Goal: Task Accomplishment & Management: Use online tool/utility

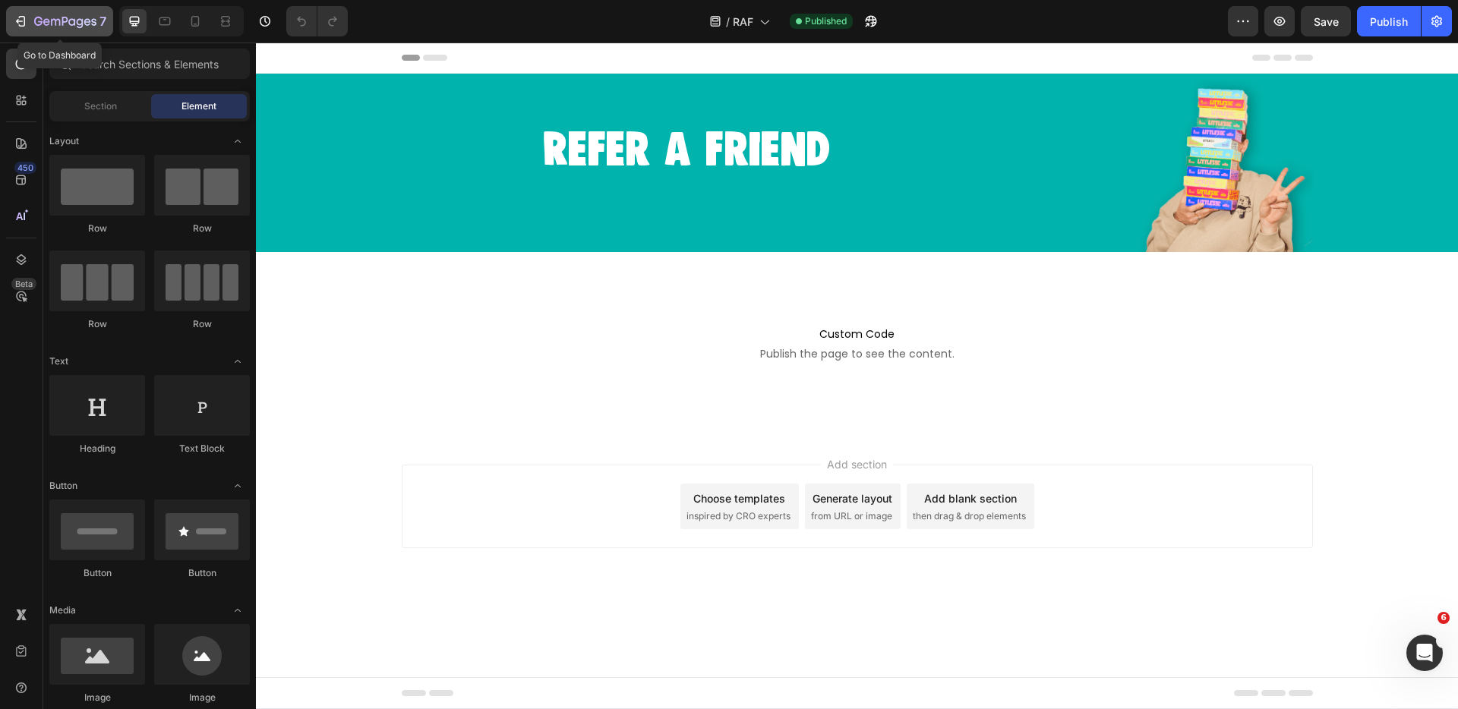
click at [27, 26] on icon "button" at bounding box center [20, 21] width 15 height 15
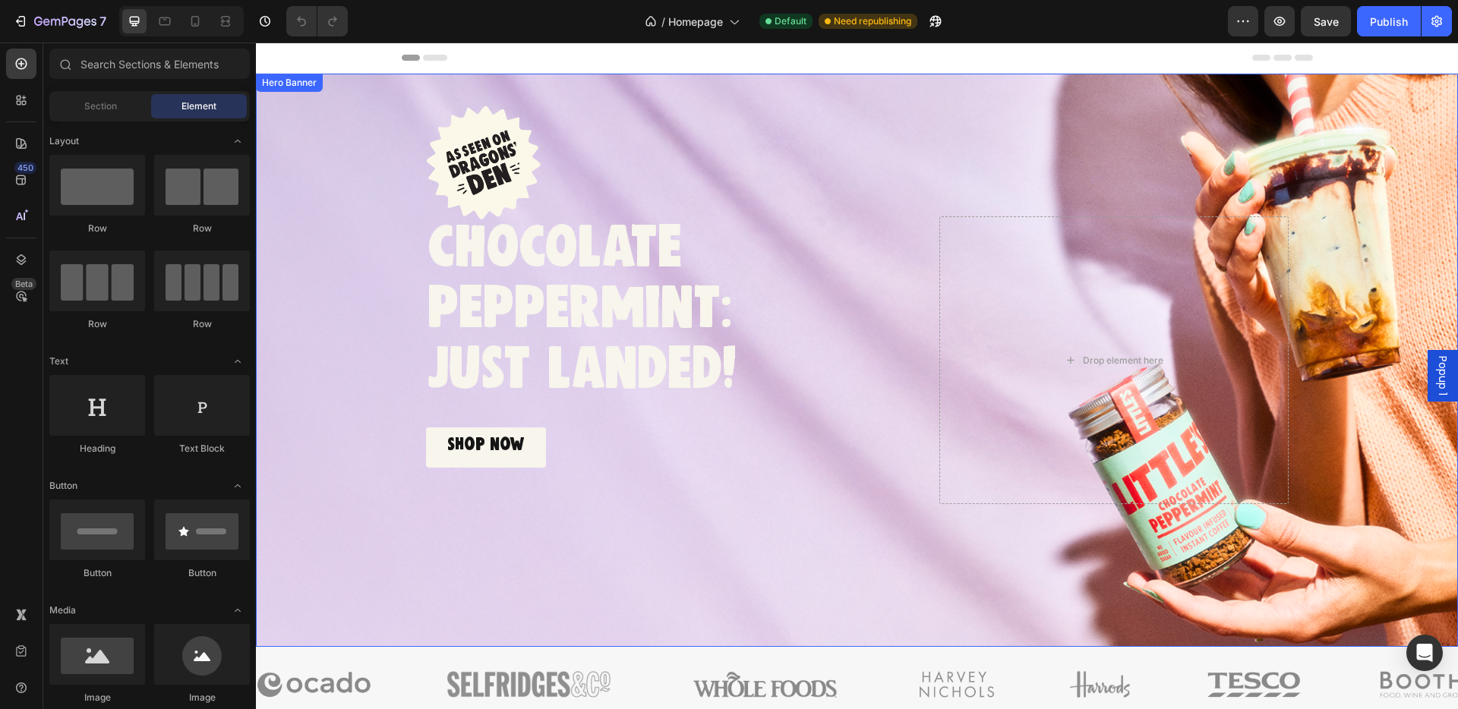
click at [339, 499] on div "Background Image" at bounding box center [857, 360] width 1202 height 573
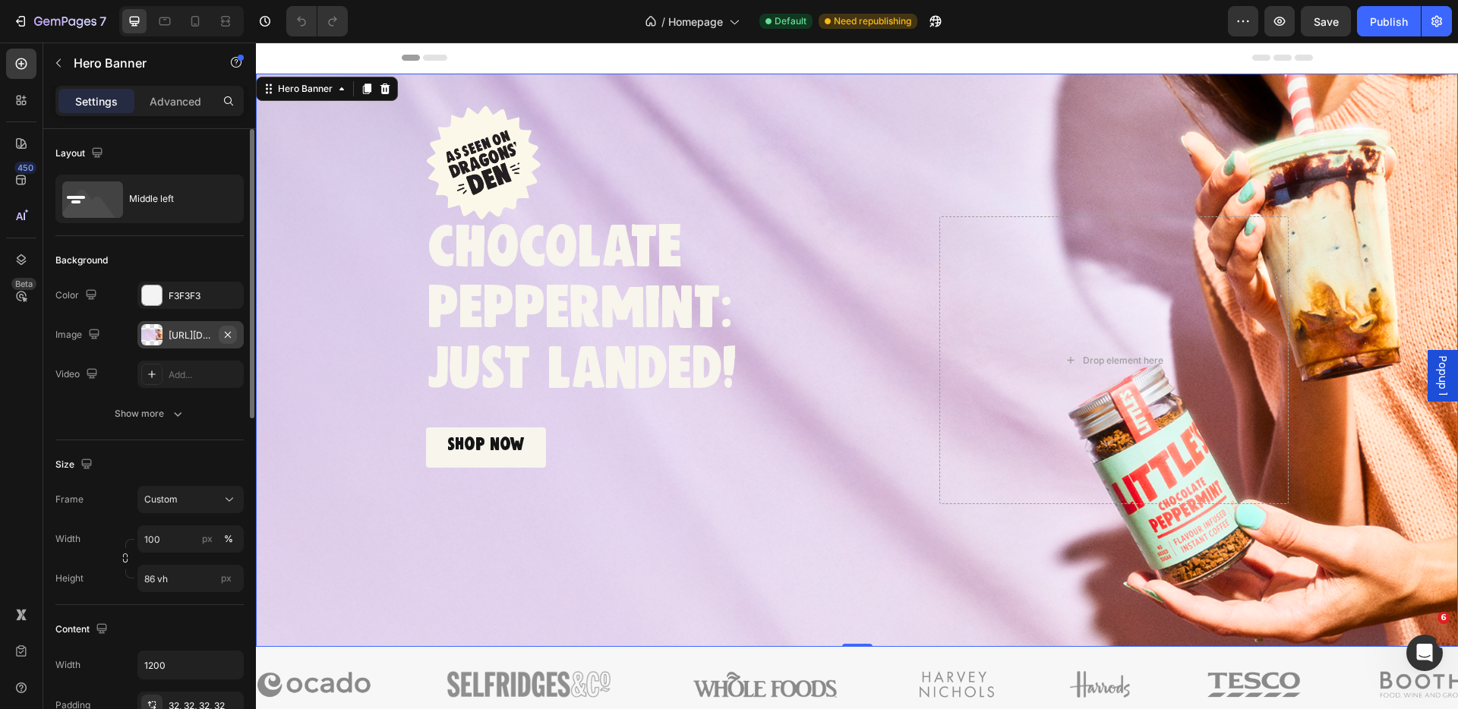
click at [223, 333] on icon "button" at bounding box center [228, 335] width 12 height 12
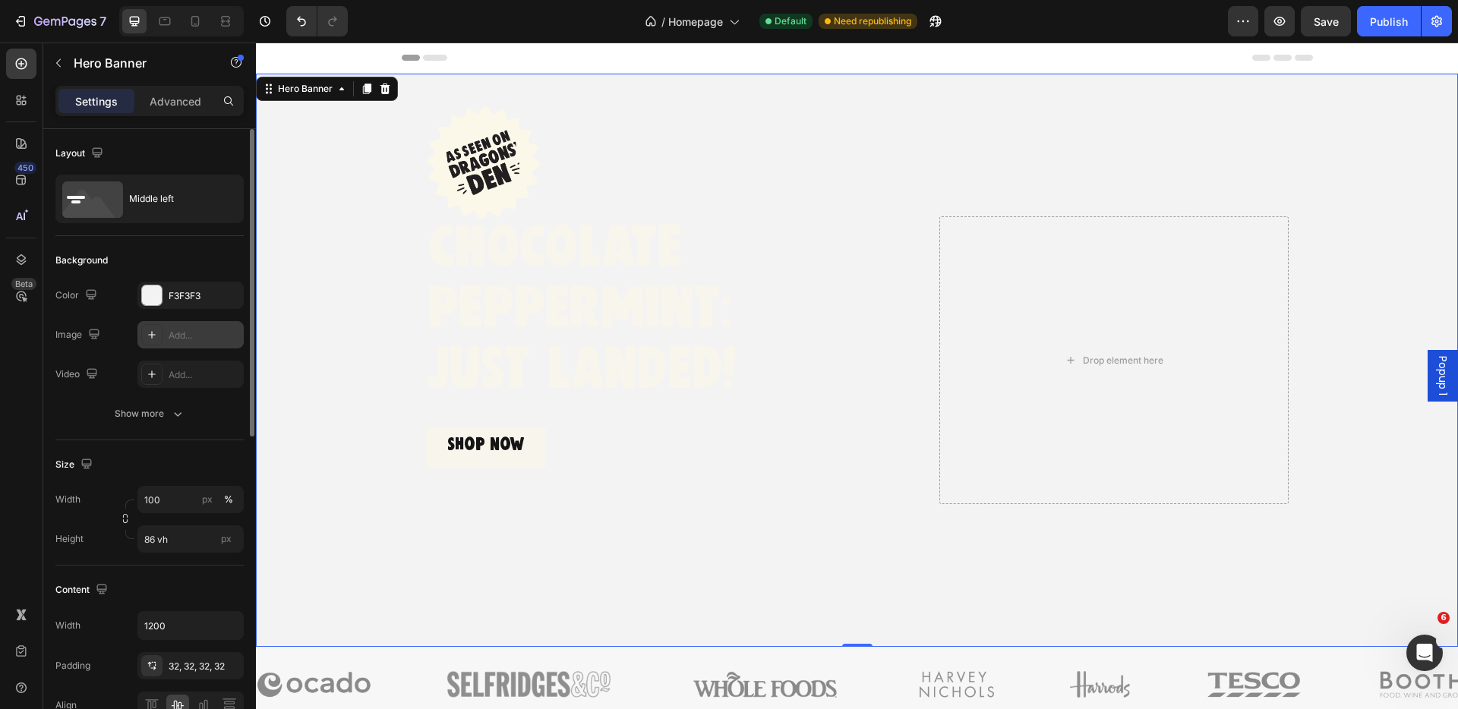
click at [178, 338] on div "Add..." at bounding box center [204, 336] width 71 height 14
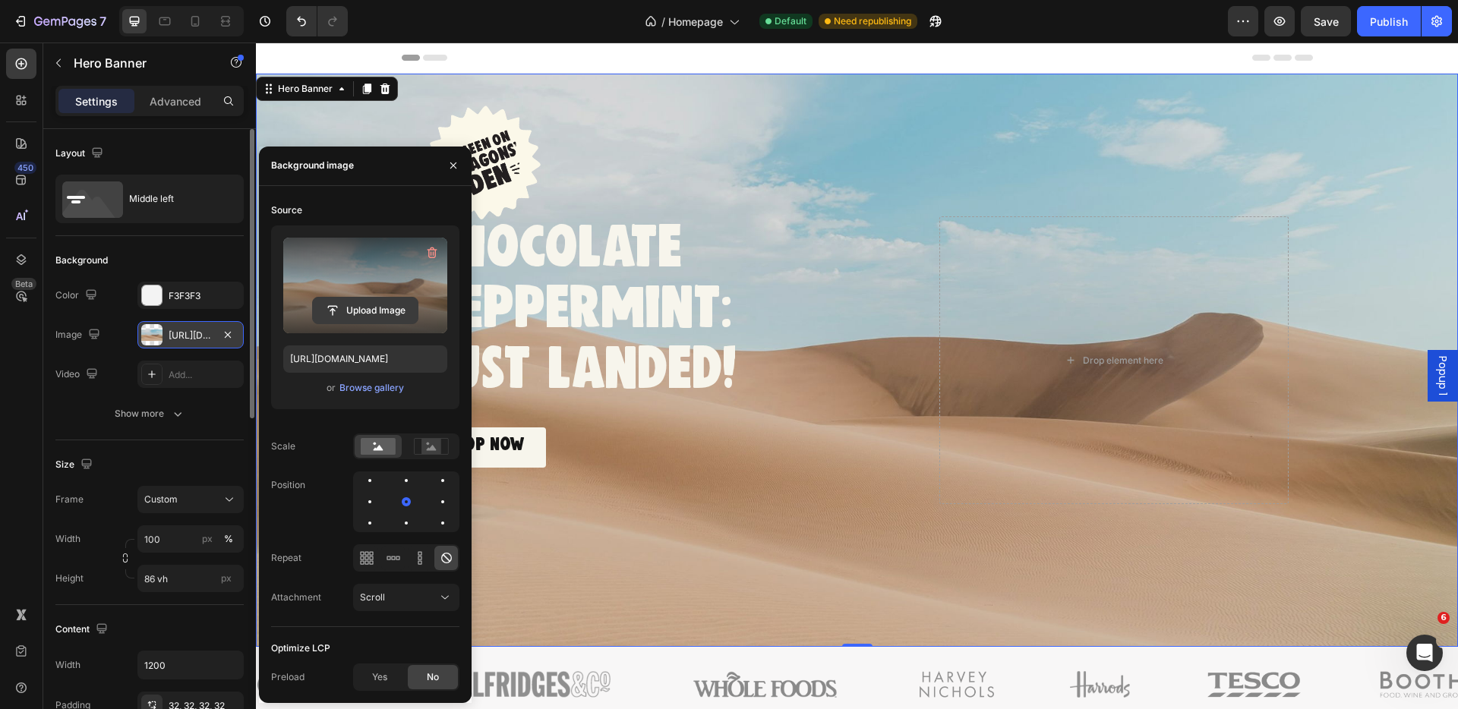
click at [355, 308] on input "file" at bounding box center [365, 311] width 105 height 26
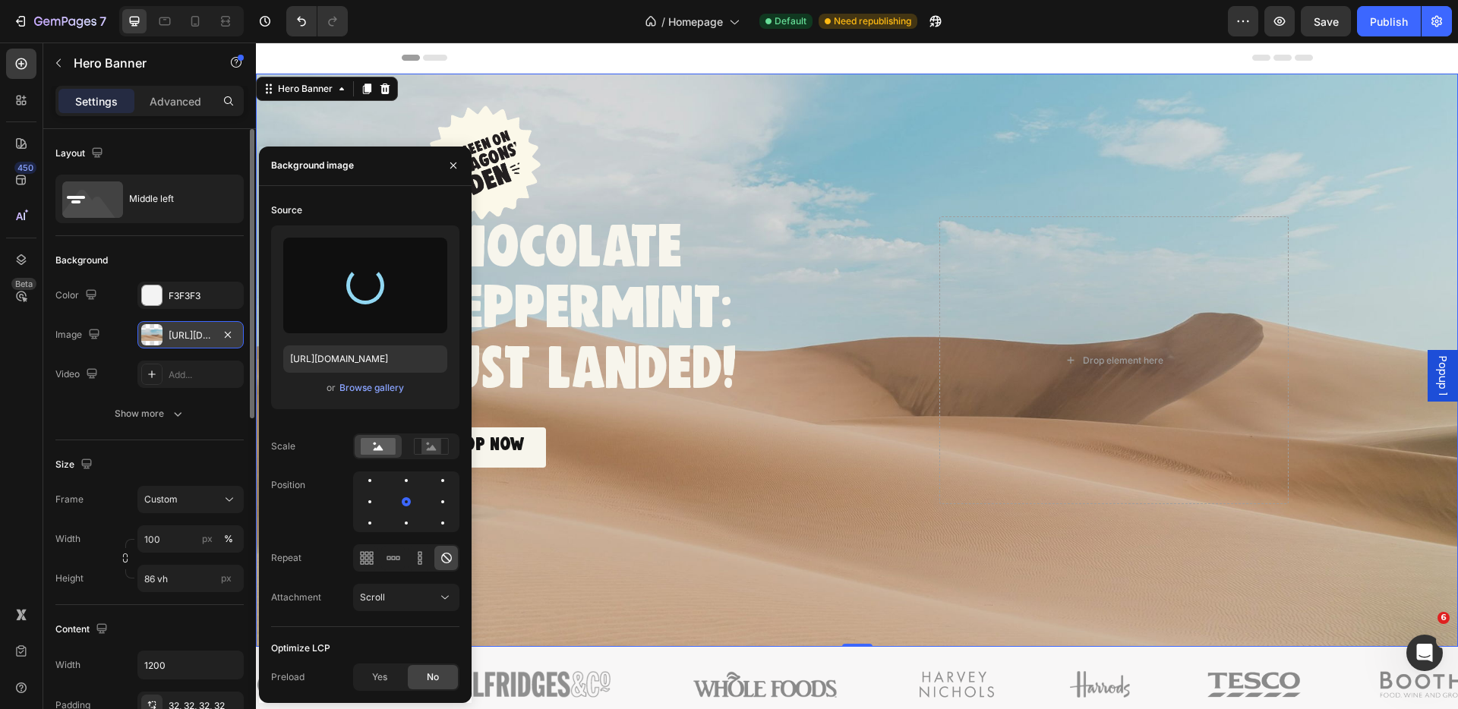
type input "[URL][DOMAIN_NAME]"
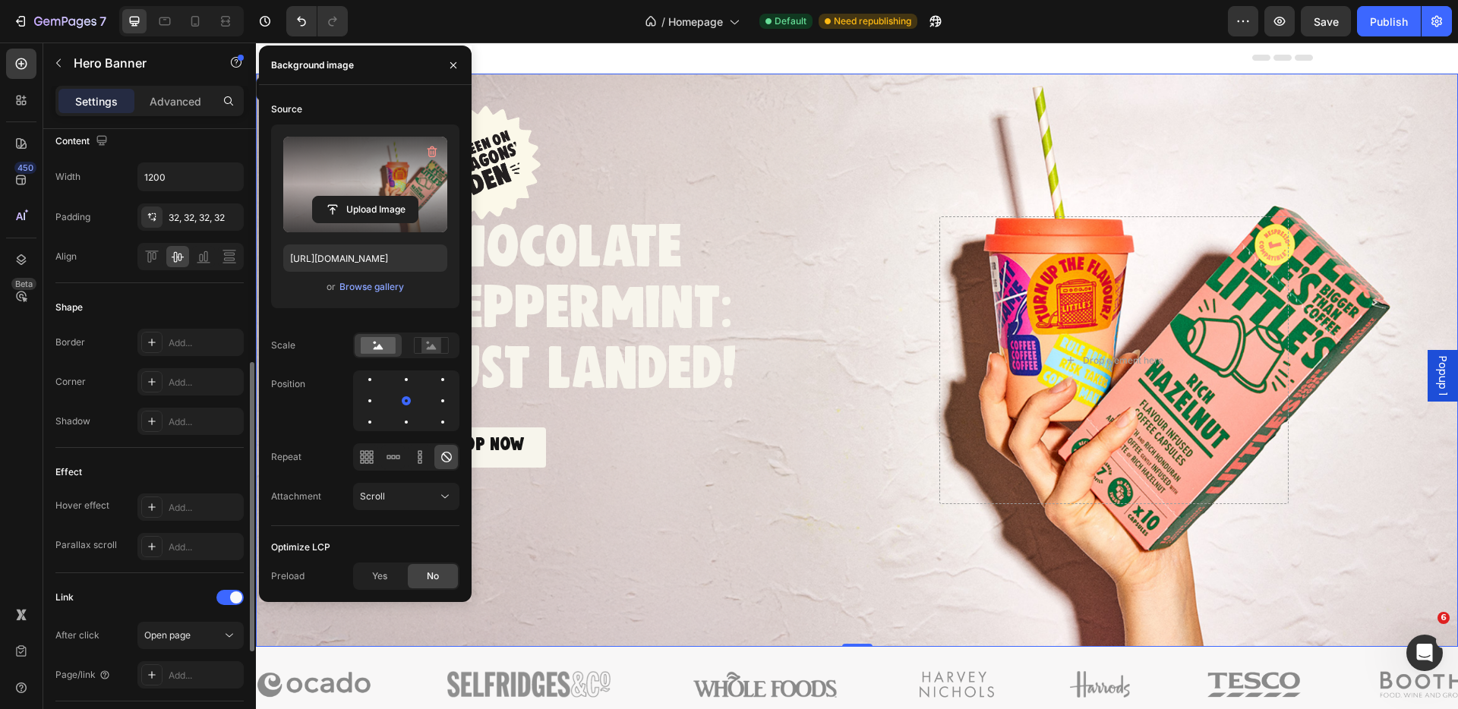
scroll to position [500, 0]
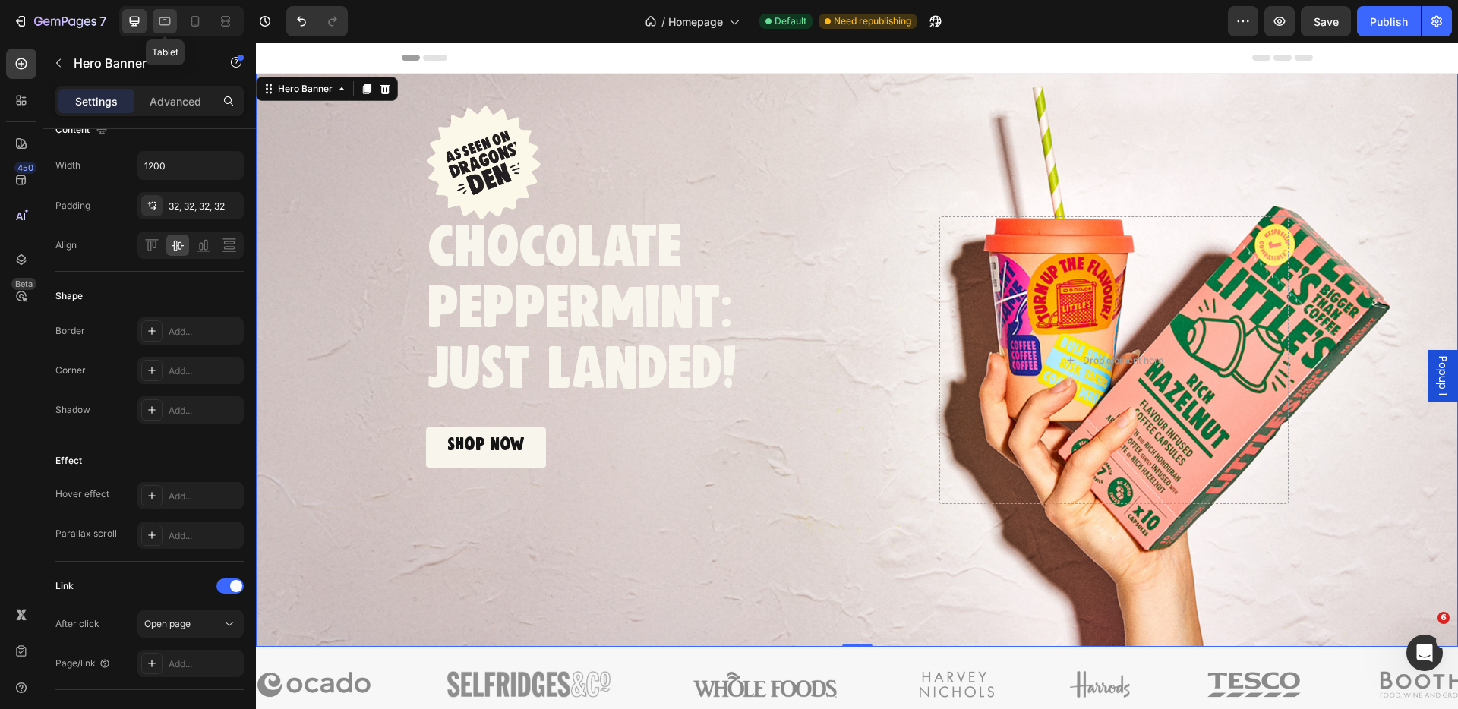
click at [159, 23] on icon at bounding box center [164, 21] width 11 height 8
type input "55 vh"
type input "100%"
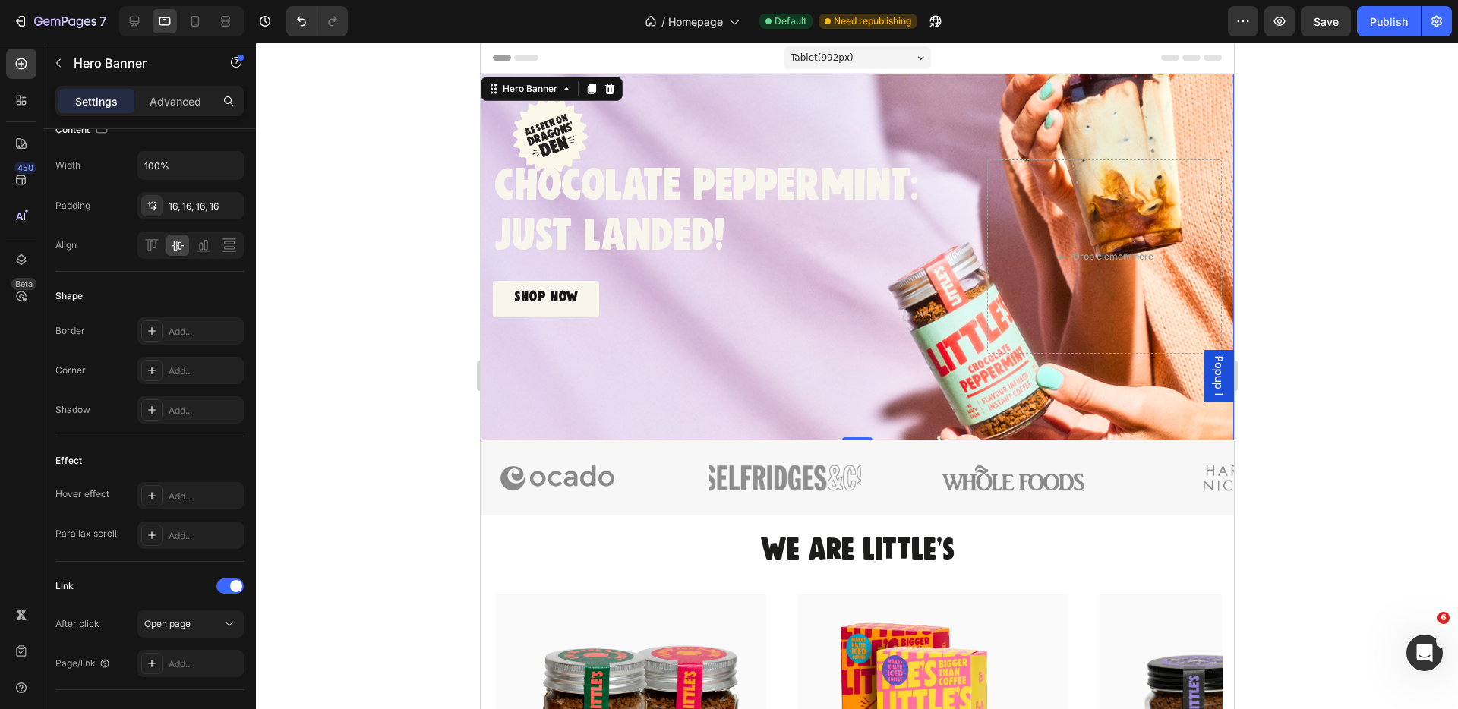
click at [592, 405] on div "Background Image" at bounding box center [856, 257] width 753 height 367
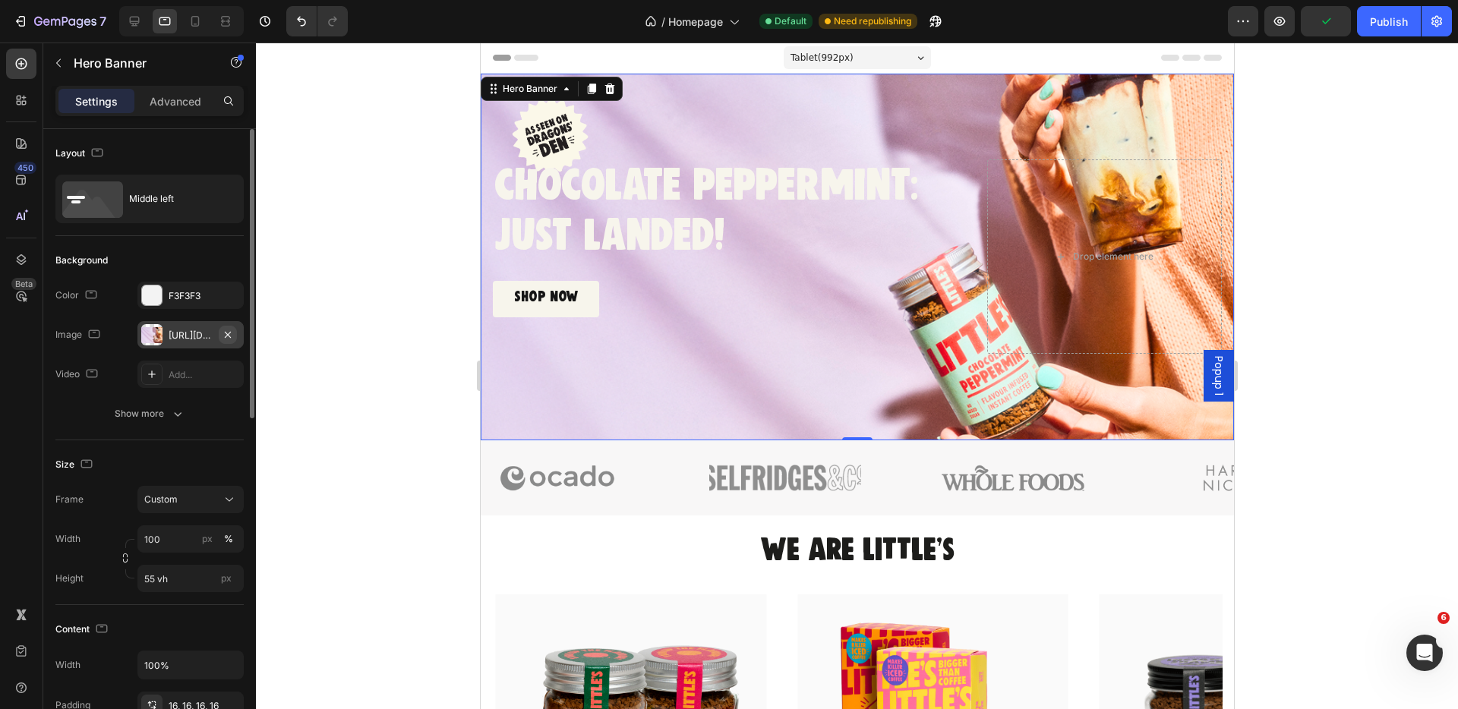
click at [229, 332] on icon "button" at bounding box center [228, 335] width 12 height 12
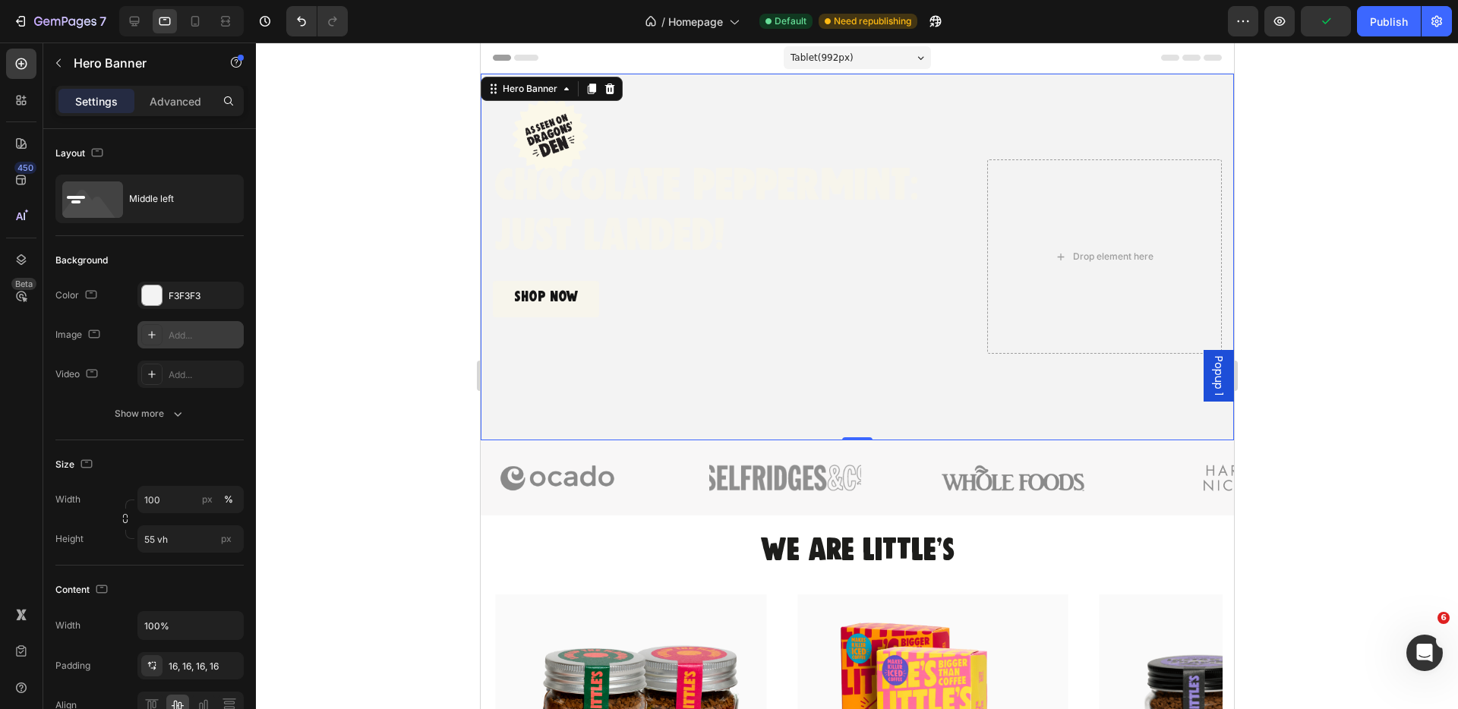
click at [190, 336] on div "Add..." at bounding box center [204, 336] width 71 height 14
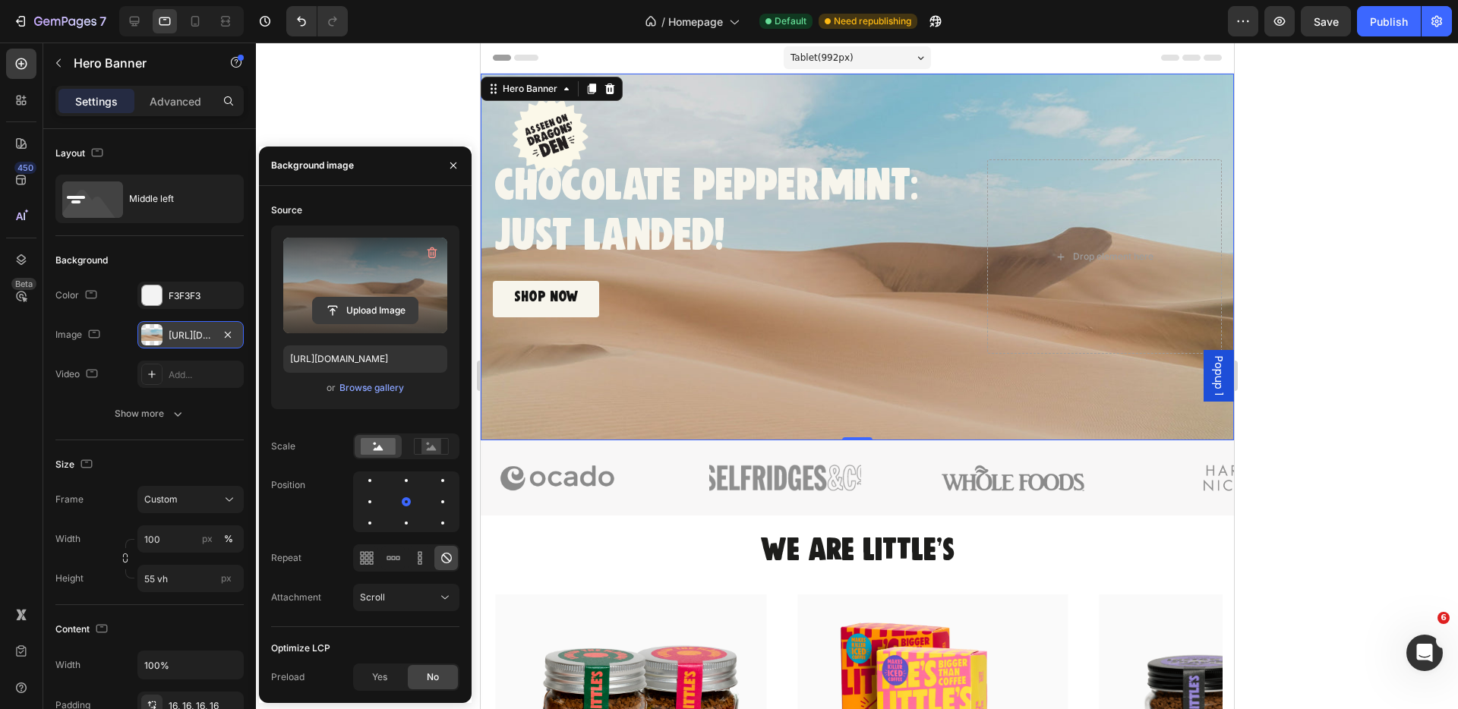
click at [381, 311] on input "file" at bounding box center [365, 311] width 105 height 26
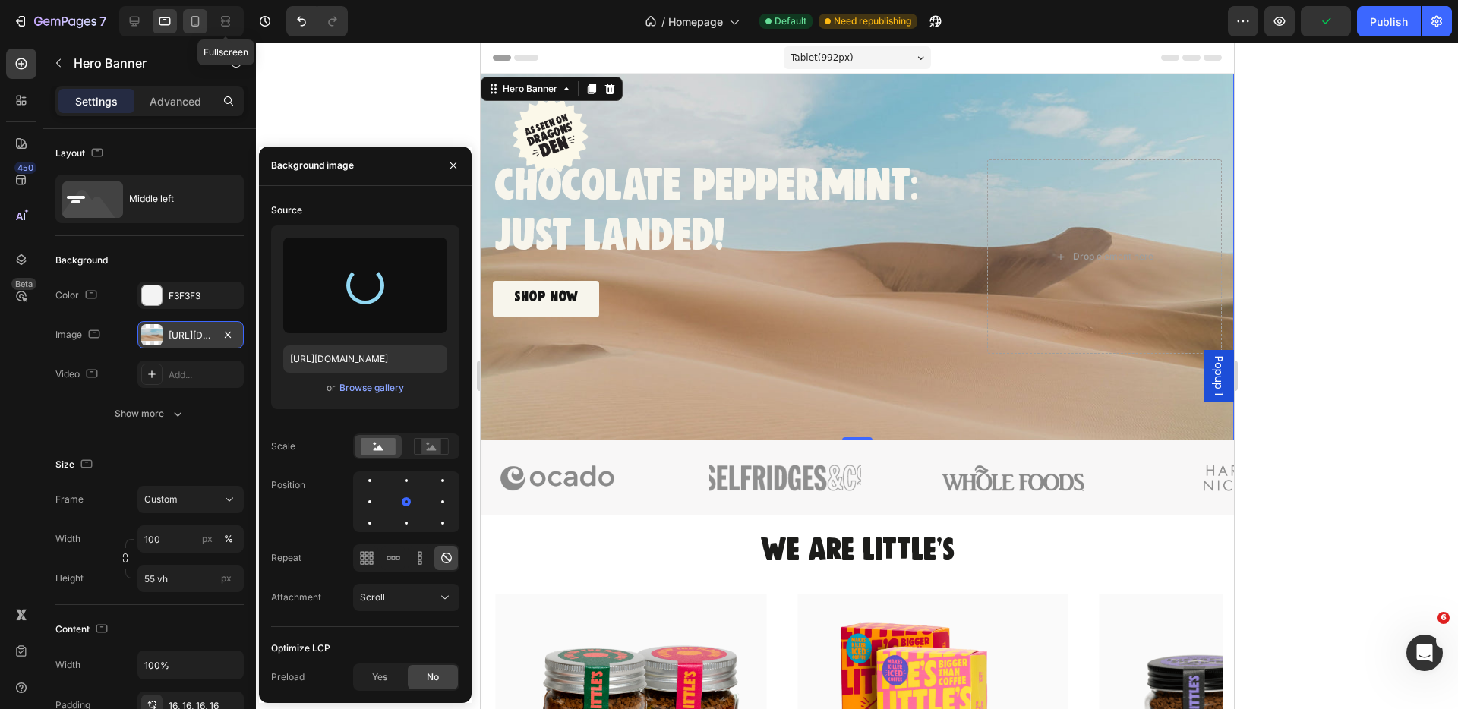
type input "[URL][DOMAIN_NAME]"
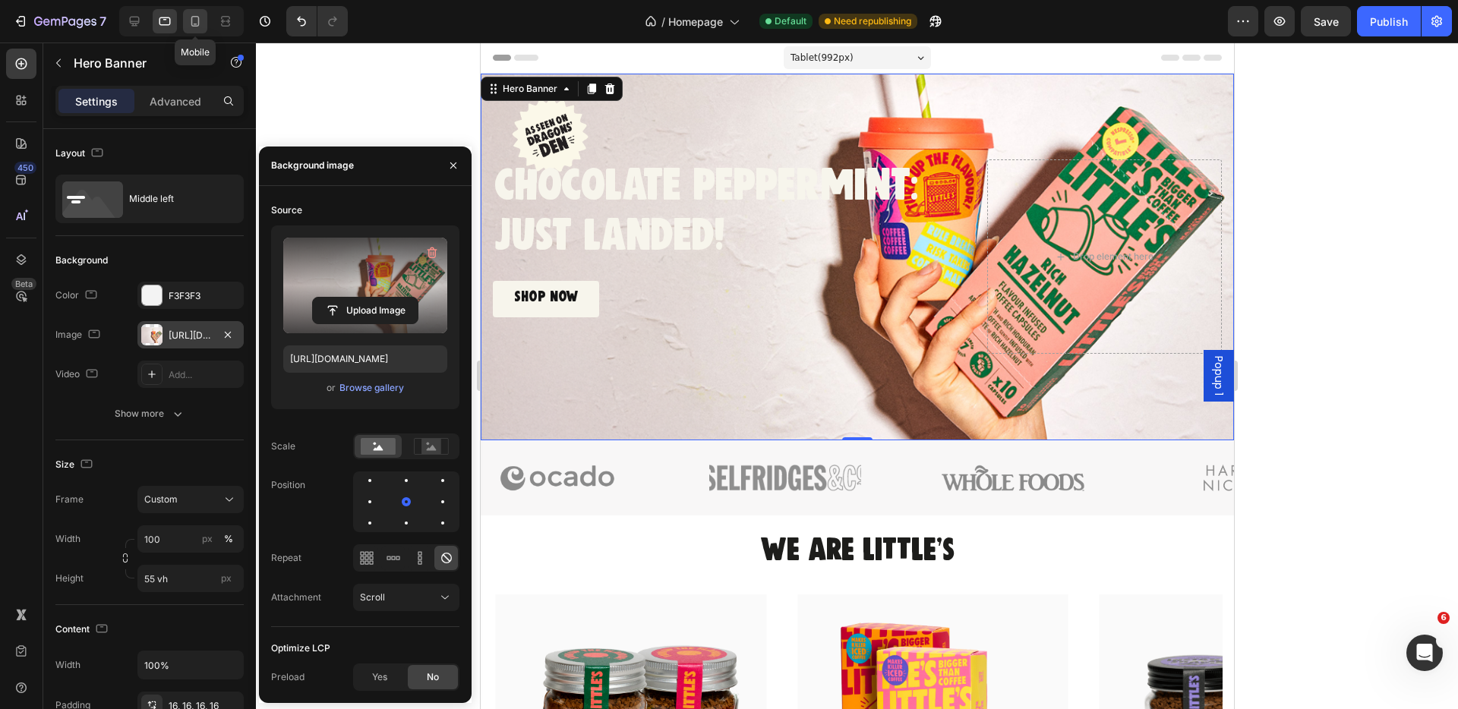
click at [197, 21] on icon at bounding box center [195, 21] width 15 height 15
type input "92 vh"
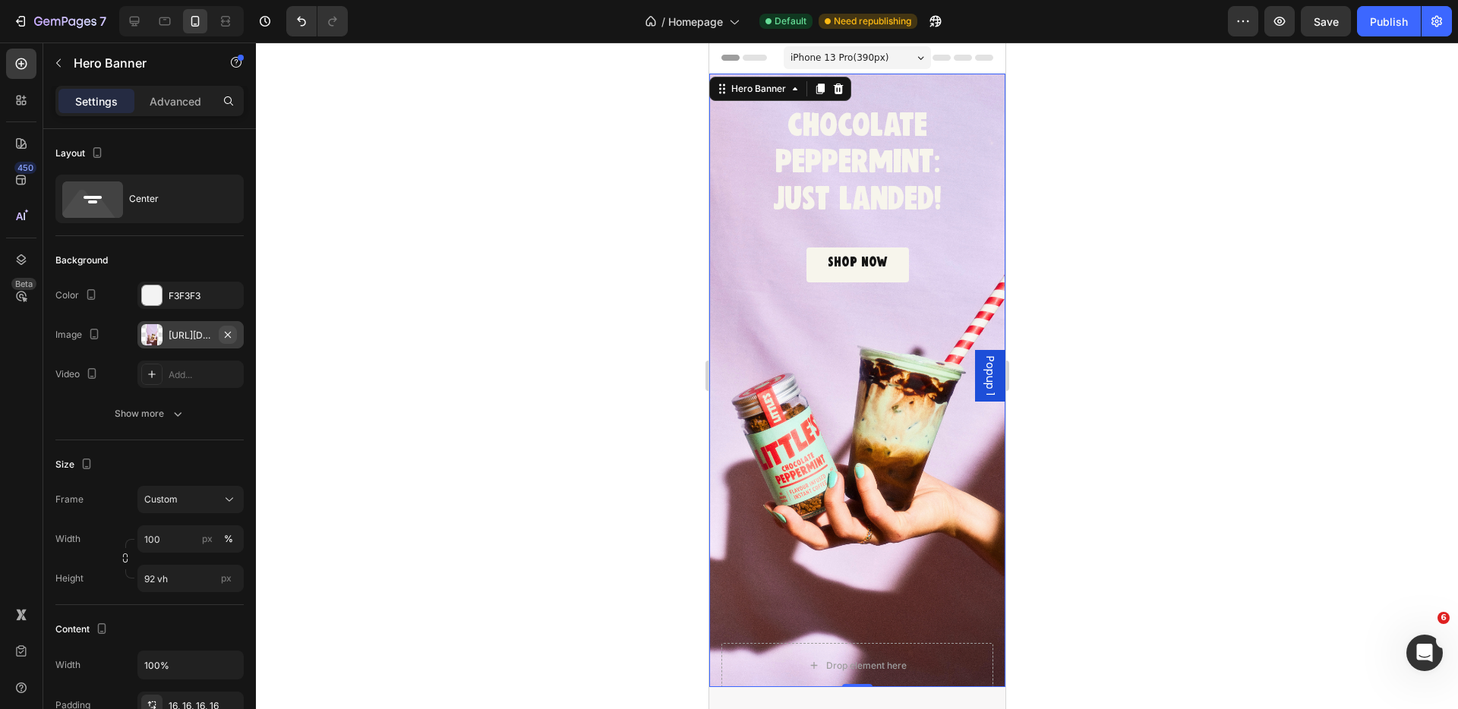
click at [229, 334] on icon "button" at bounding box center [228, 335] width 12 height 12
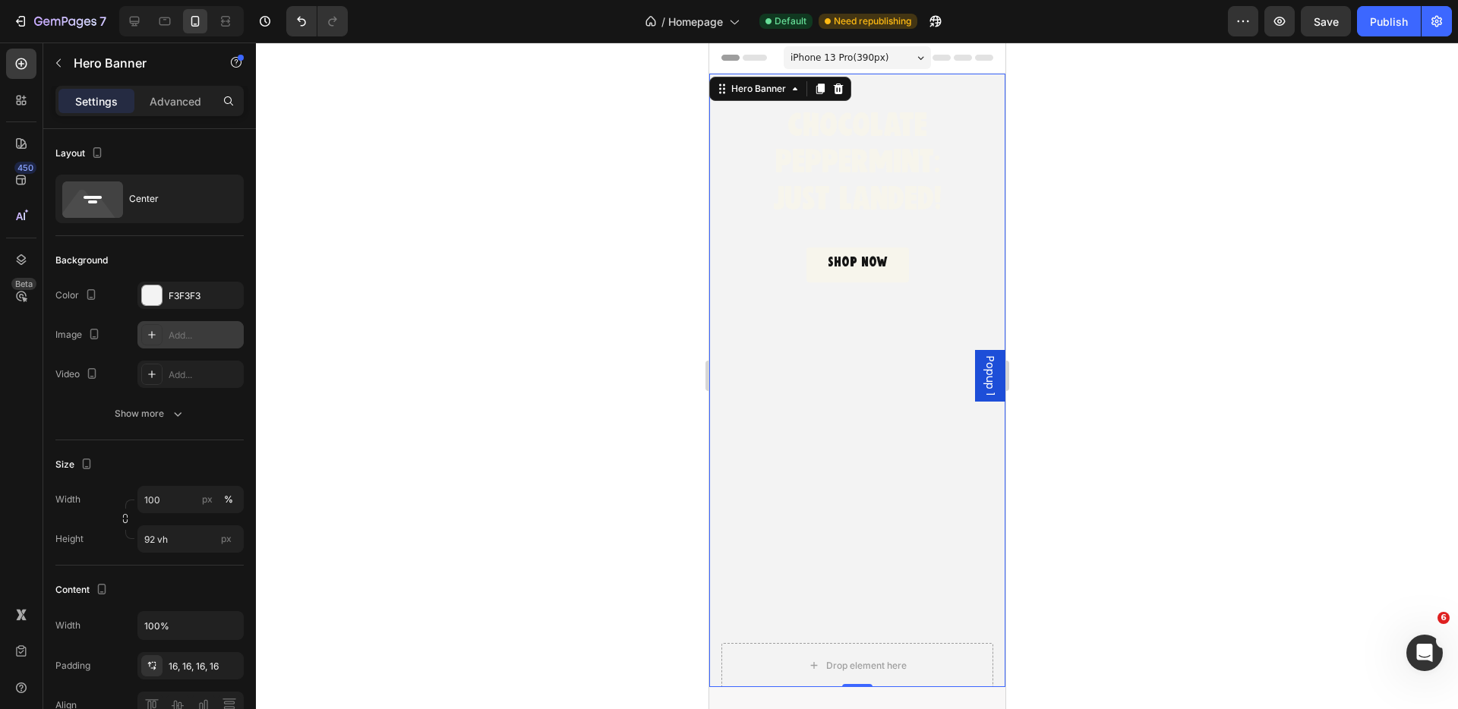
click at [185, 336] on div "Add..." at bounding box center [204, 336] width 71 height 14
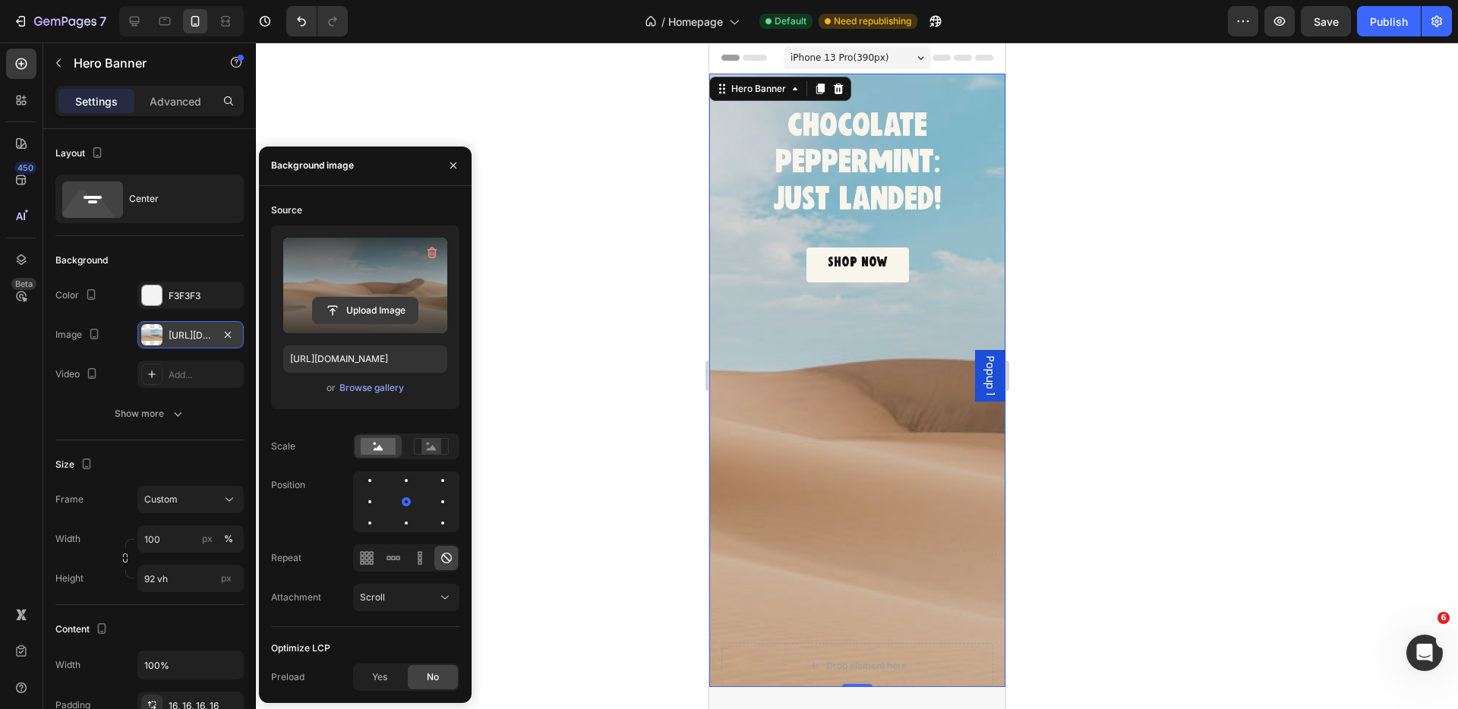
click at [366, 312] on input "file" at bounding box center [365, 311] width 105 height 26
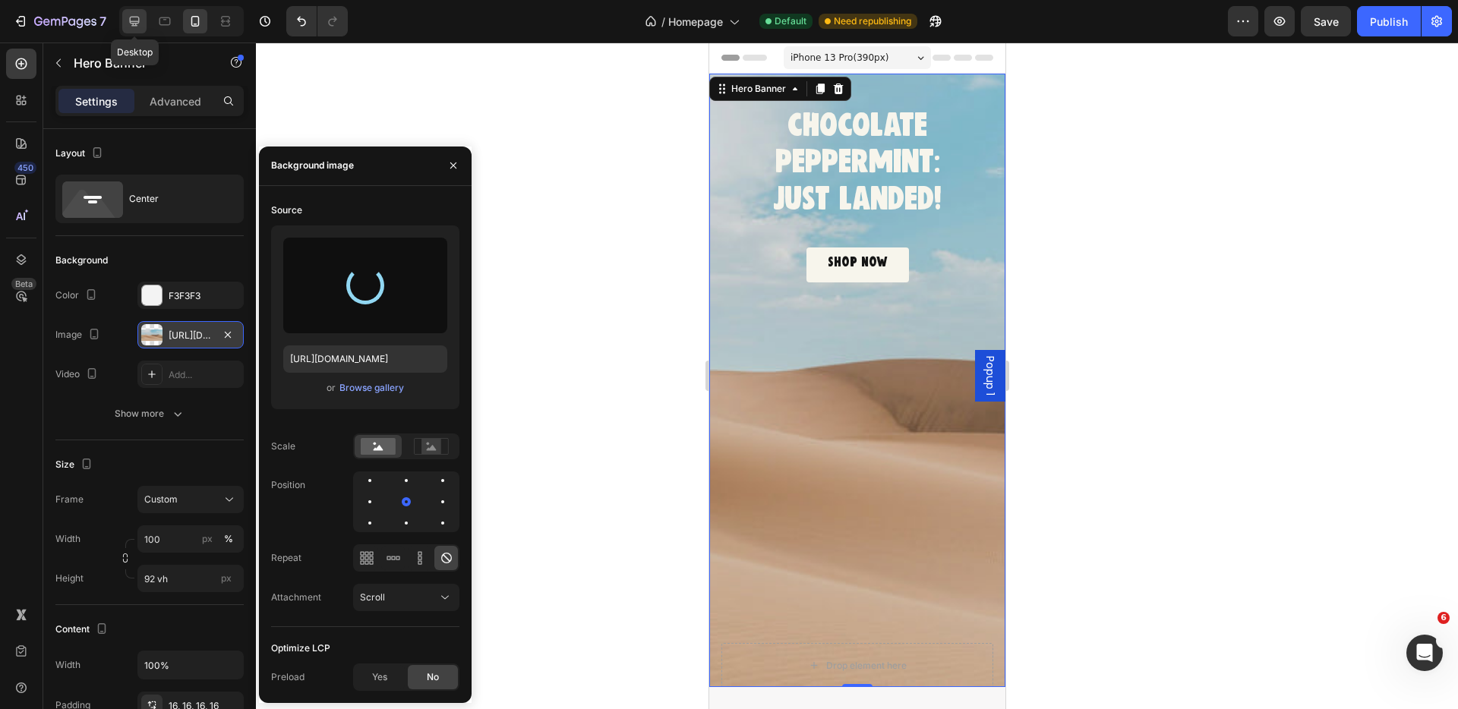
type input "[URL][DOMAIN_NAME]"
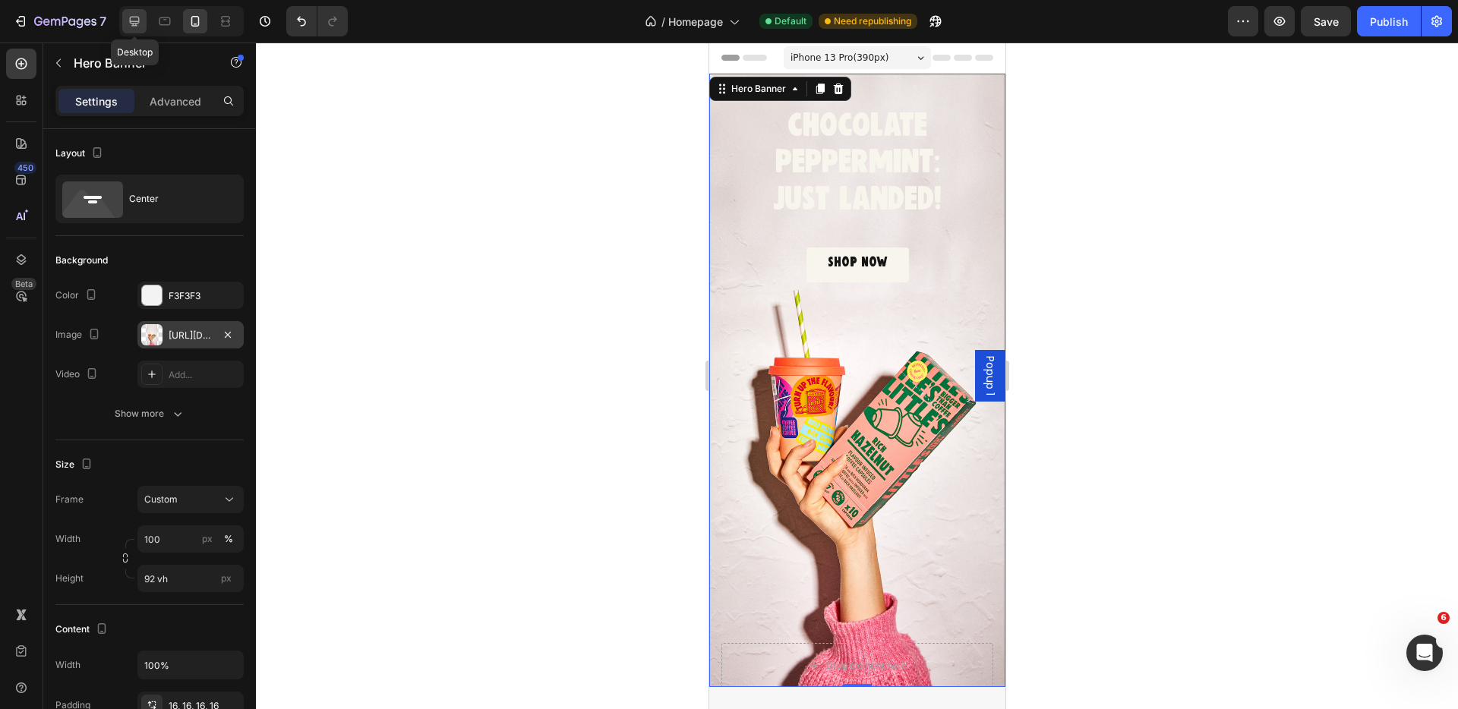
click at [137, 23] on icon at bounding box center [135, 22] width 10 height 10
type input "86 vh"
type input "1200"
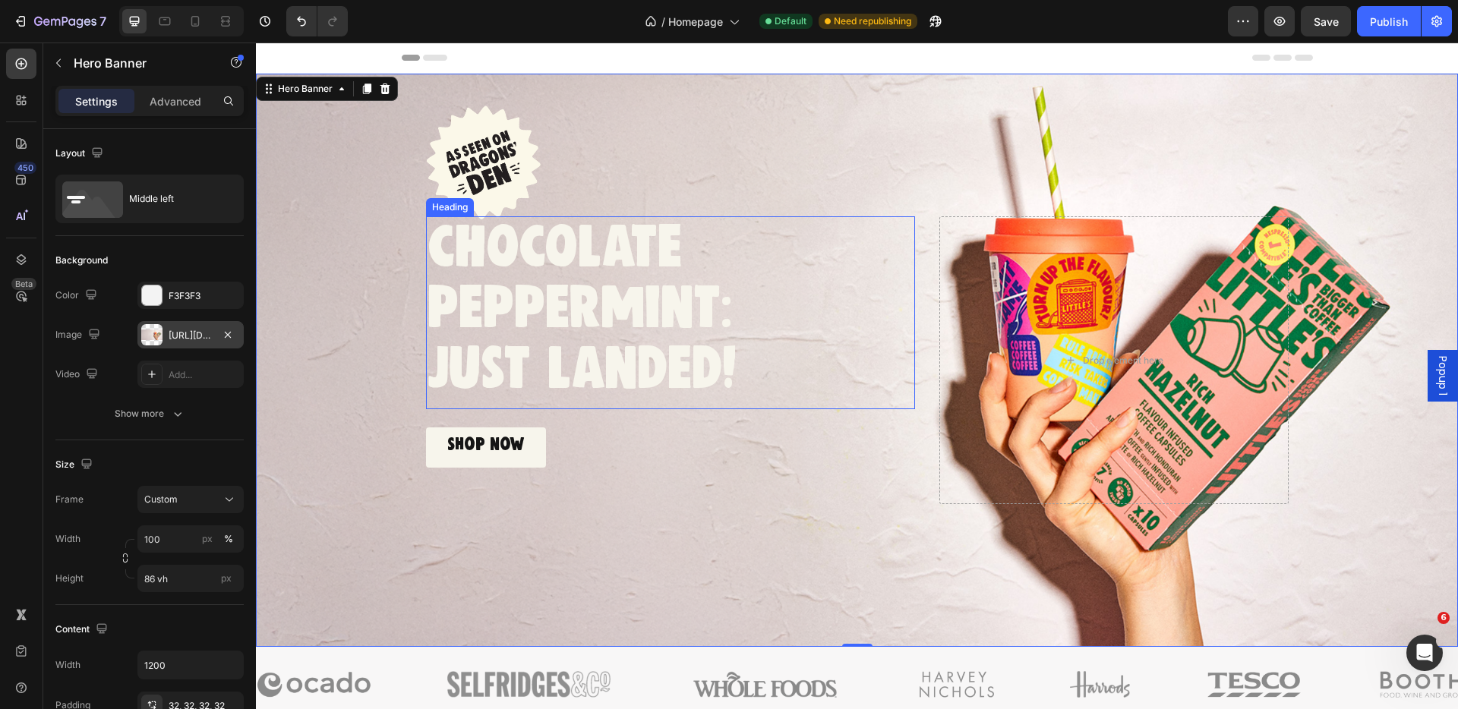
click at [577, 305] on h2 "chocolate peppermint: just landed!" at bounding box center [670, 308] width 489 height 185
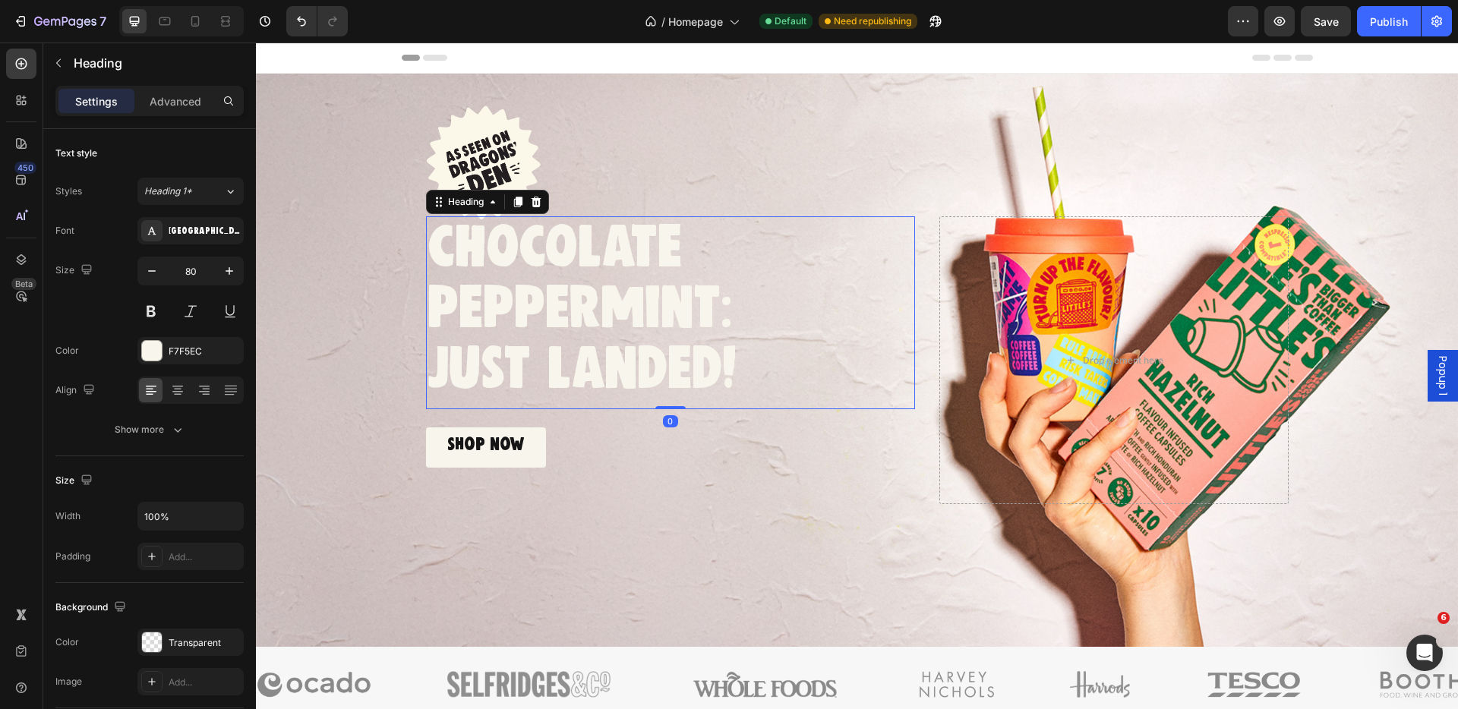
click at [741, 362] on h2 "chocolate peppermint: just landed!" at bounding box center [670, 308] width 489 height 185
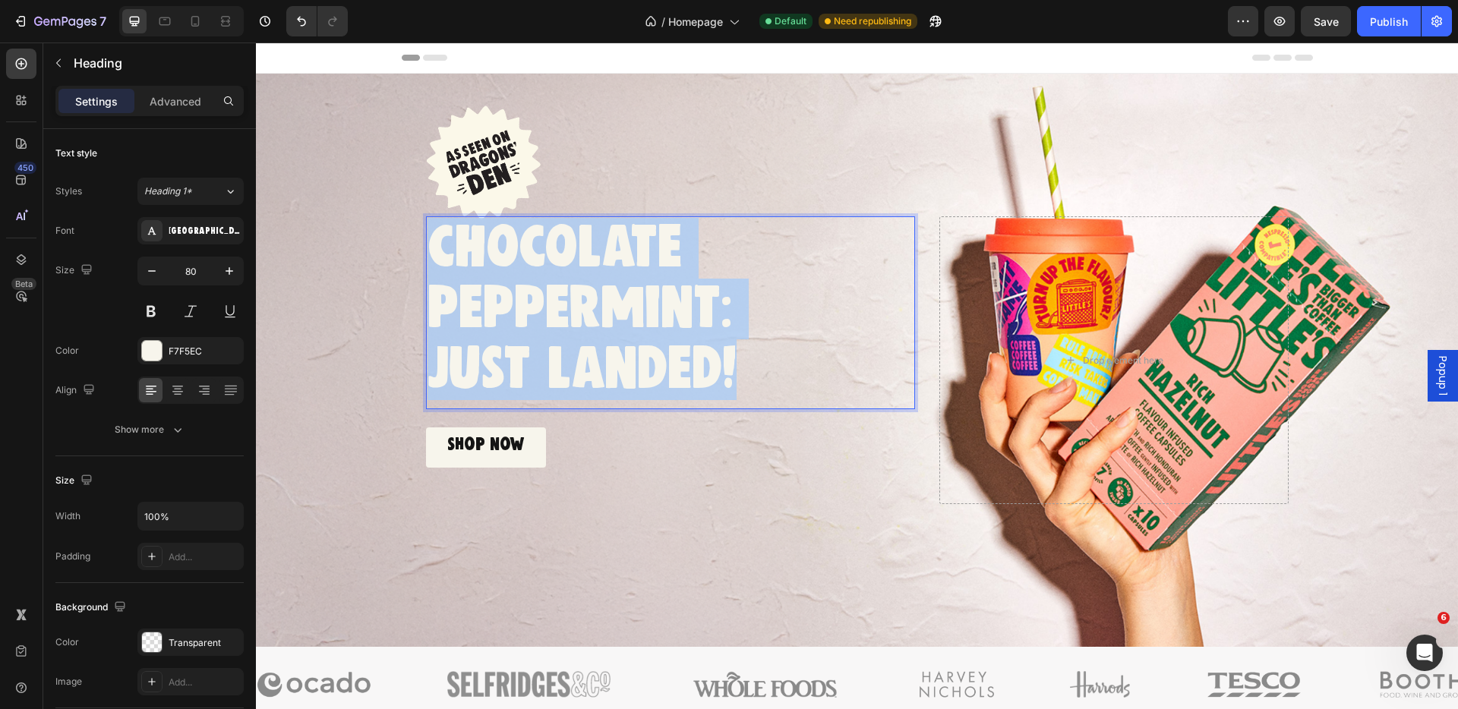
drag, startPoint x: 742, startPoint y: 377, endPoint x: 434, endPoint y: 254, distance: 332.0
click at [434, 255] on p "chocolate peppermint: just landed!" at bounding box center [671, 309] width 486 height 182
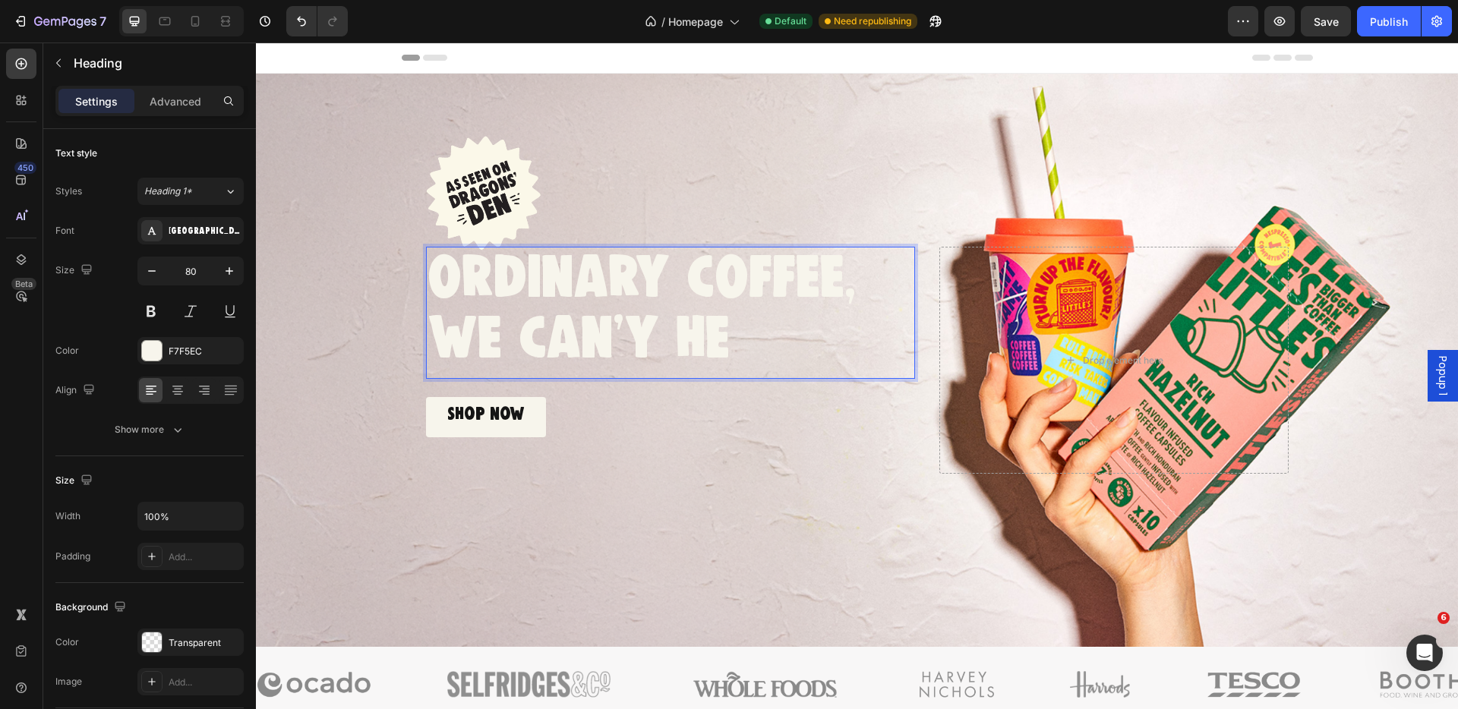
scroll to position [5, 0]
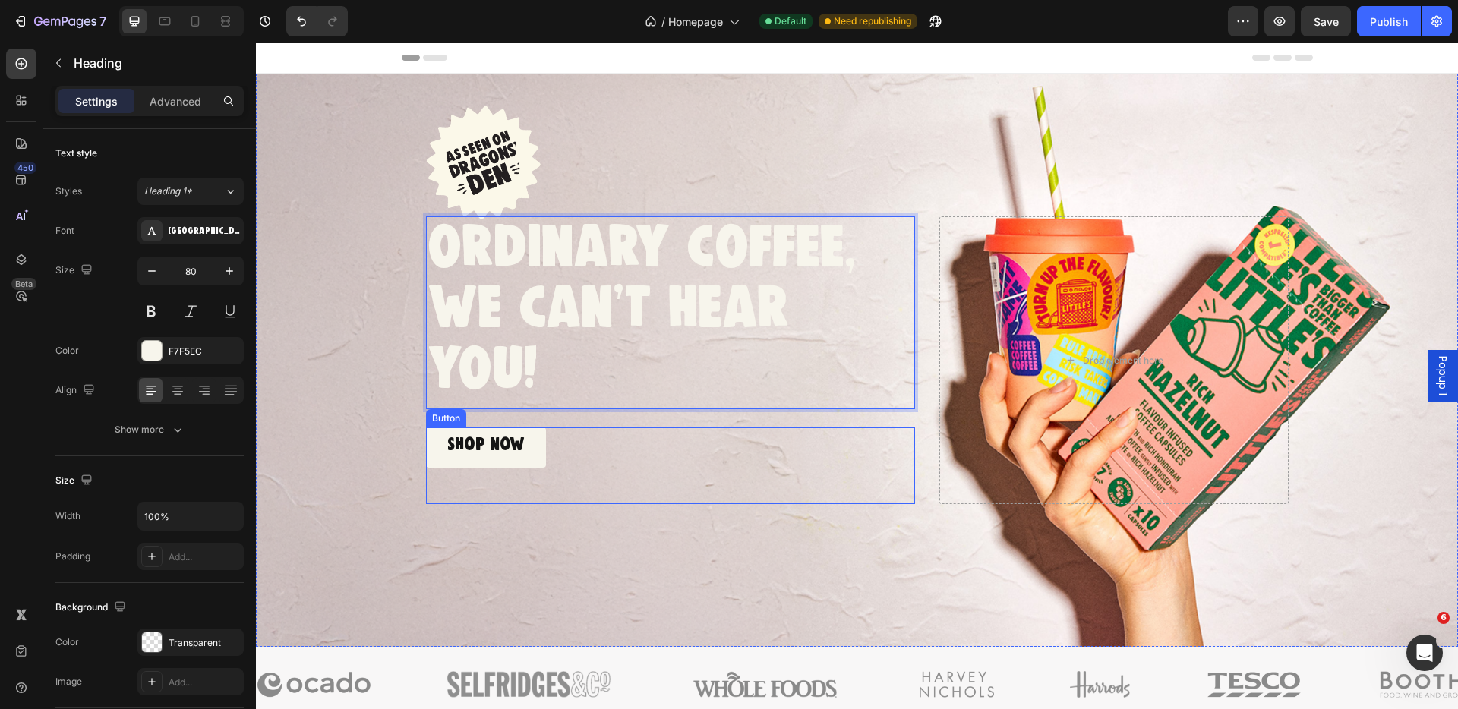
click at [584, 428] on div "SHOP NOW Button" at bounding box center [670, 466] width 489 height 76
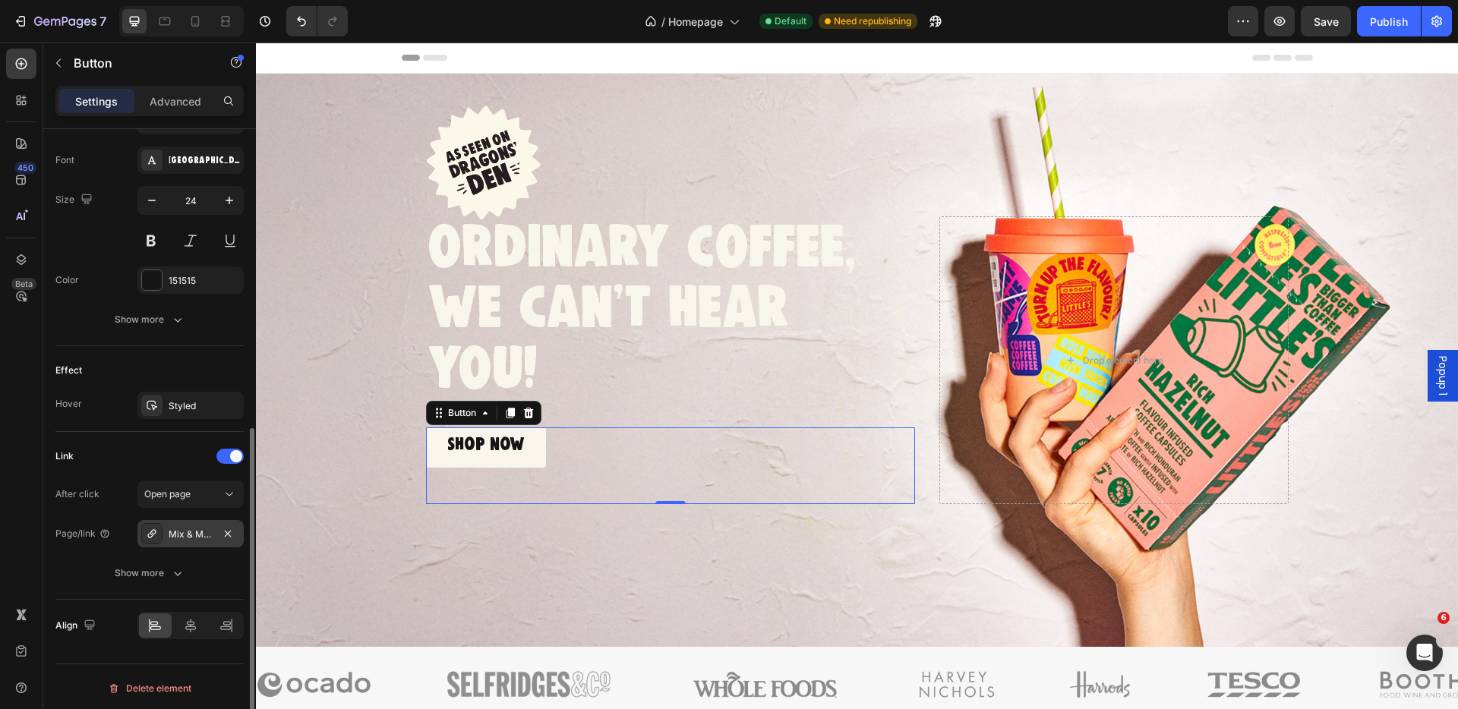
scroll to position [582, 0]
click at [189, 536] on div "Mix & Match: Flavoured Instant" at bounding box center [191, 534] width 44 height 14
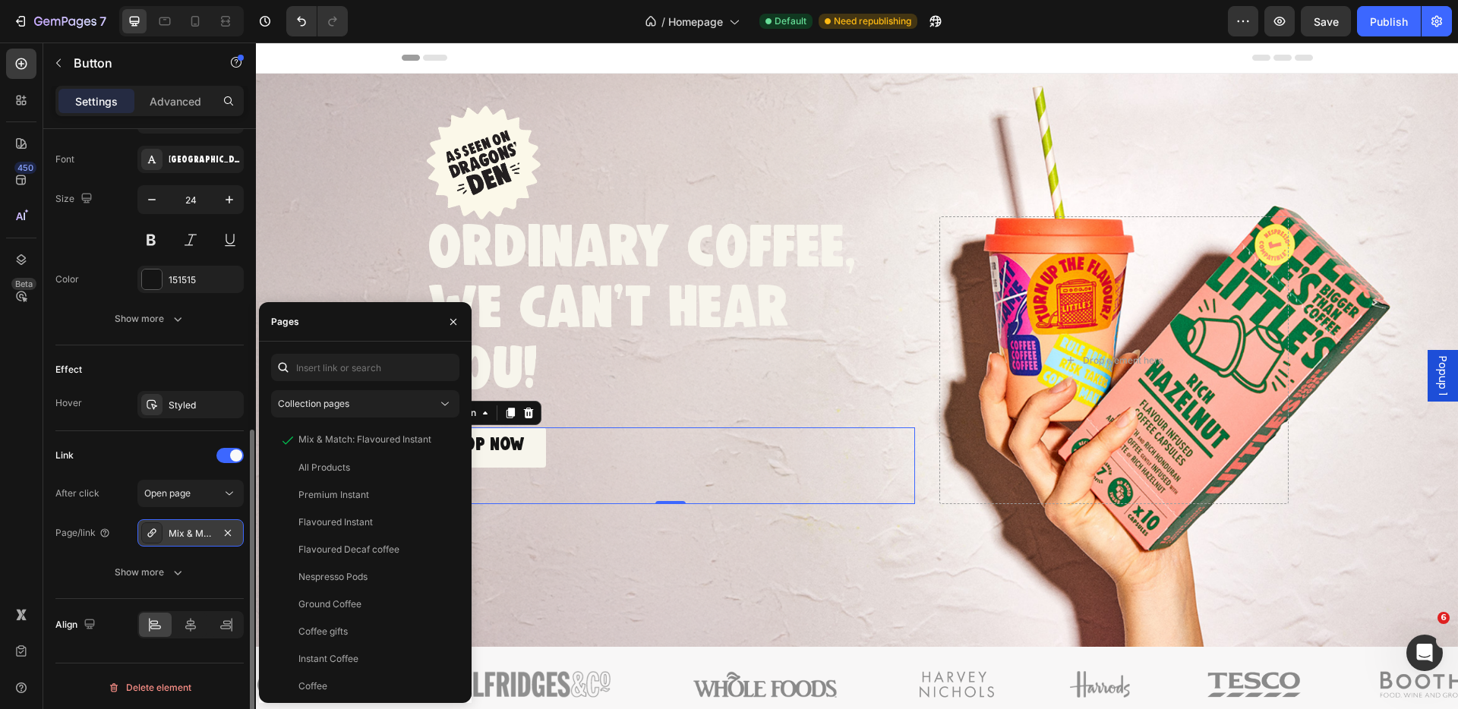
click at [185, 535] on div "Mix & Match: Flavoured Instant" at bounding box center [191, 534] width 44 height 14
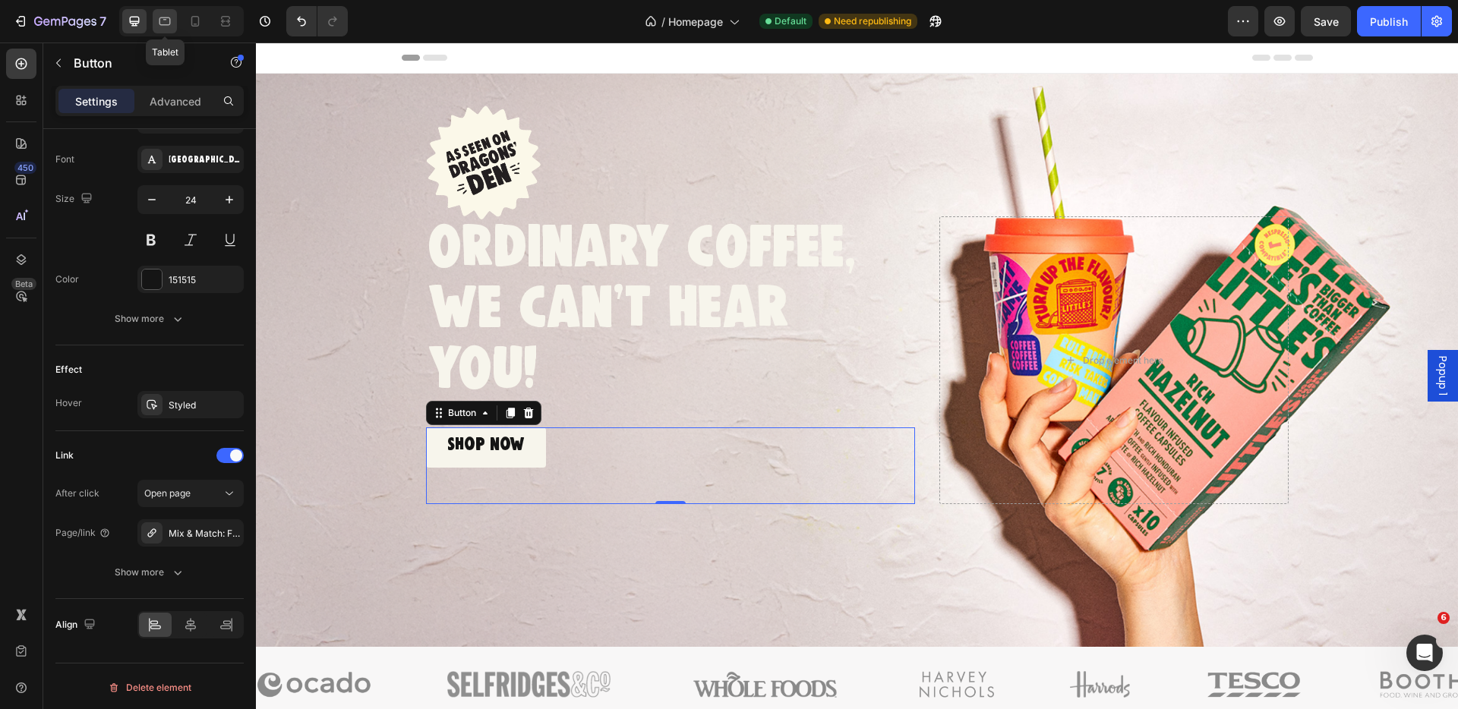
click at [159, 22] on icon at bounding box center [164, 21] width 11 height 8
type input "20"
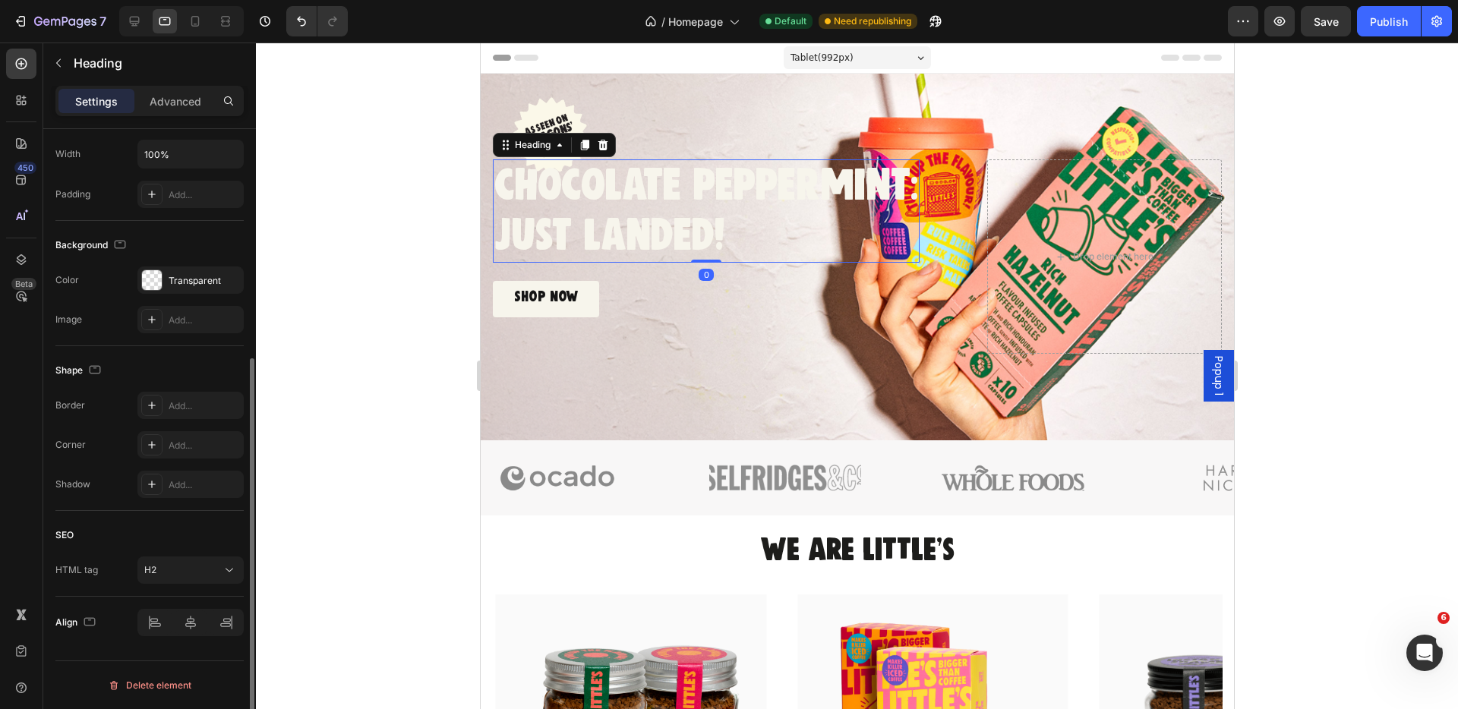
click at [730, 228] on h2 "chocolate peppermint: just landed!" at bounding box center [705, 210] width 427 height 103
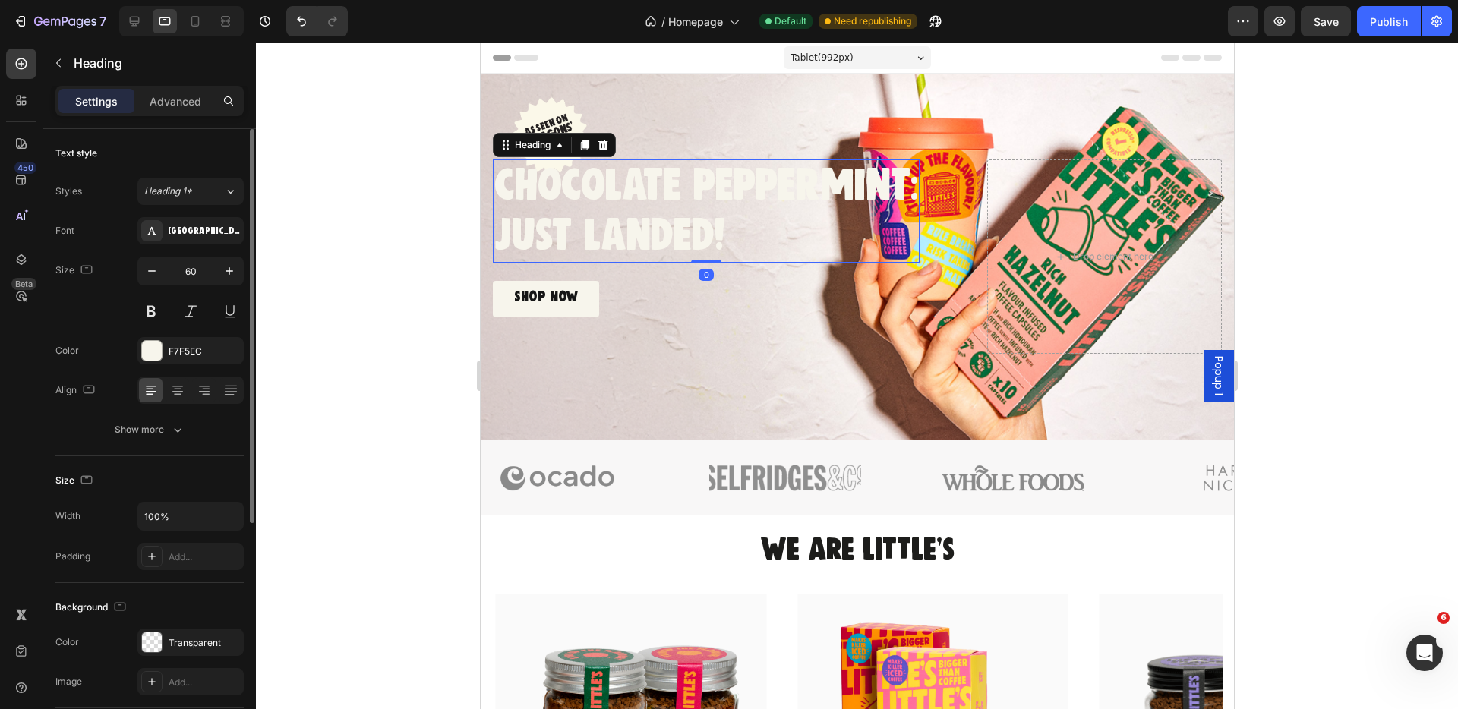
click at [759, 247] on h2 "chocolate peppermint: just landed!" at bounding box center [705, 210] width 427 height 103
click at [759, 247] on p "chocolate peppermint: just landed!" at bounding box center [706, 211] width 424 height 100
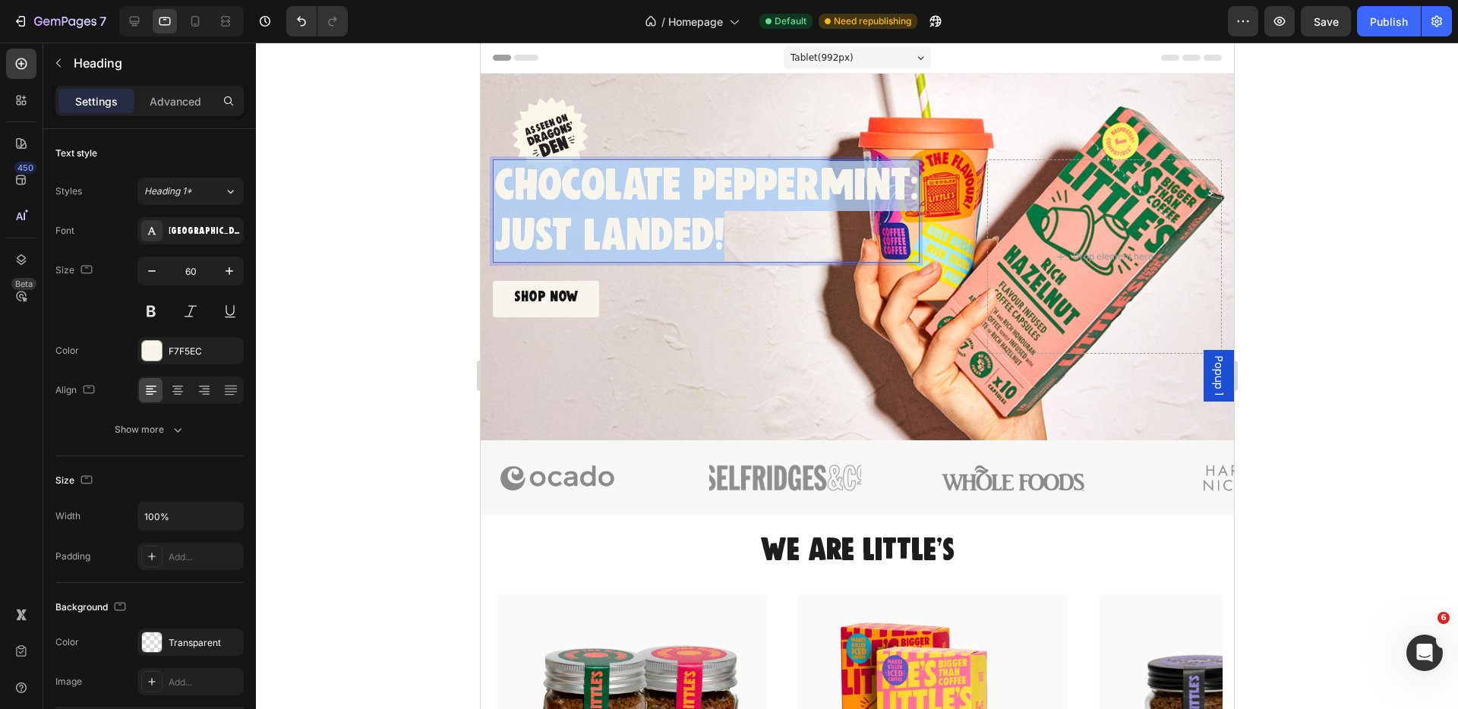
drag, startPoint x: 736, startPoint y: 242, endPoint x: 472, endPoint y: 171, distance: 273.0
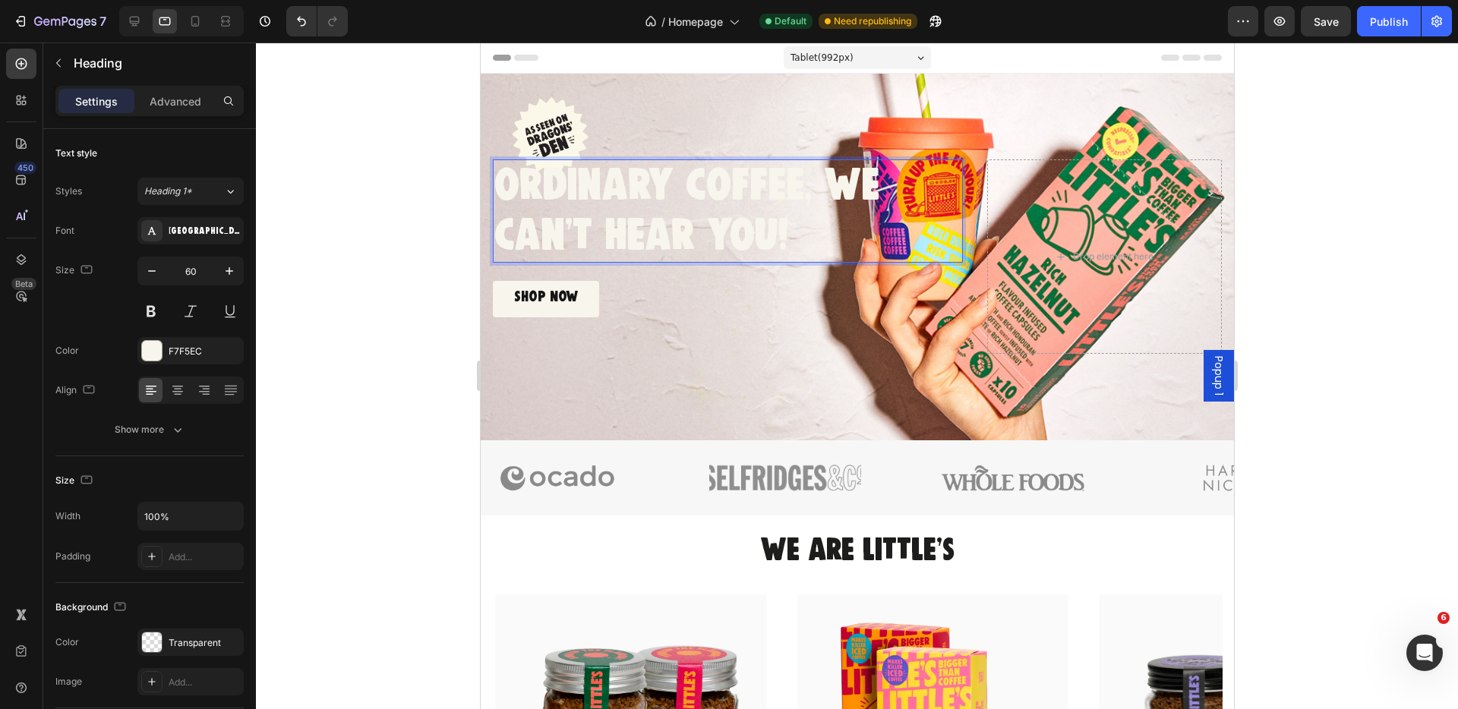
click at [822, 196] on span "ORDINARY COFFEE, WE CAN'T HEAR YOU!" at bounding box center [686, 211] width 385 height 87
click at [367, 292] on div at bounding box center [857, 376] width 1202 height 667
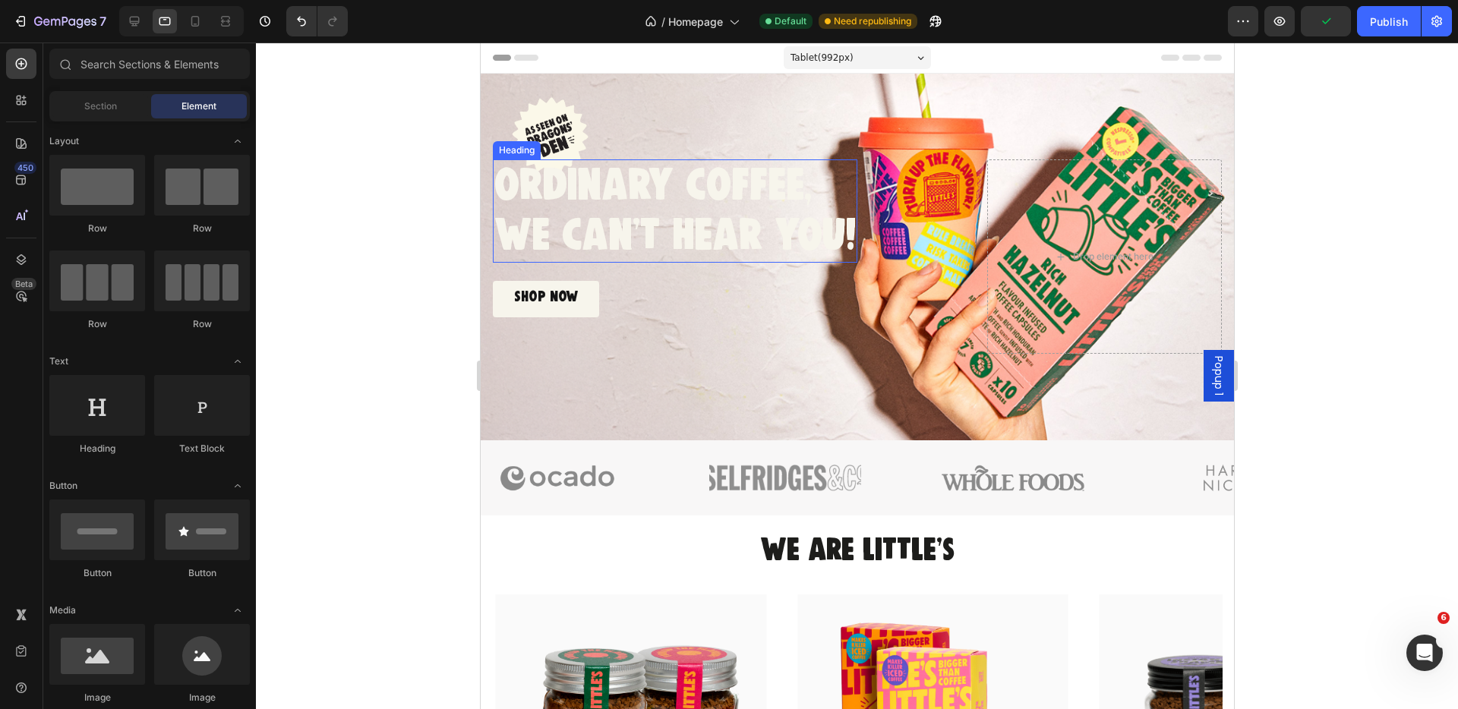
click at [628, 218] on span "WE CAN'T HEAR YOU!" at bounding box center [674, 236] width 361 height 36
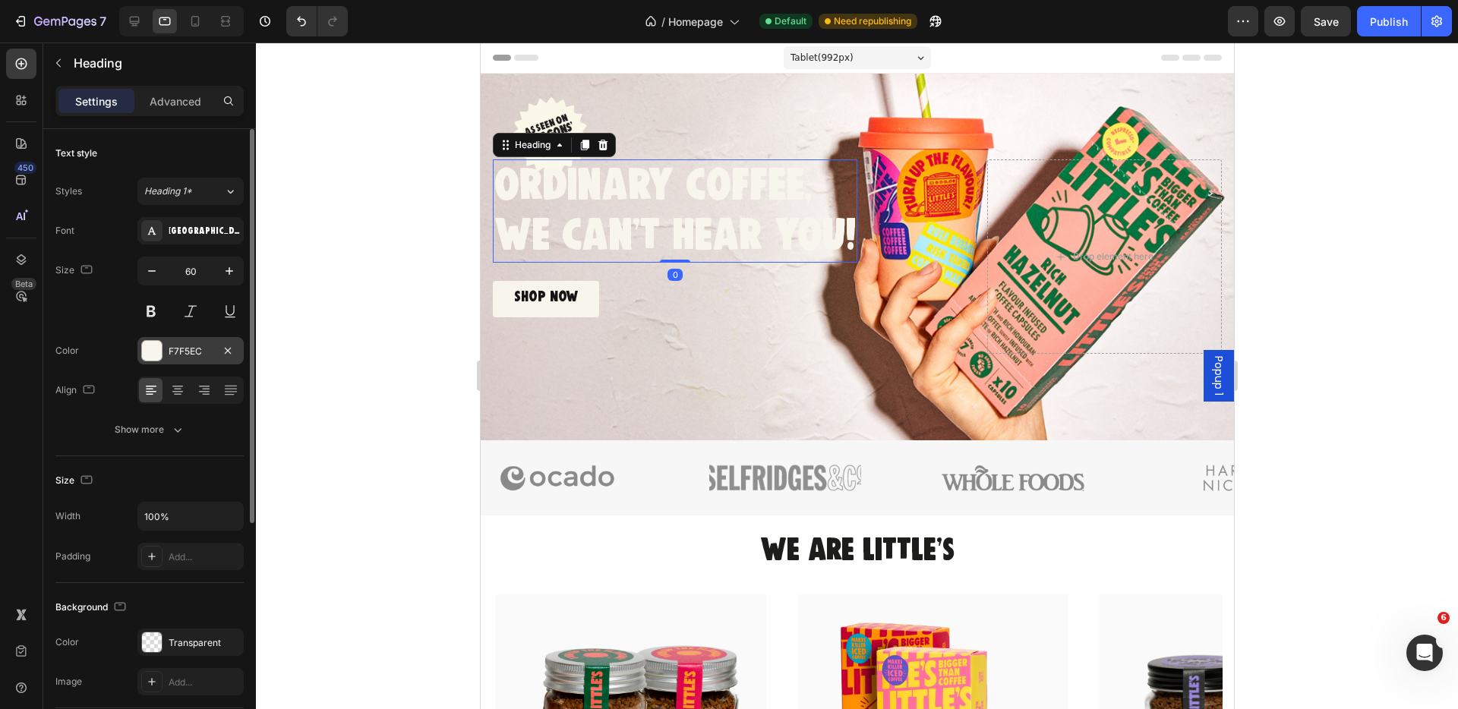
click at [152, 347] on div at bounding box center [152, 351] width 20 height 20
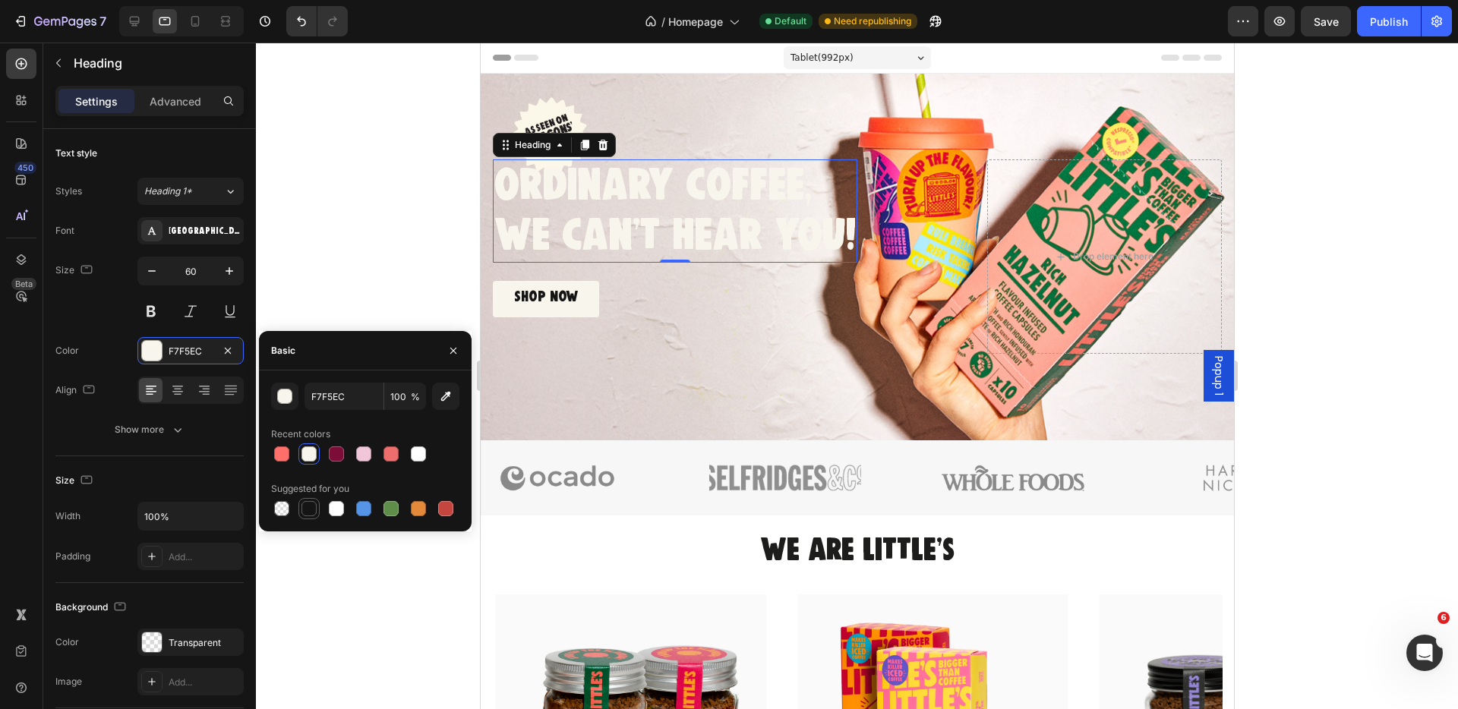
click at [308, 510] on div at bounding box center [309, 508] width 15 height 15
type input "151515"
click at [328, 289] on div at bounding box center [857, 376] width 1202 height 667
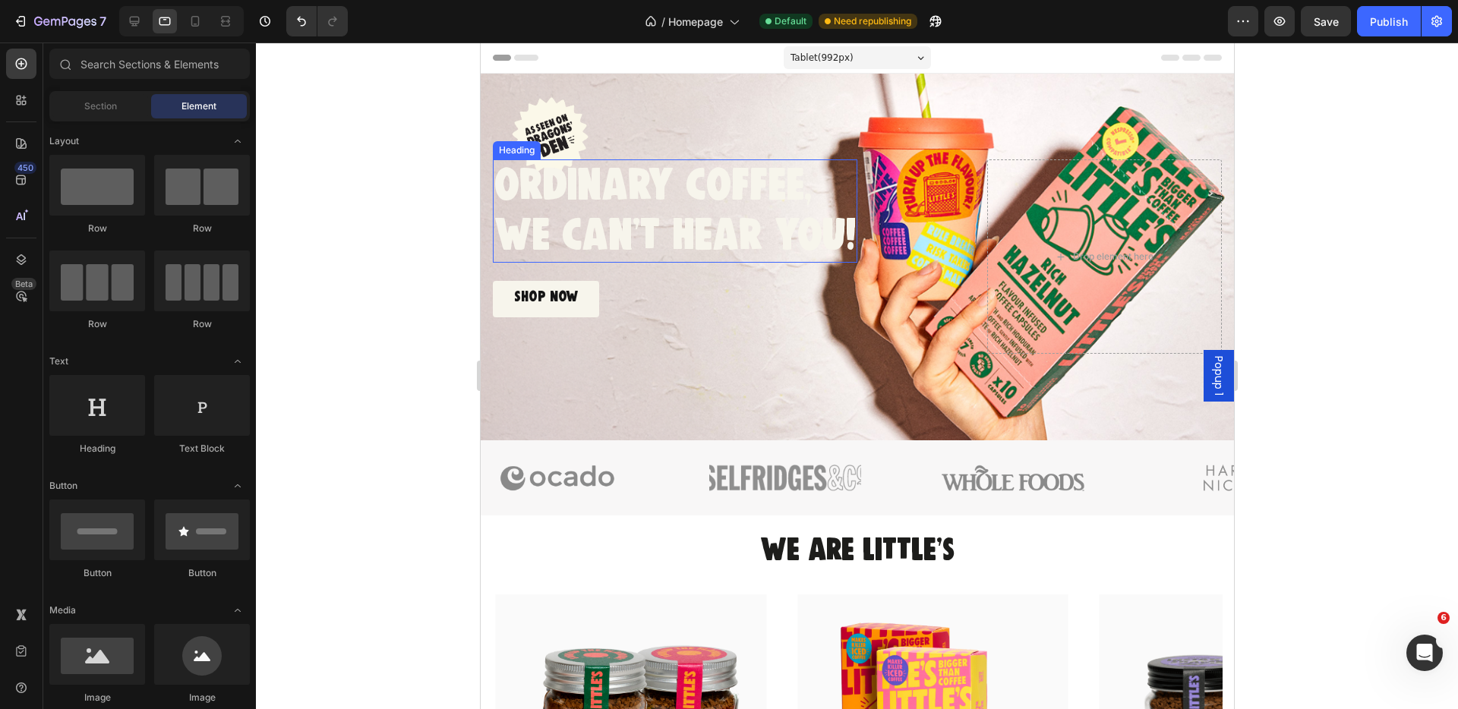
click at [598, 200] on span "ORDINARY COFFEE," at bounding box center [652, 186] width 317 height 36
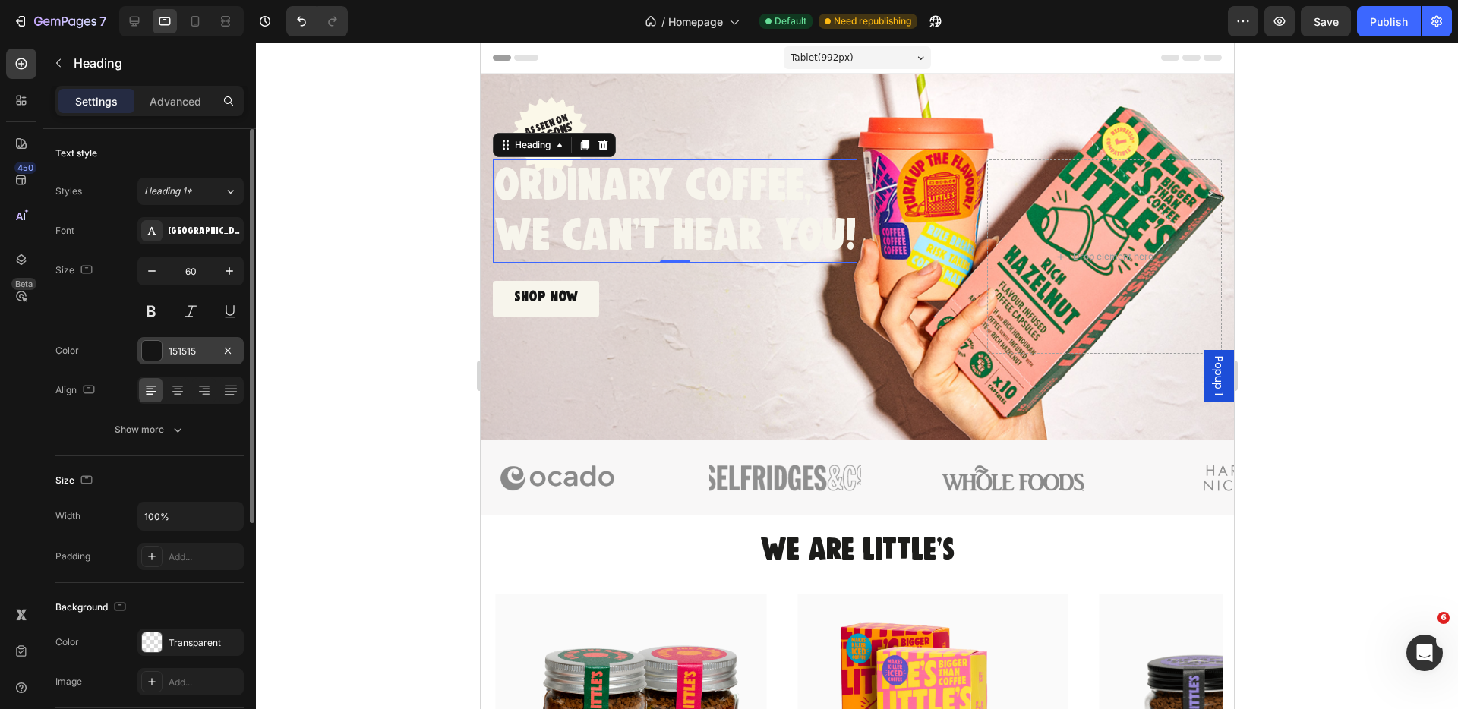
click at [154, 352] on div at bounding box center [152, 351] width 20 height 20
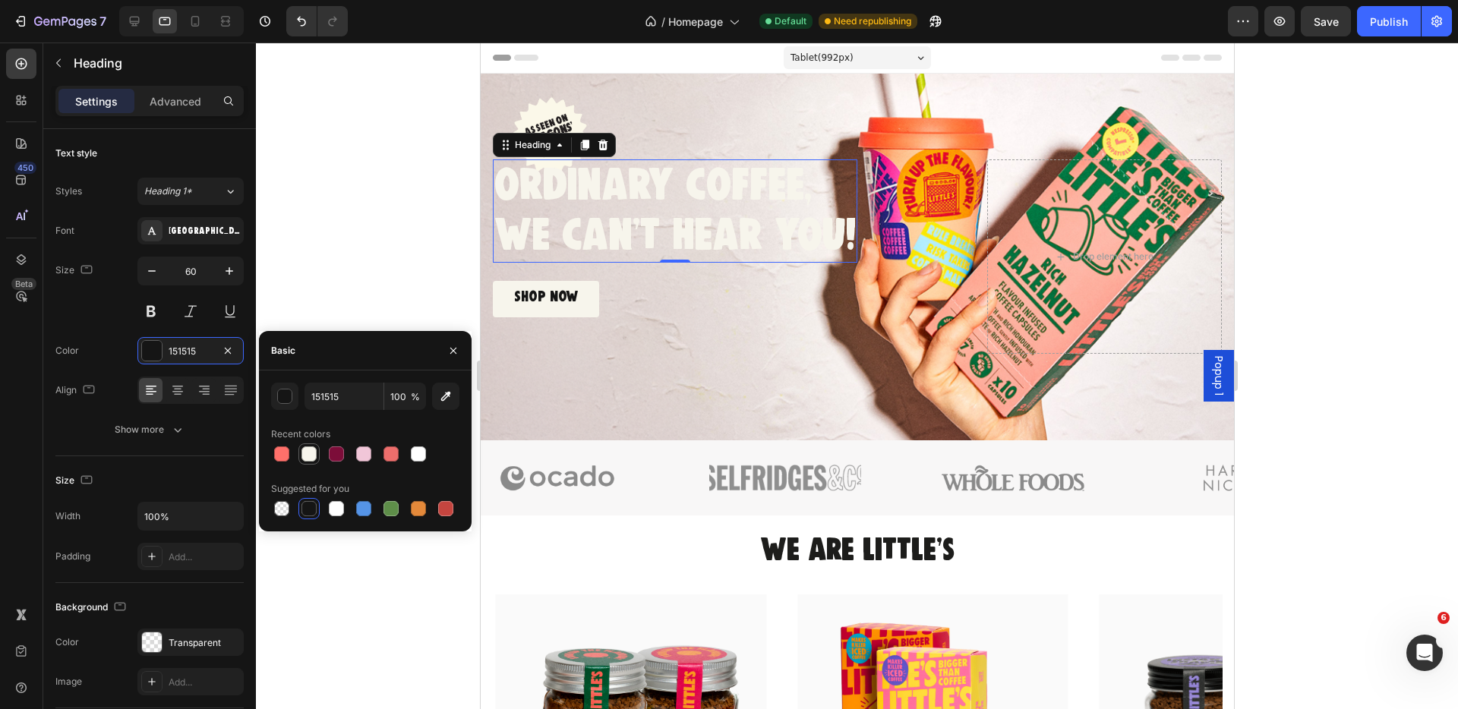
click at [308, 459] on div at bounding box center [309, 454] width 15 height 15
click at [190, 353] on div "F7F5EC" at bounding box center [191, 352] width 44 height 14
click at [187, 349] on div "F7F5EC" at bounding box center [191, 352] width 44 height 14
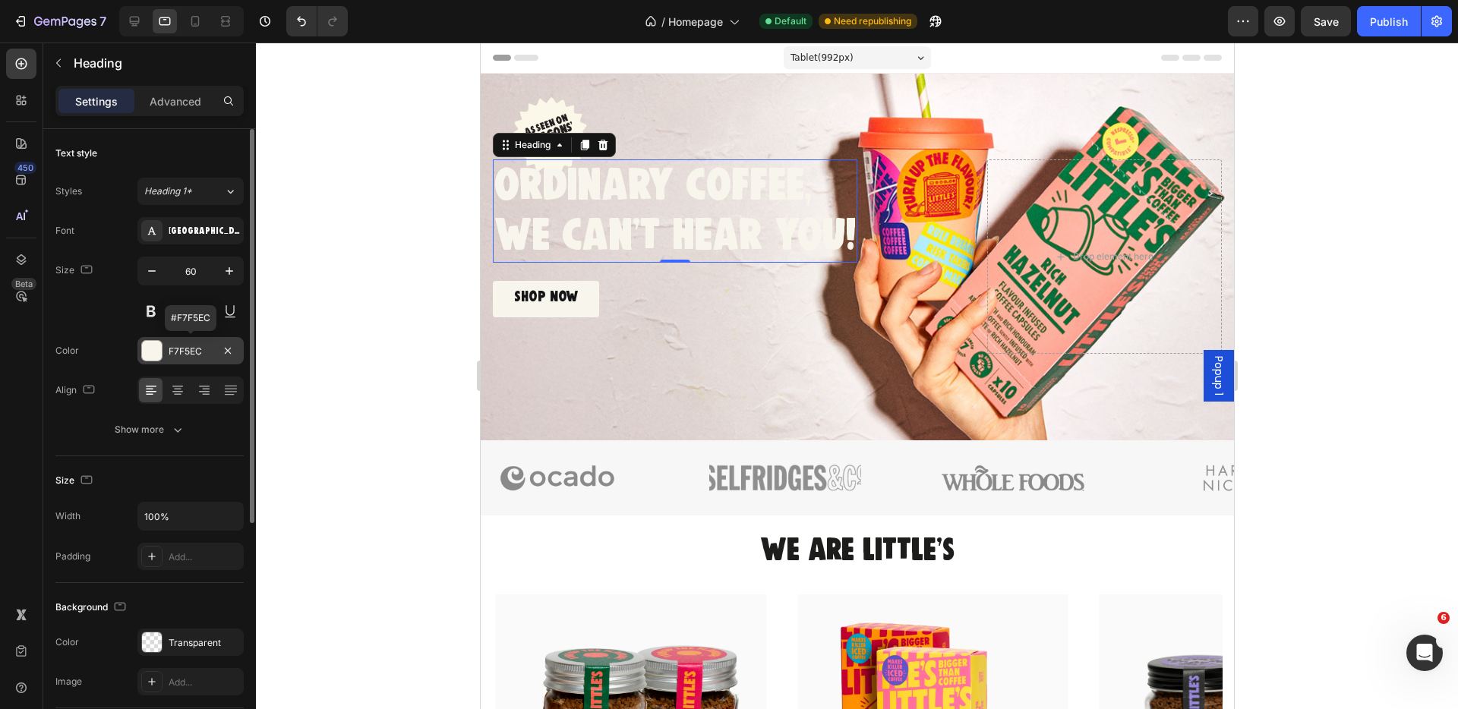
click at [187, 349] on div "F7F5EC" at bounding box center [191, 352] width 44 height 14
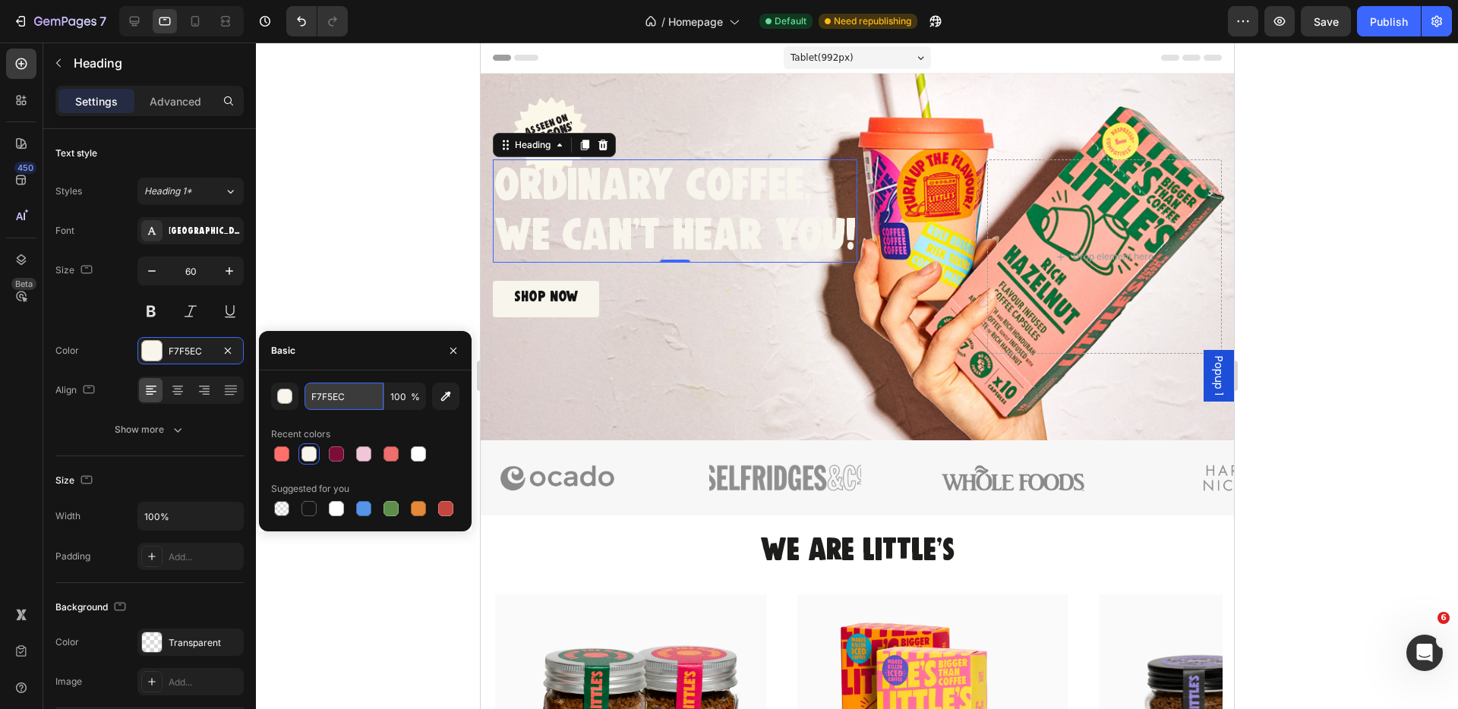
click at [327, 394] on input "F7F5EC" at bounding box center [344, 396] width 79 height 27
type input "1D1D1B"
click at [318, 293] on div at bounding box center [857, 376] width 1202 height 667
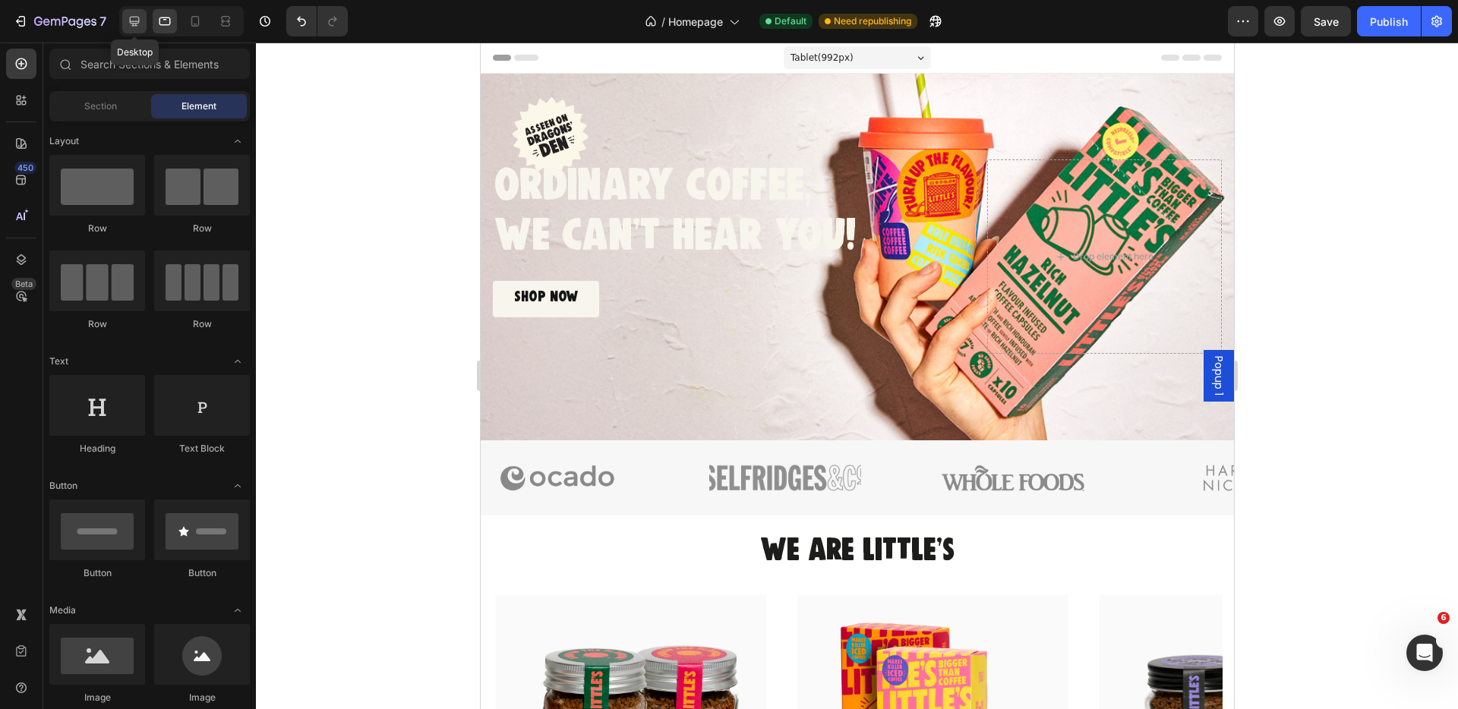
click at [131, 27] on icon at bounding box center [134, 21] width 15 height 15
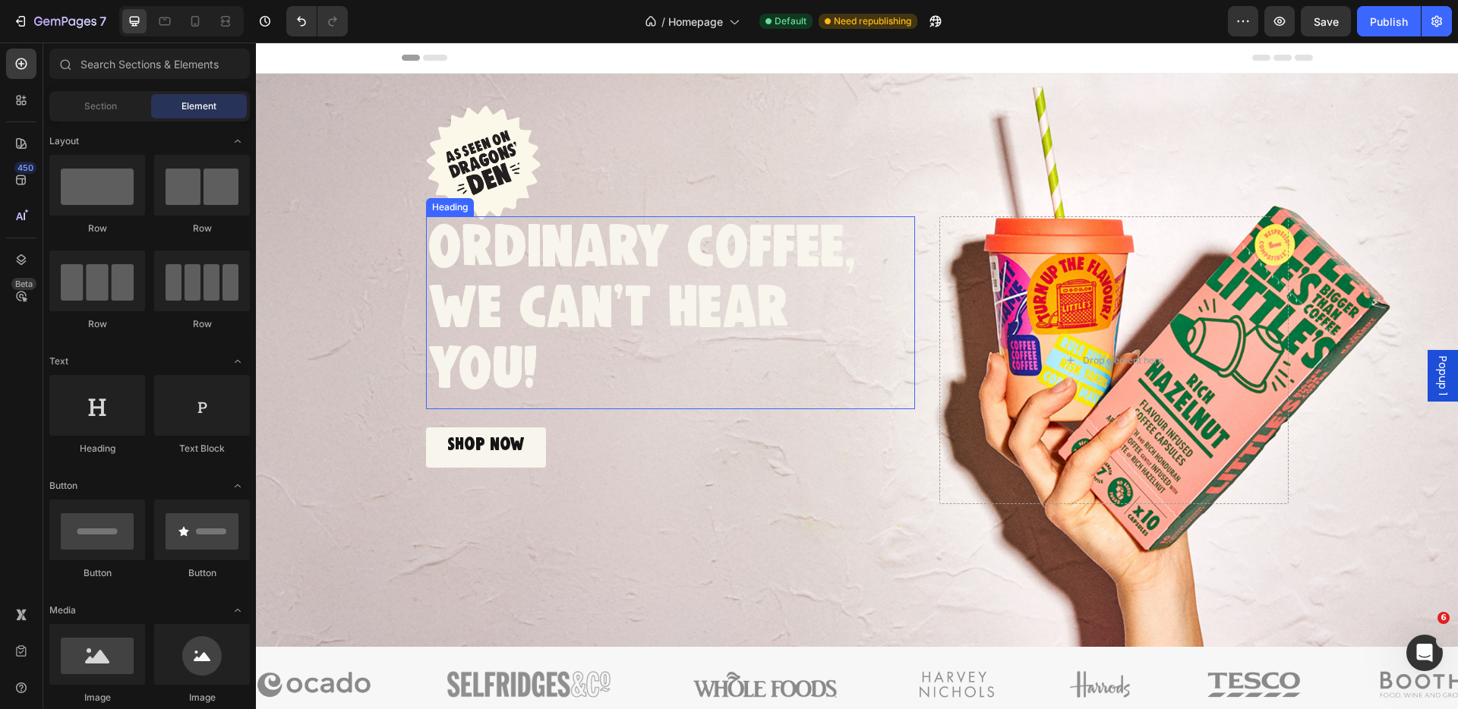
click at [577, 293] on p "ORDINARY COFFEE, WE CAN'T HEAR YOU!" at bounding box center [671, 309] width 486 height 182
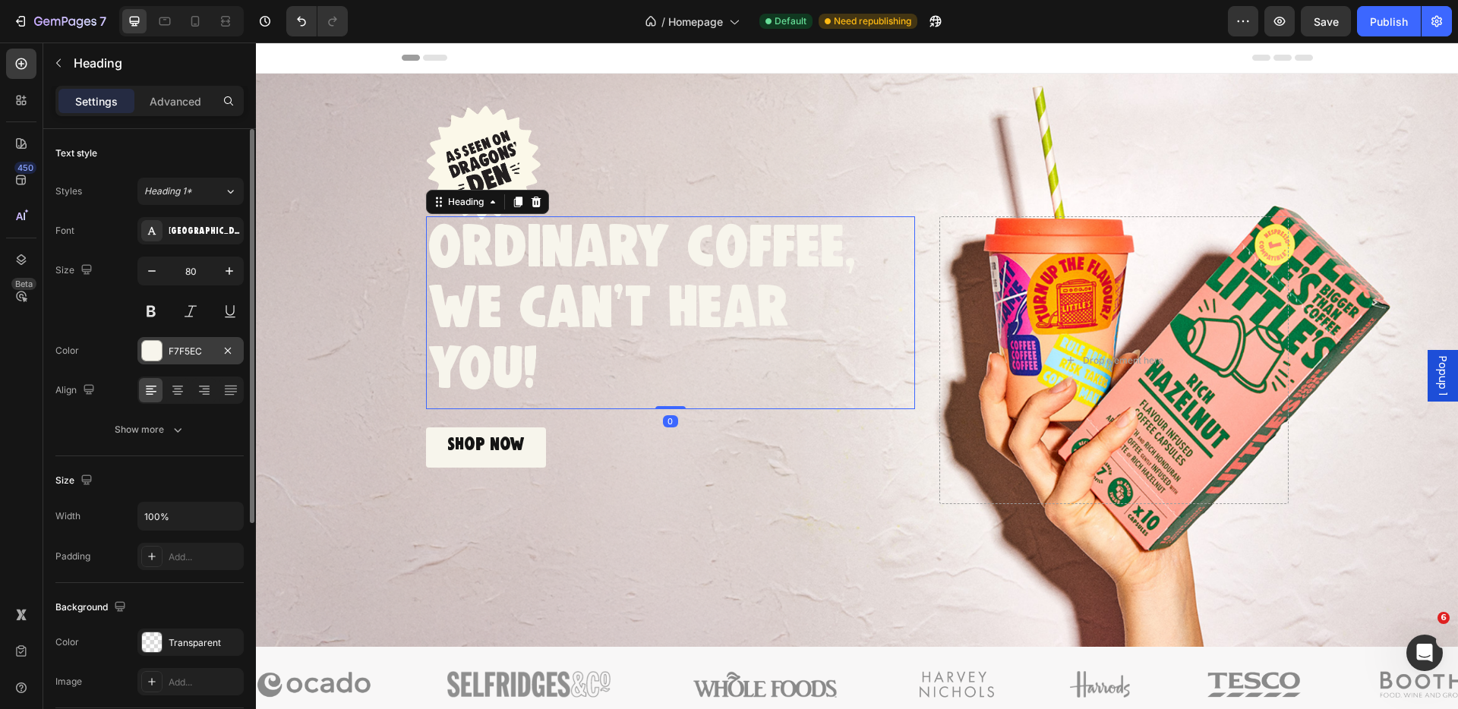
click at [185, 350] on div "F7F5EC" at bounding box center [191, 352] width 44 height 14
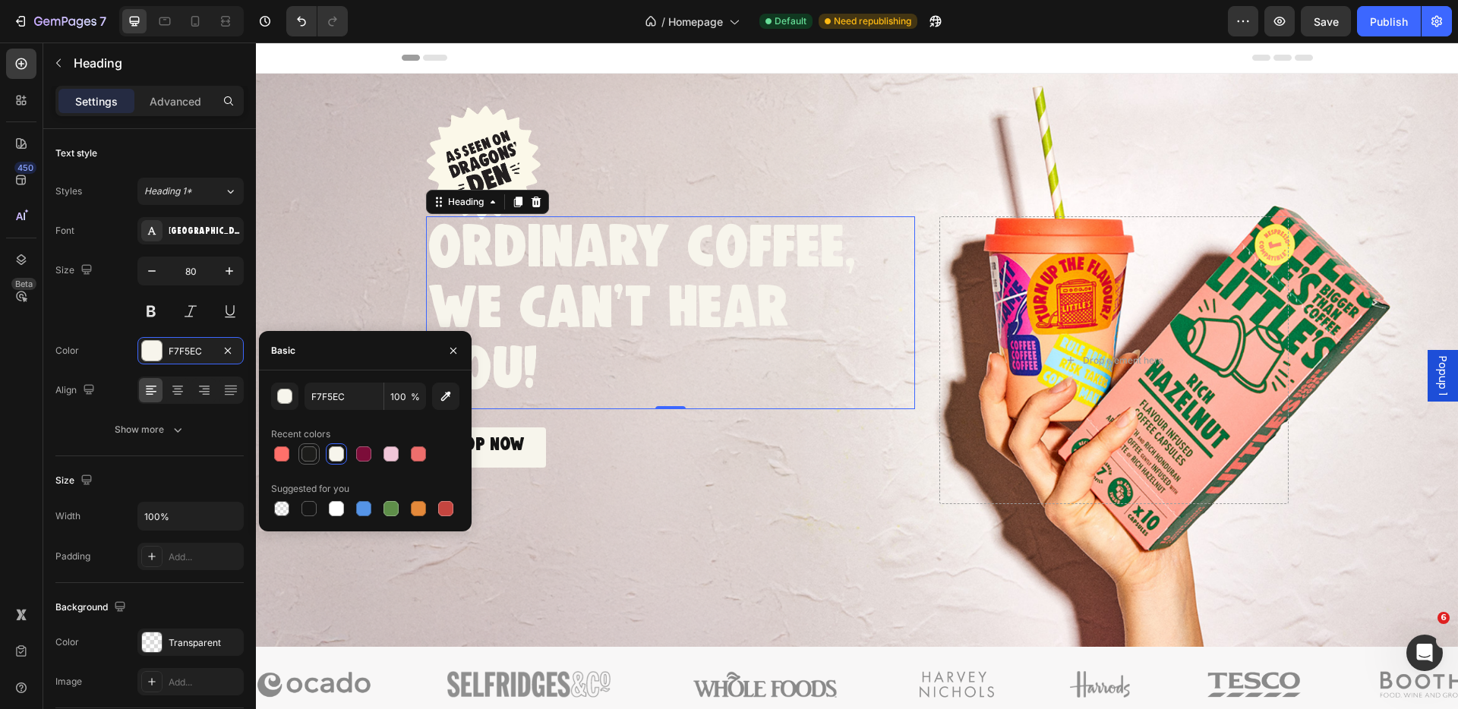
click at [308, 453] on div at bounding box center [309, 454] width 15 height 15
type input "1D1D1B"
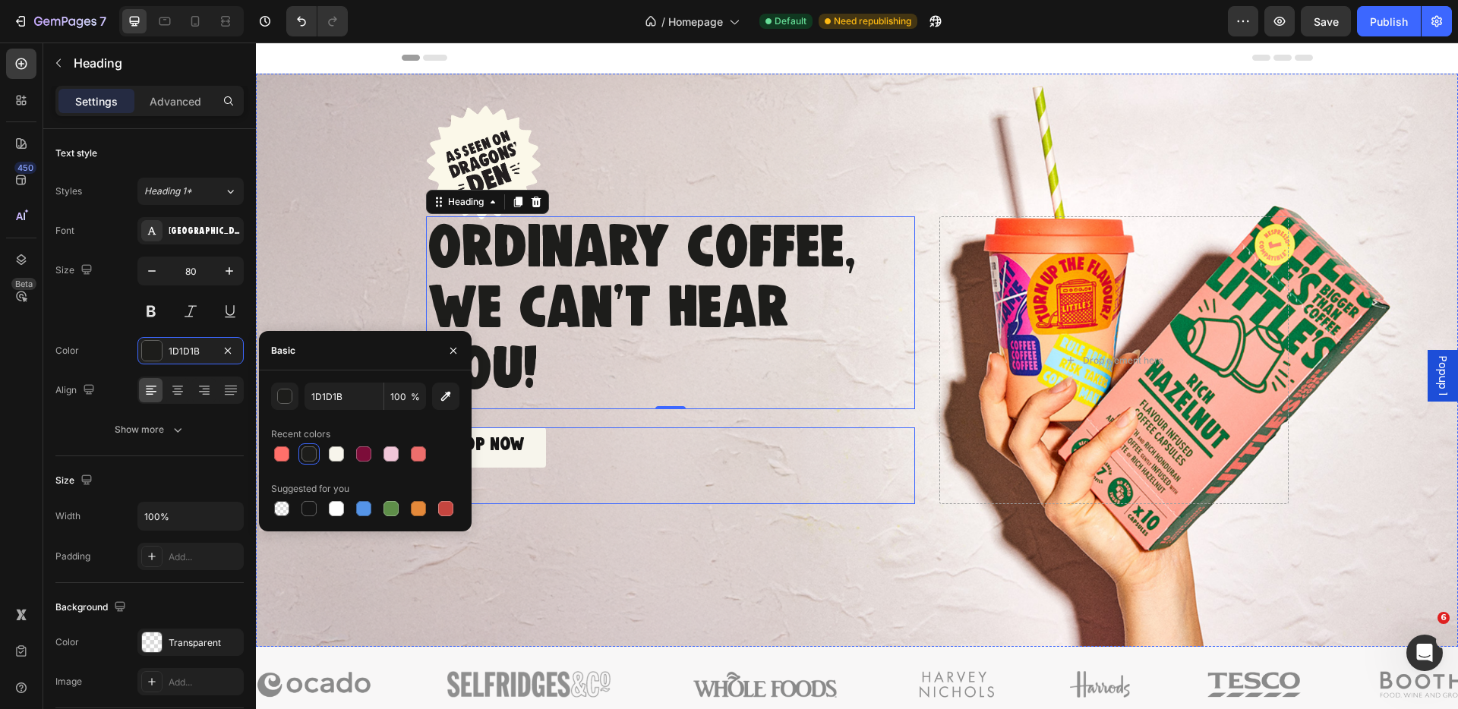
click at [658, 447] on div "SHOP NOW Button" at bounding box center [670, 466] width 489 height 76
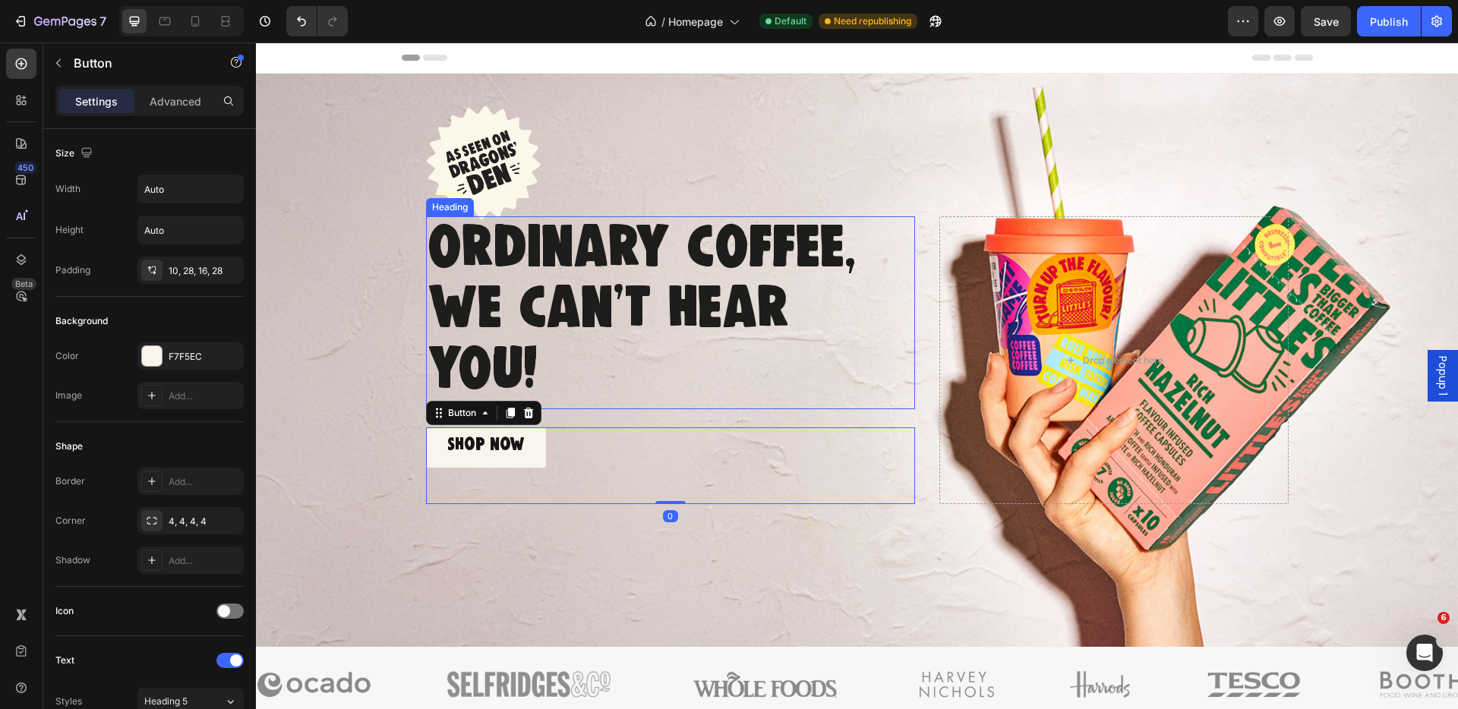
click at [589, 297] on p "ORDINARY COFFEE, WE CAN'T HEAR YOU!" at bounding box center [671, 309] width 486 height 182
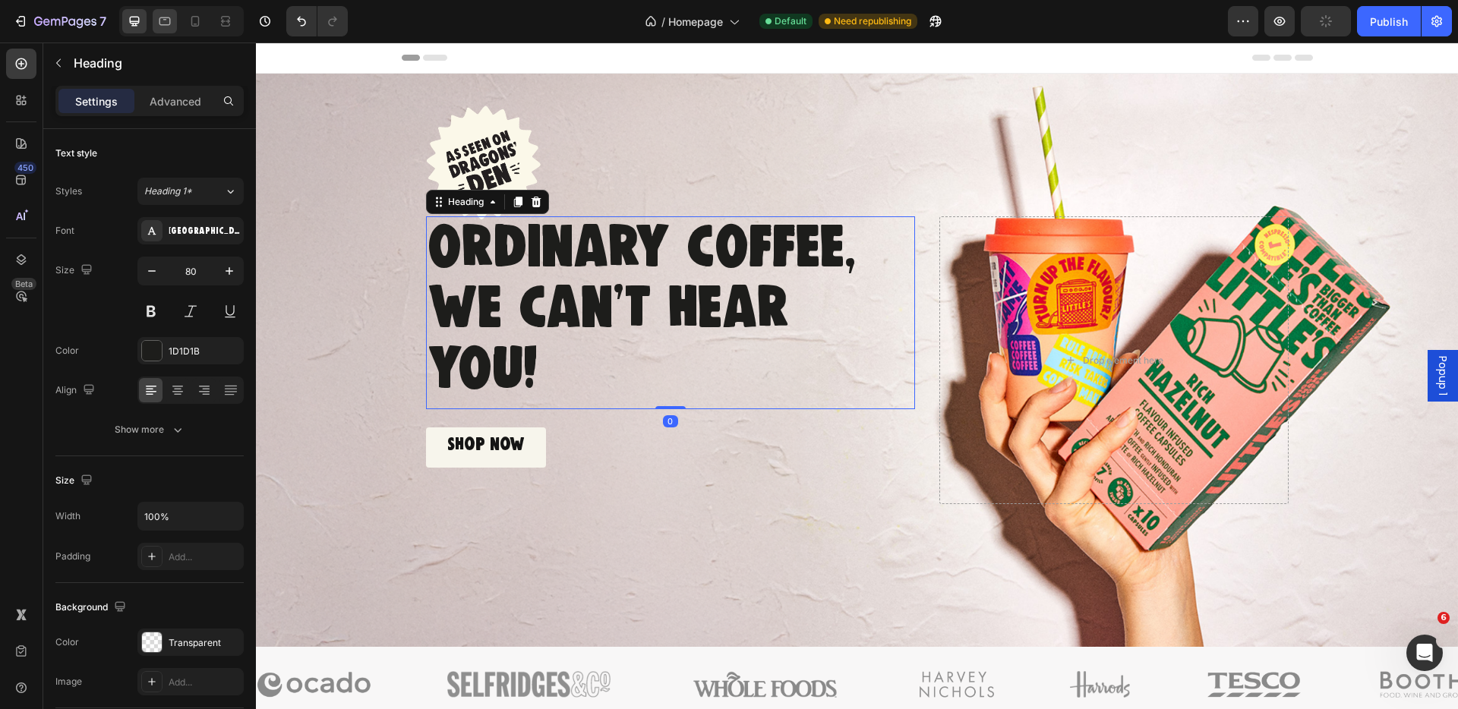
click at [163, 16] on icon at bounding box center [164, 21] width 15 height 15
type input "51"
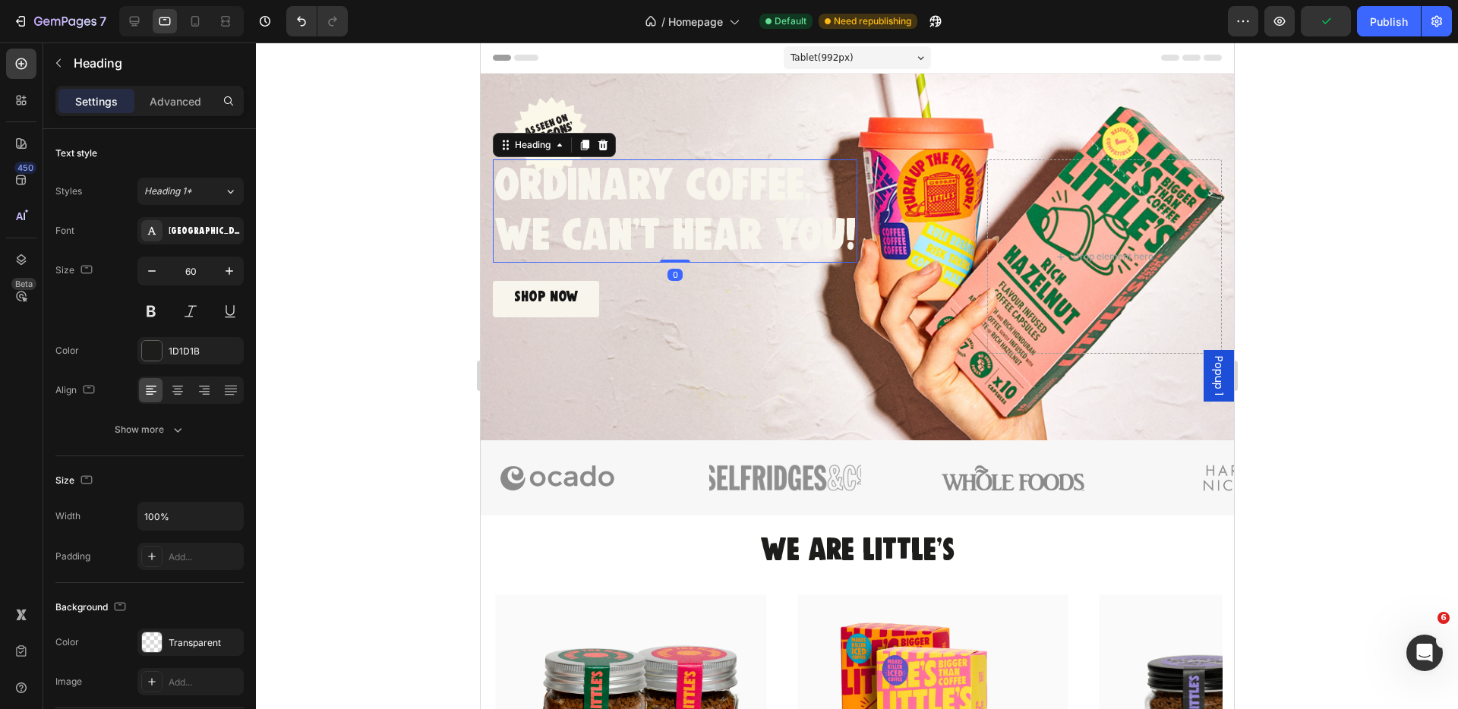
click at [624, 218] on span "WE CAN'T HEAR YOU!" at bounding box center [674, 236] width 361 height 36
click at [181, 351] on div "1D1D1B" at bounding box center [191, 352] width 44 height 14
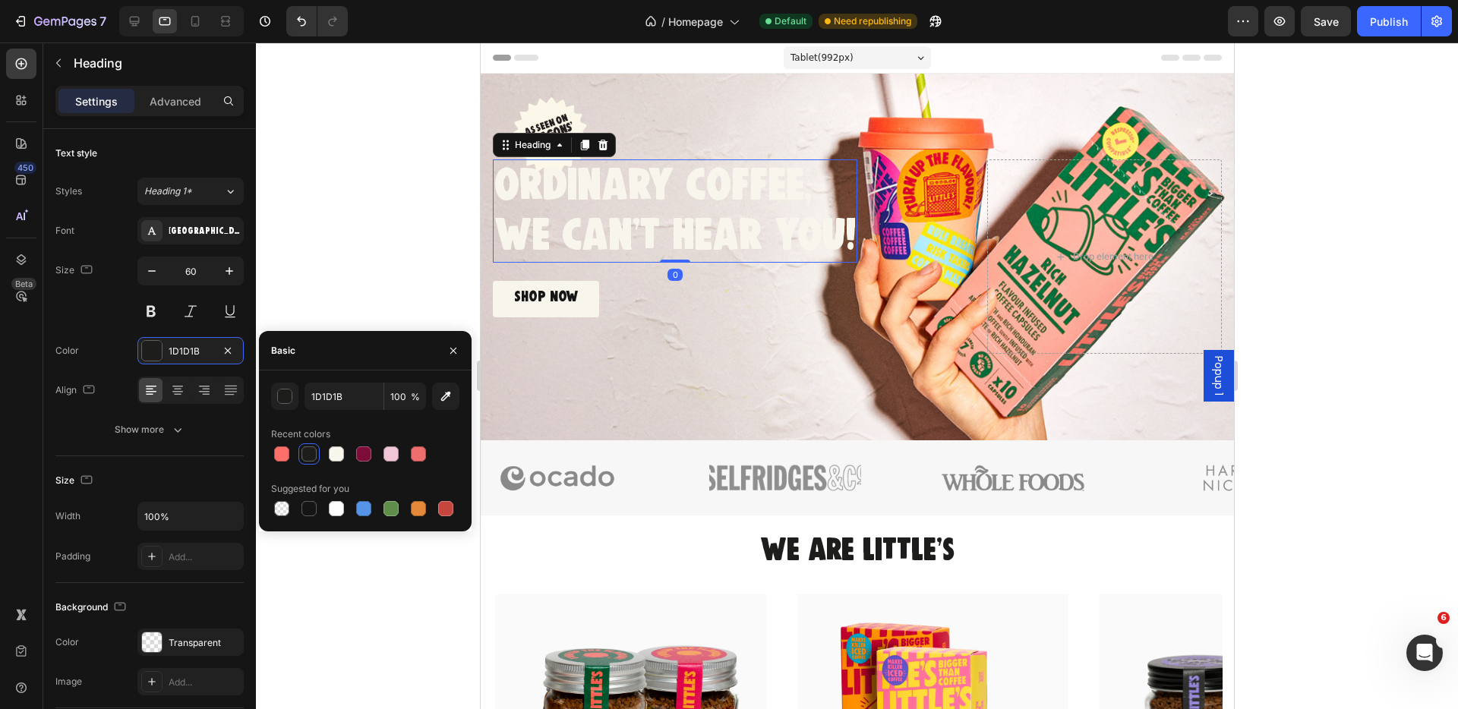
drag, startPoint x: 281, startPoint y: 453, endPoint x: 300, endPoint y: 453, distance: 19.0
click at [281, 453] on div at bounding box center [281, 454] width 15 height 15
click at [308, 453] on div at bounding box center [309, 454] width 15 height 15
type input "1D1D1B"
drag, startPoint x: 368, startPoint y: 206, endPoint x: 260, endPoint y: 148, distance: 123.0
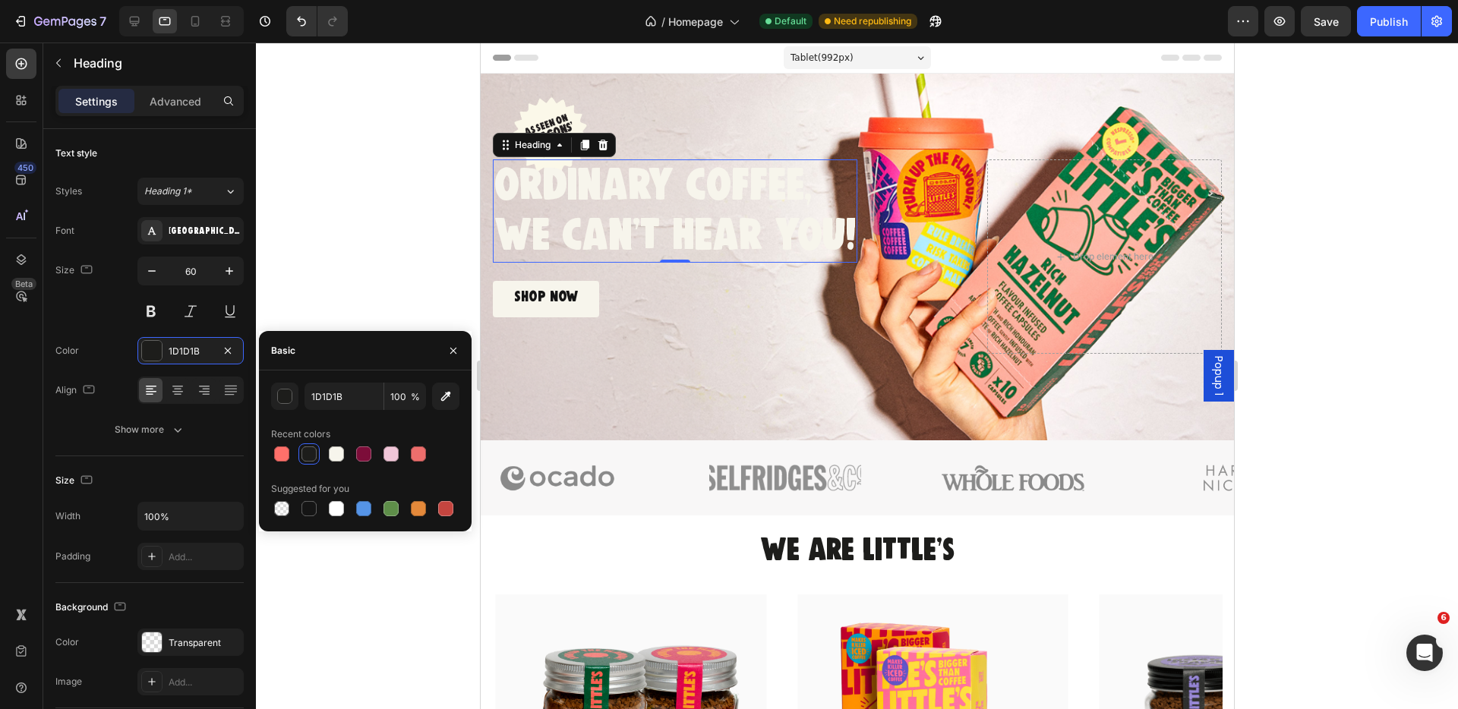
click at [368, 207] on div at bounding box center [857, 376] width 1202 height 667
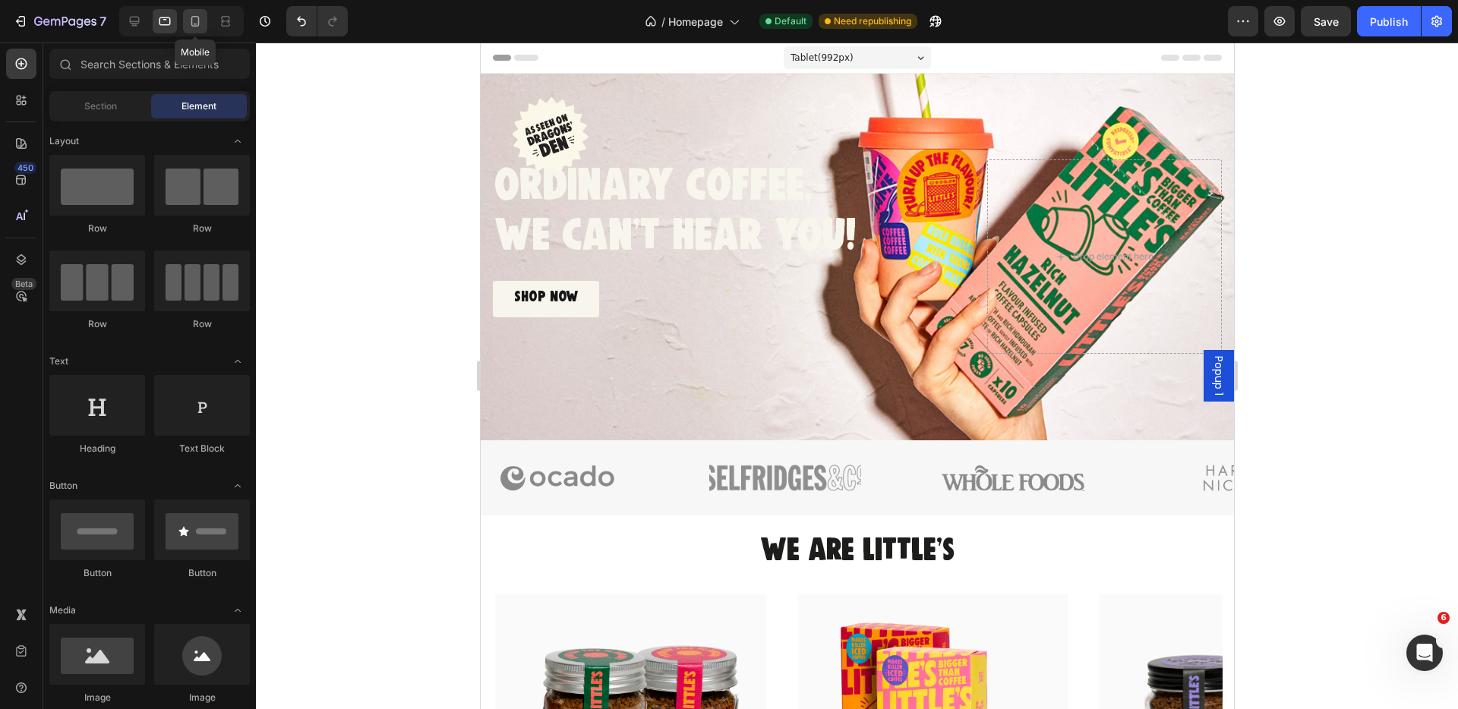
click at [200, 21] on icon at bounding box center [195, 21] width 15 height 15
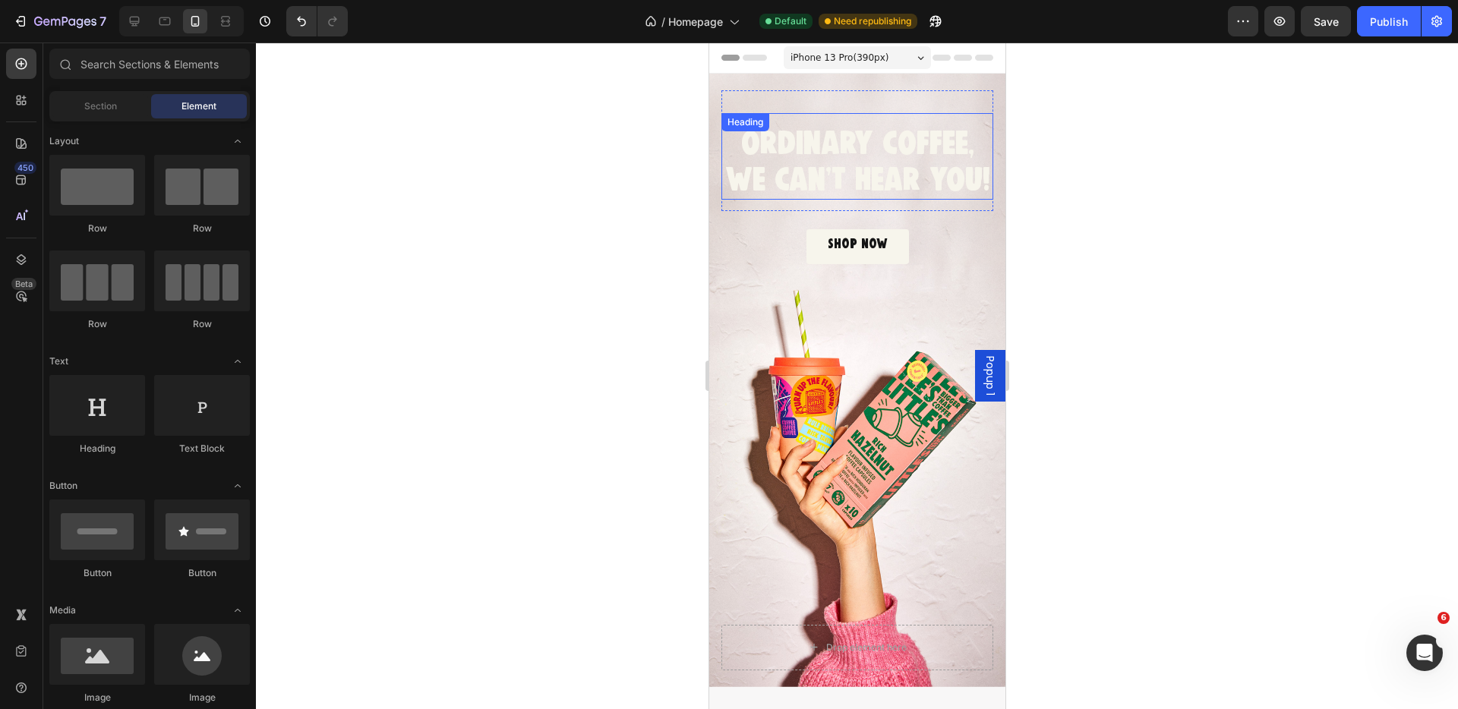
click at [826, 178] on span "WE CAN'T HEAR YOU!" at bounding box center [857, 180] width 265 height 27
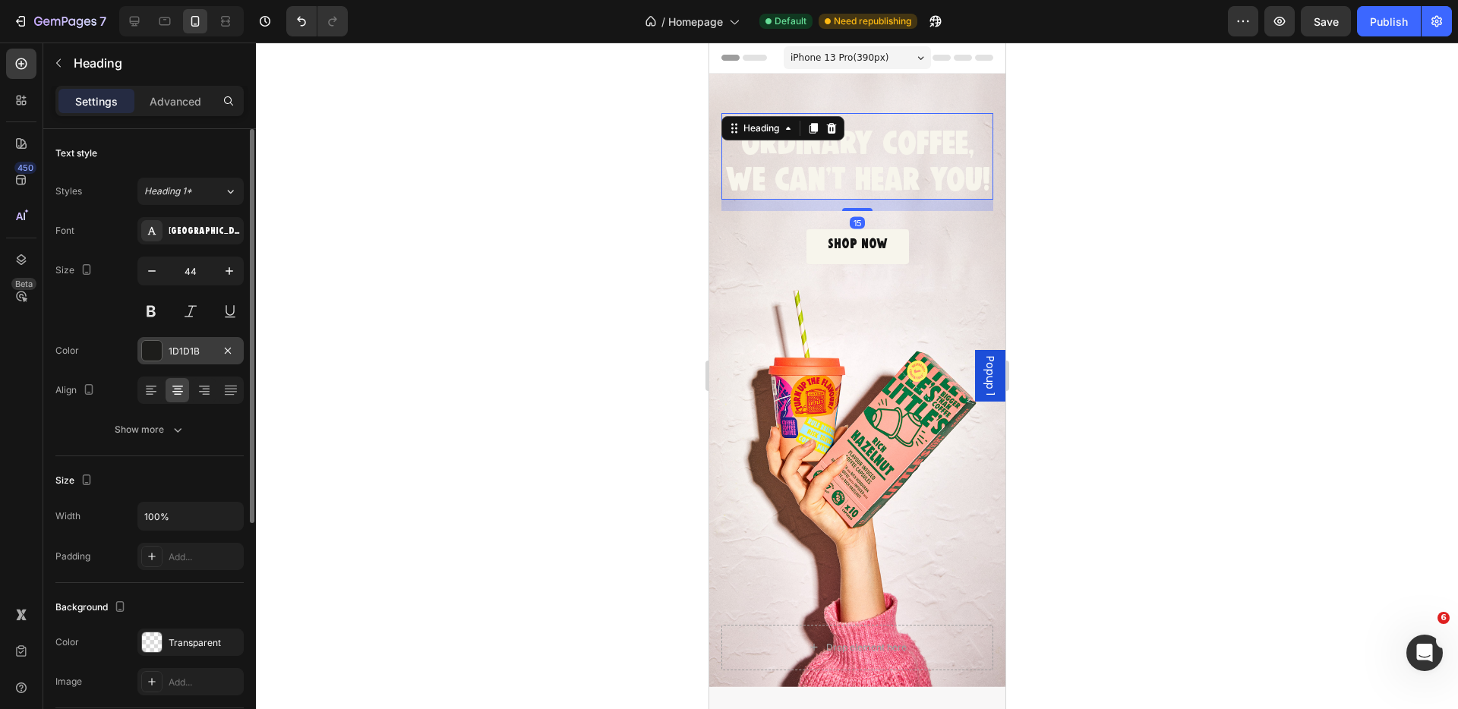
click at [142, 349] on div at bounding box center [152, 351] width 20 height 20
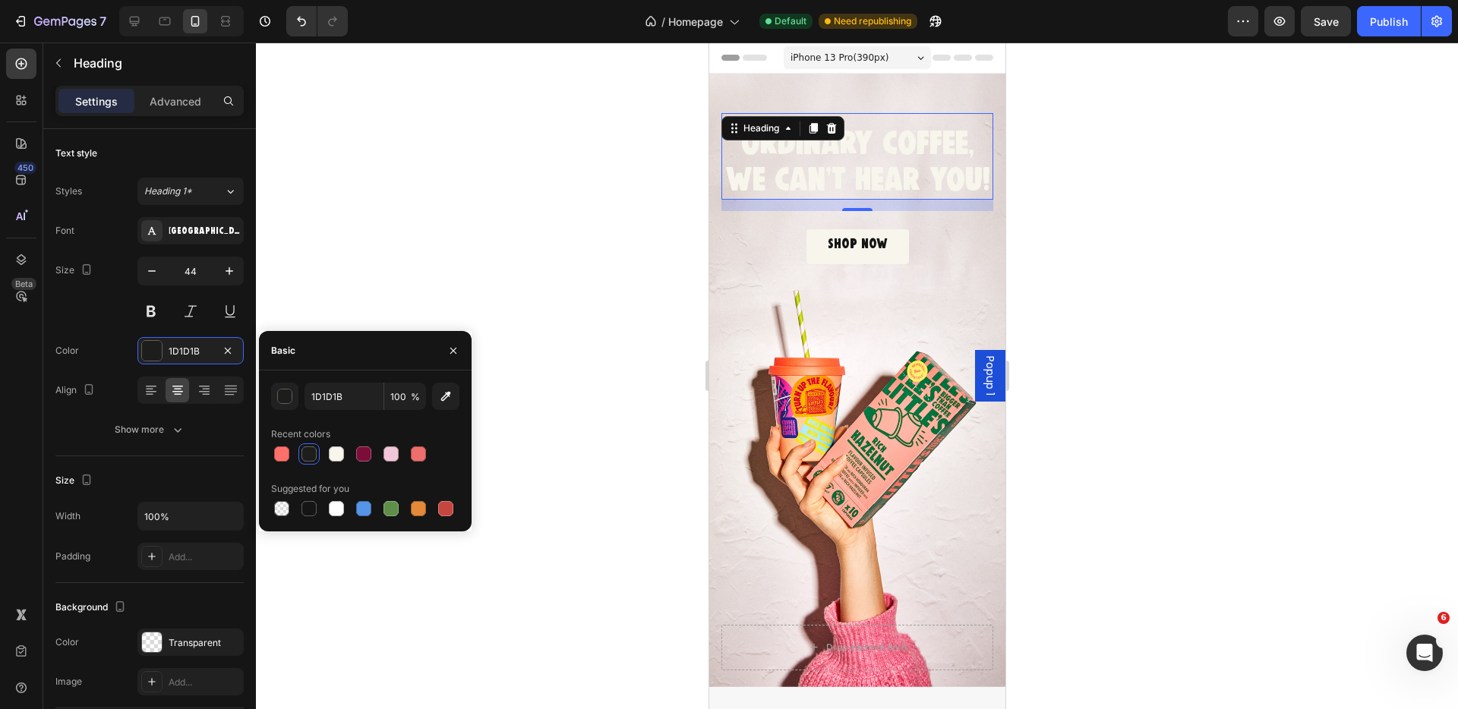
drag, startPoint x: 307, startPoint y: 456, endPoint x: 440, endPoint y: 357, distance: 165.6
click at [306, 456] on div at bounding box center [309, 454] width 15 height 15
click at [583, 238] on div at bounding box center [857, 376] width 1202 height 667
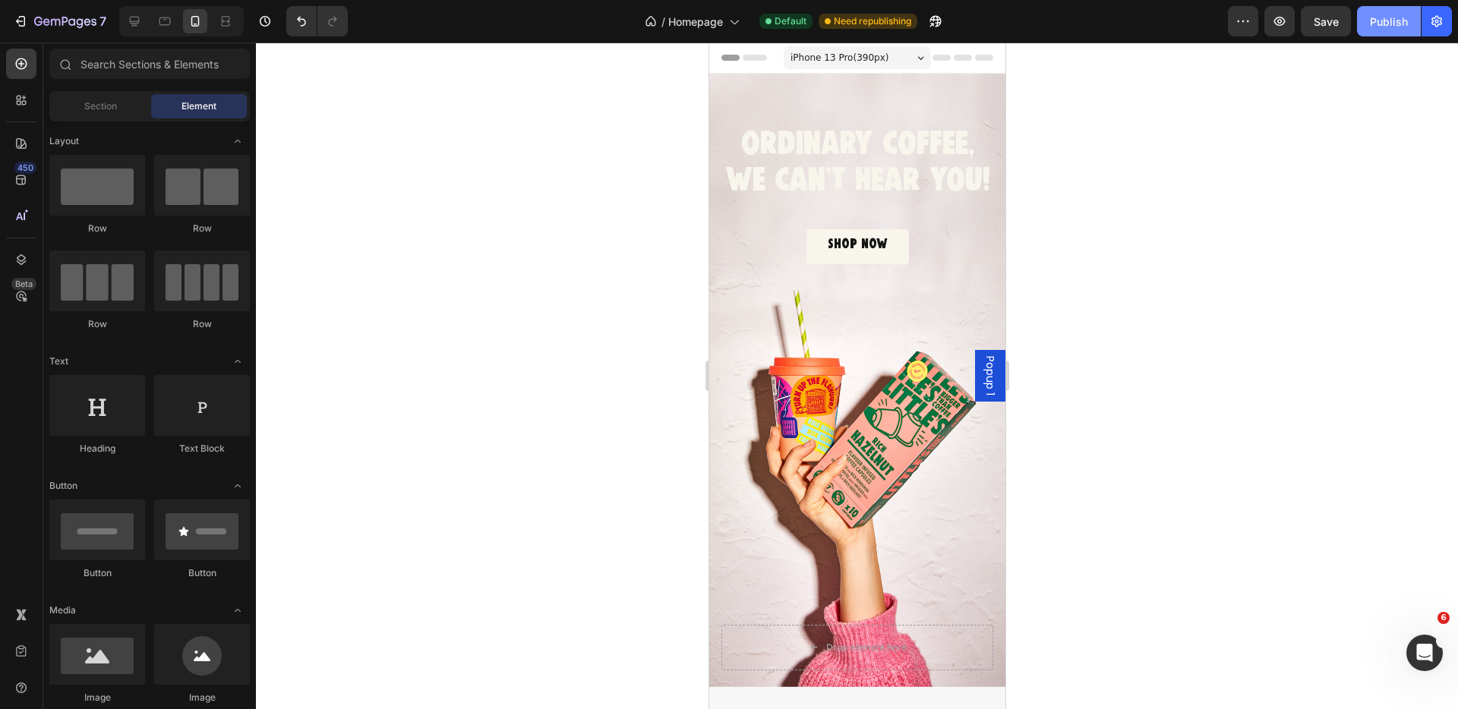
click at [1389, 20] on div "Publish" at bounding box center [1389, 22] width 38 height 16
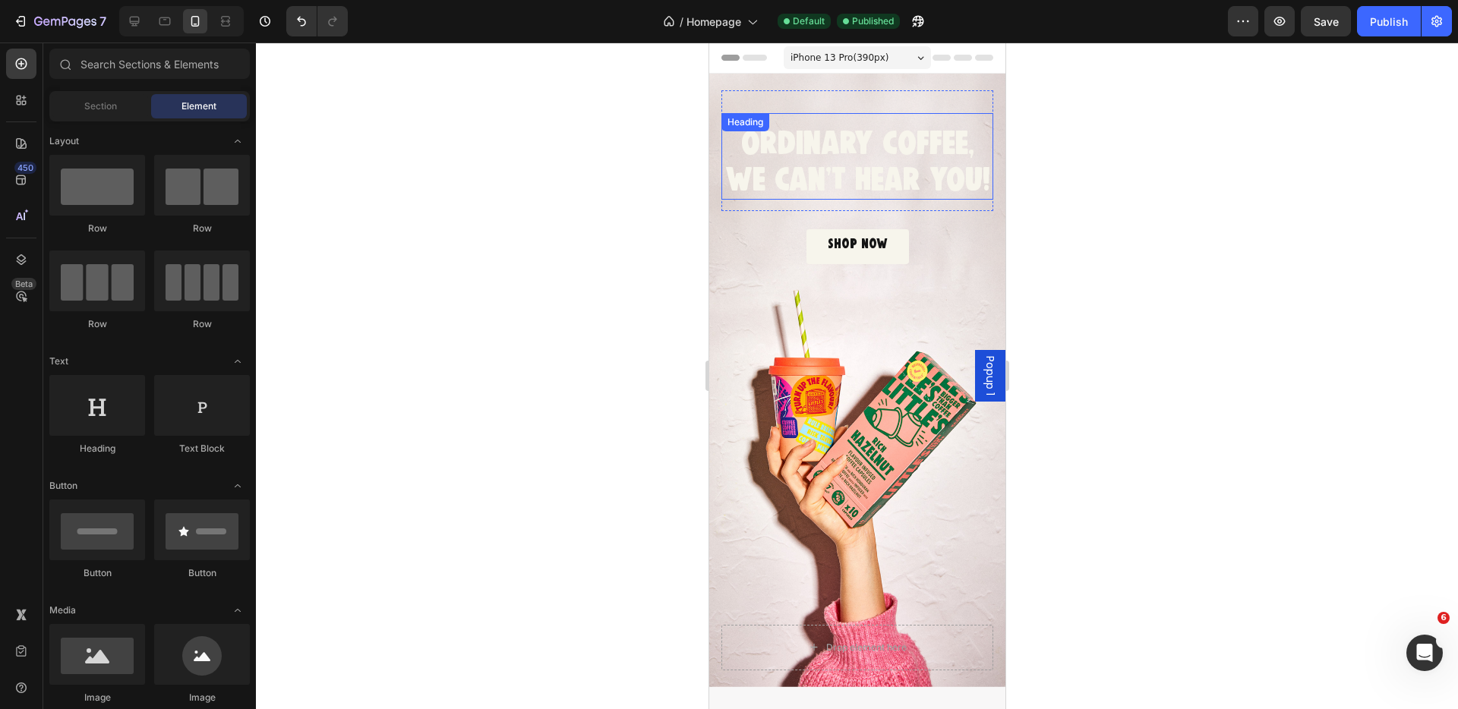
click at [807, 151] on span "ORDINARY COFFEE," at bounding box center [856, 144] width 233 height 27
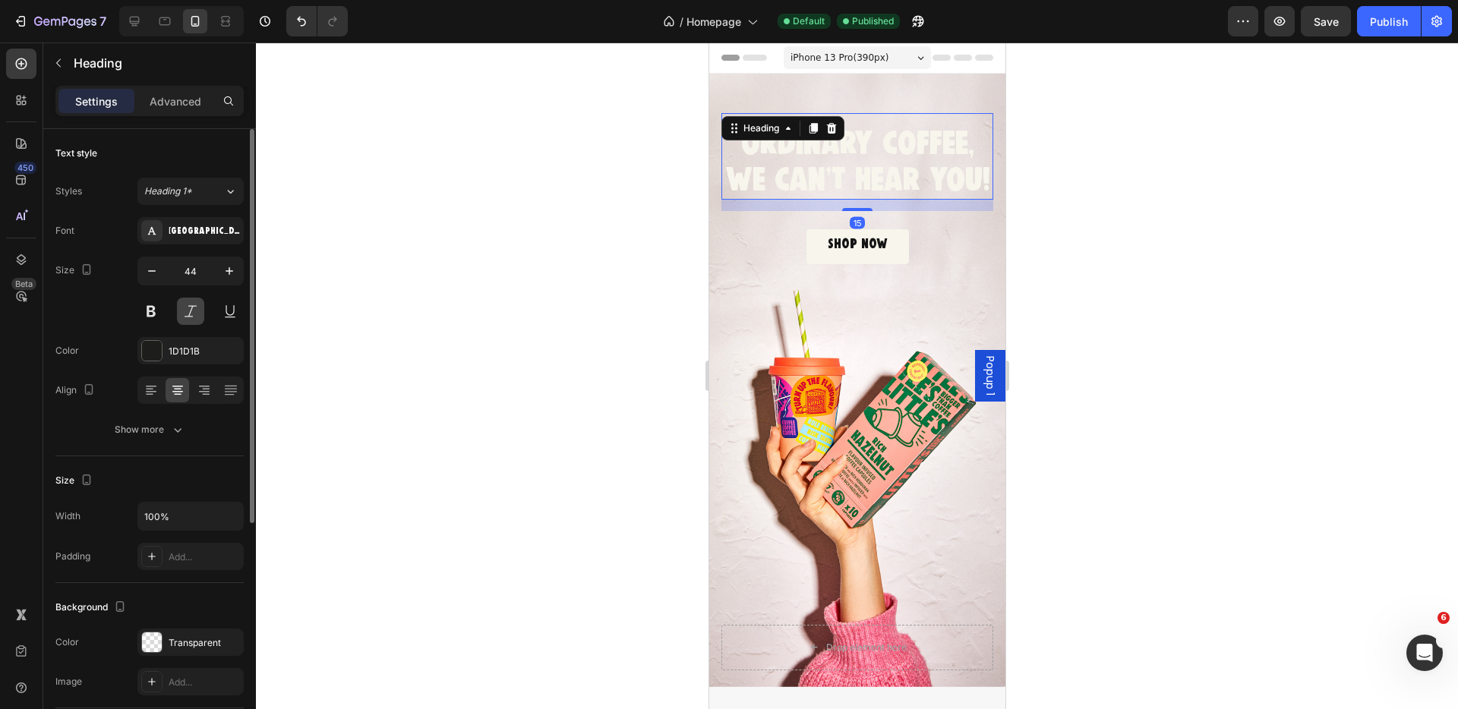
click at [188, 311] on button at bounding box center [190, 311] width 27 height 27
click at [185, 311] on button at bounding box center [190, 311] width 27 height 27
click at [187, 348] on div "1D1D1B" at bounding box center [191, 352] width 44 height 14
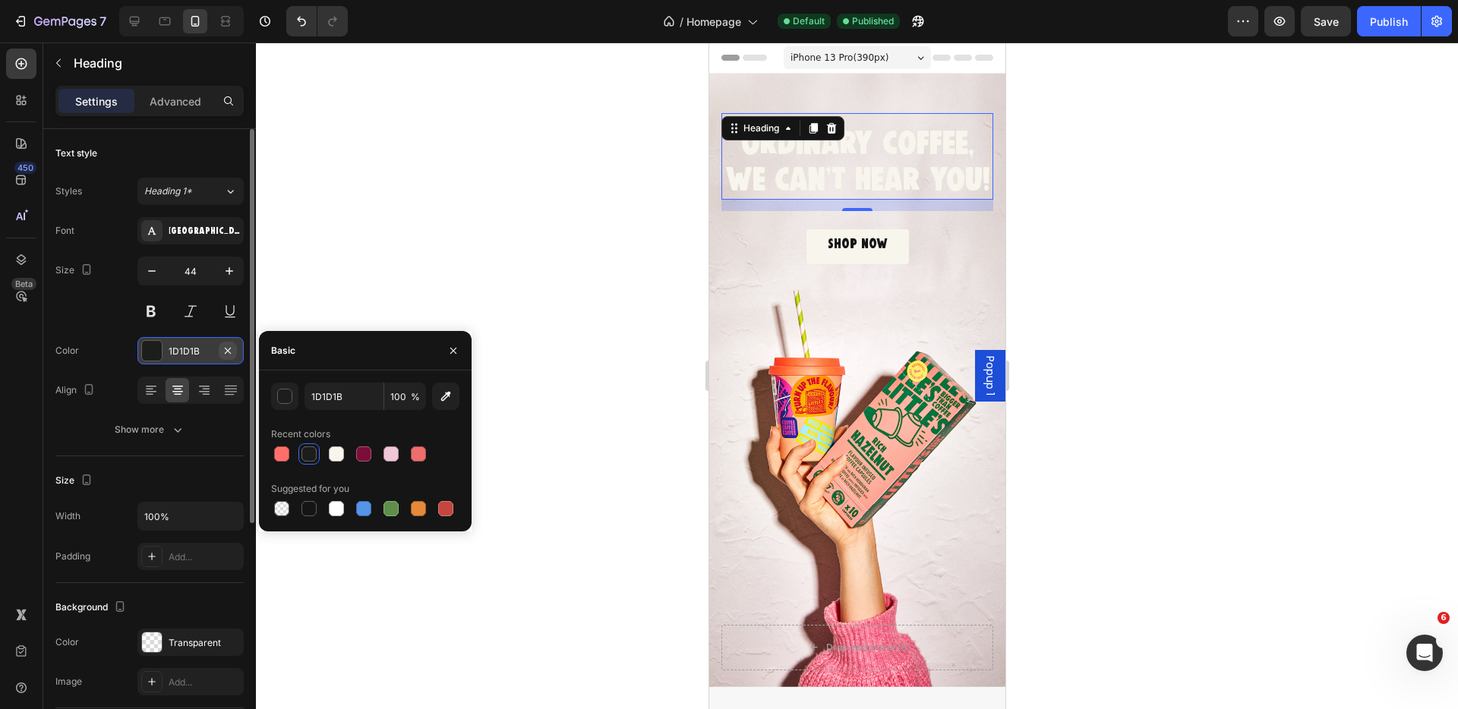
click at [228, 351] on icon "button" at bounding box center [228, 350] width 6 height 6
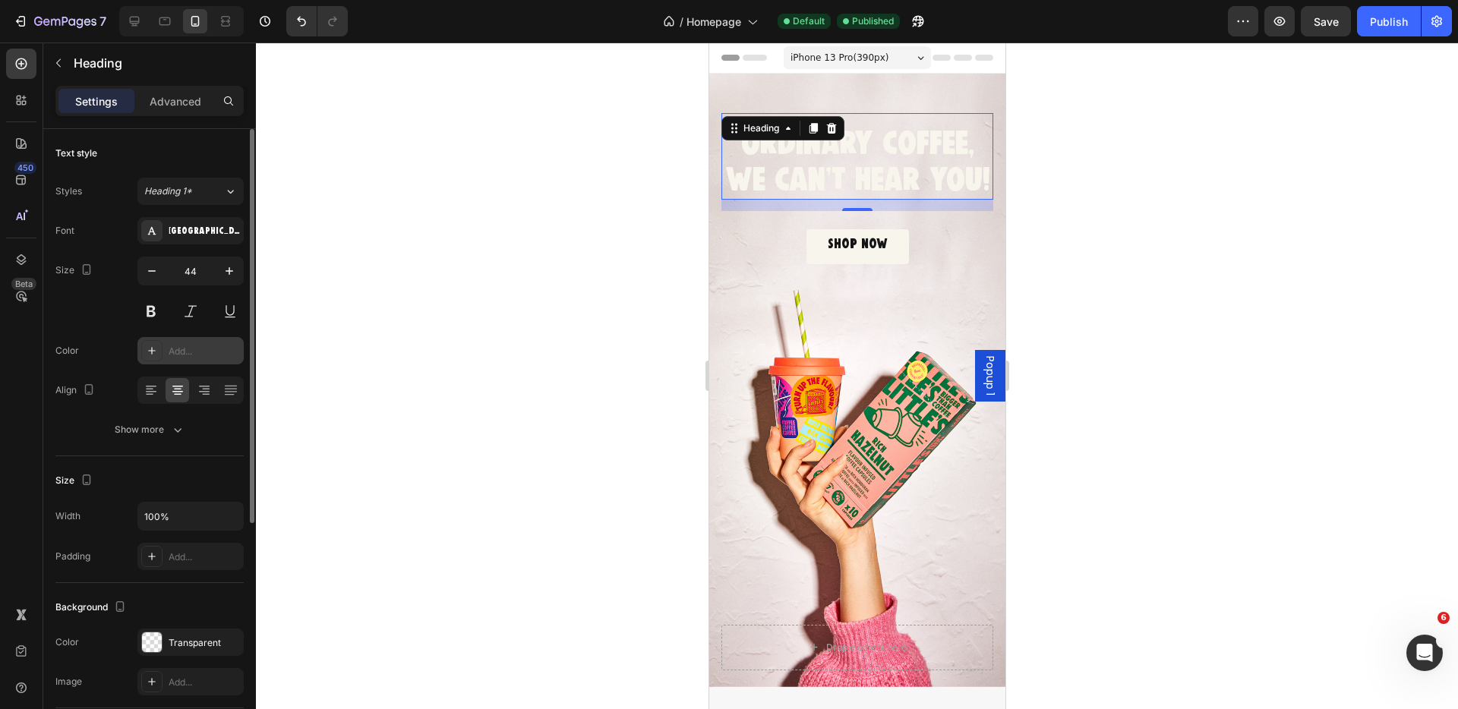
click at [172, 349] on div "Add..." at bounding box center [204, 352] width 71 height 14
type input "1D1D1B"
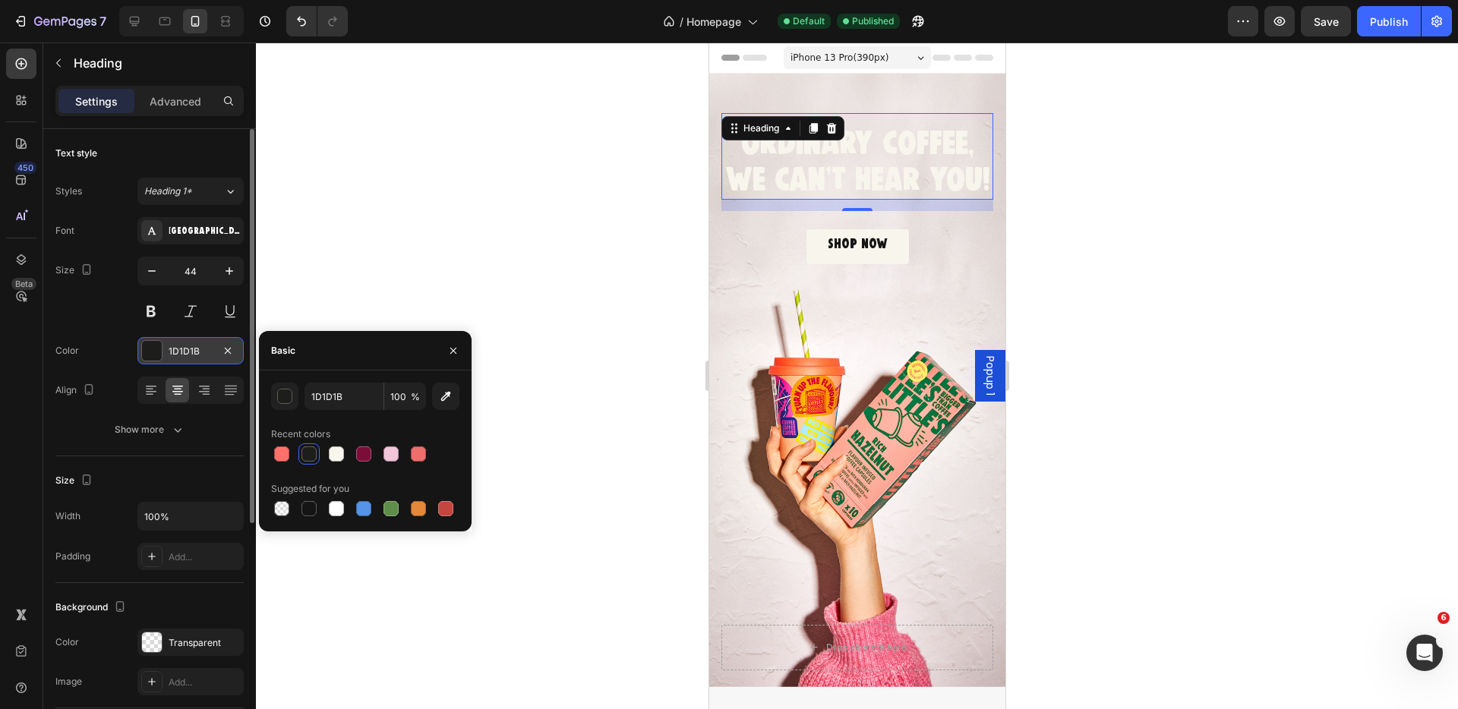
click at [308, 453] on div at bounding box center [309, 454] width 15 height 15
click at [283, 393] on div "button" at bounding box center [285, 397] width 15 height 15
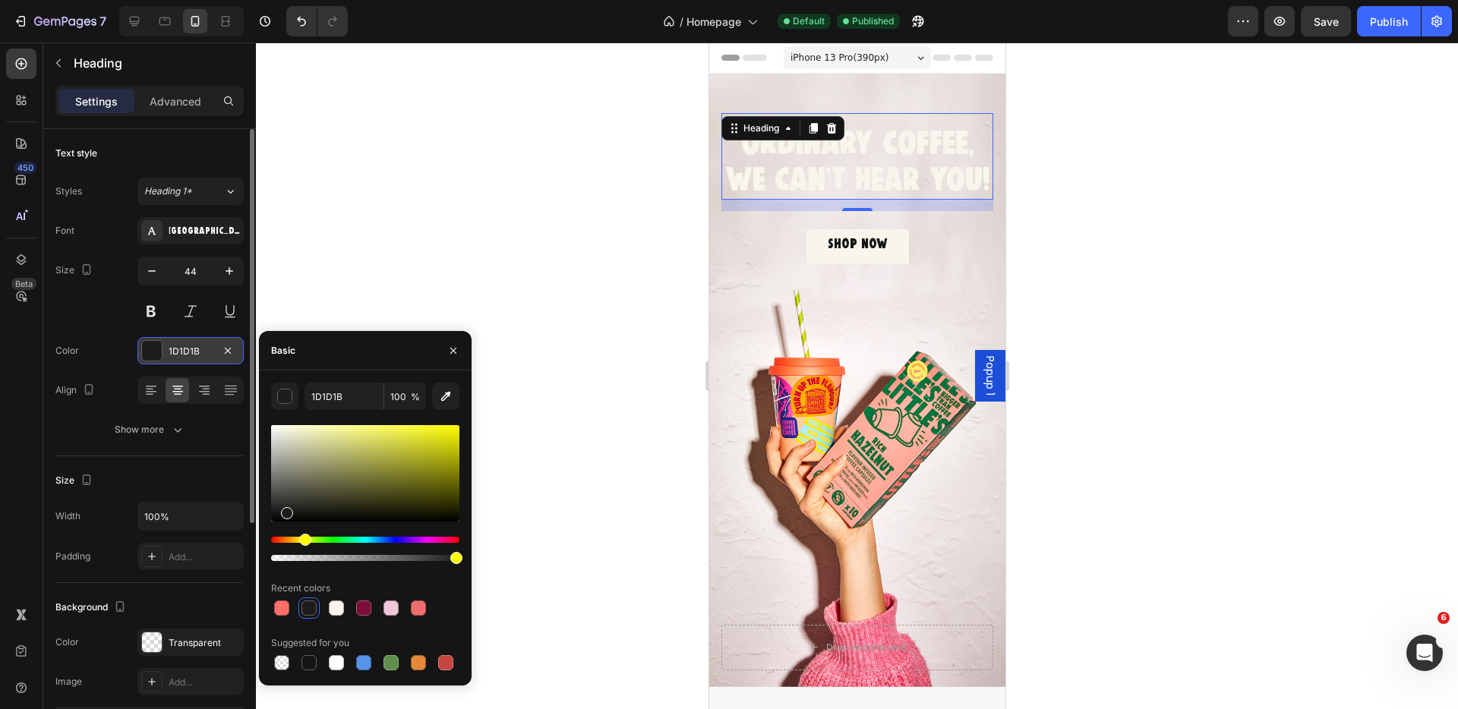
click at [411, 333] on div "Basic" at bounding box center [365, 350] width 213 height 39
click at [452, 351] on icon "button" at bounding box center [453, 350] width 6 height 6
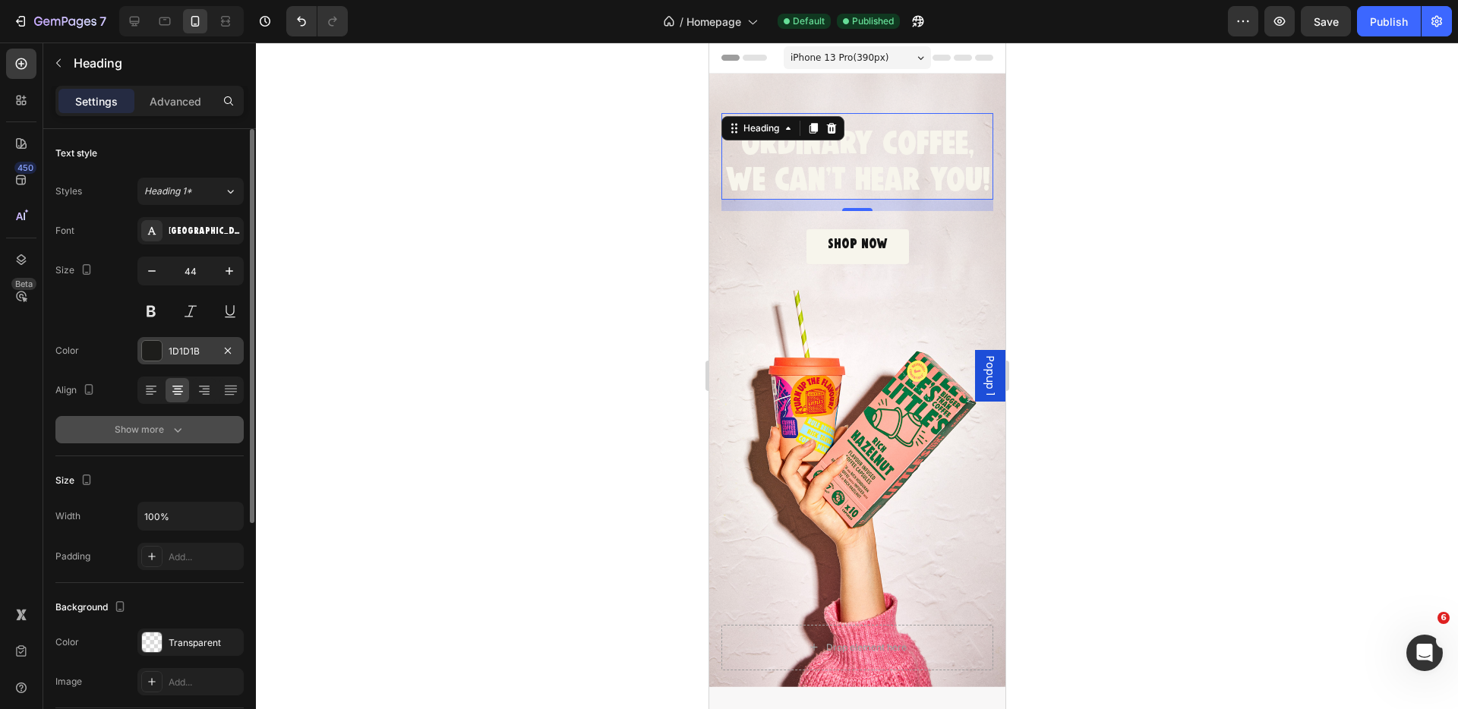
click at [141, 429] on div "Show more" at bounding box center [150, 429] width 71 height 15
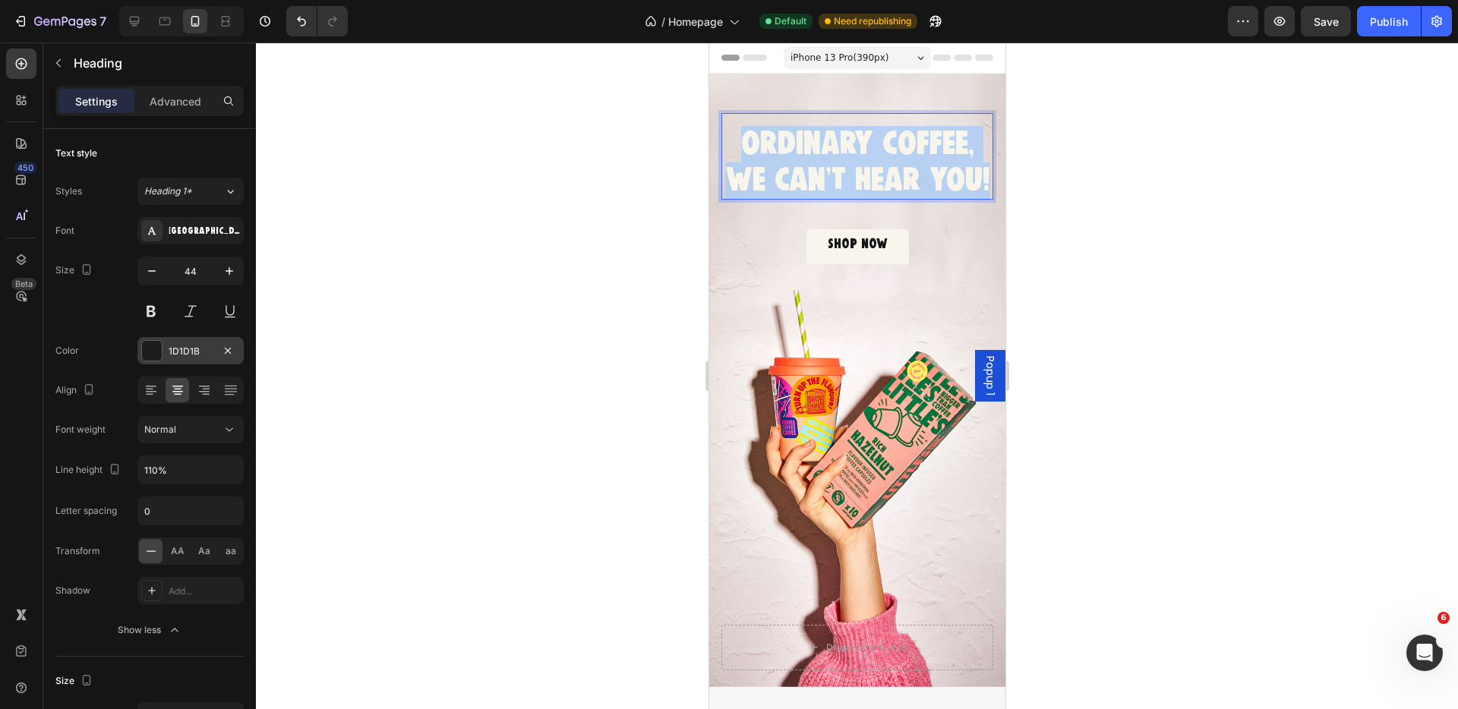
drag, startPoint x: 734, startPoint y: 145, endPoint x: 990, endPoint y: 182, distance: 258.5
click at [990, 182] on p "ORDINARY COFFEE, WE CAN'T HEAR YOU!" at bounding box center [856, 163] width 269 height 74
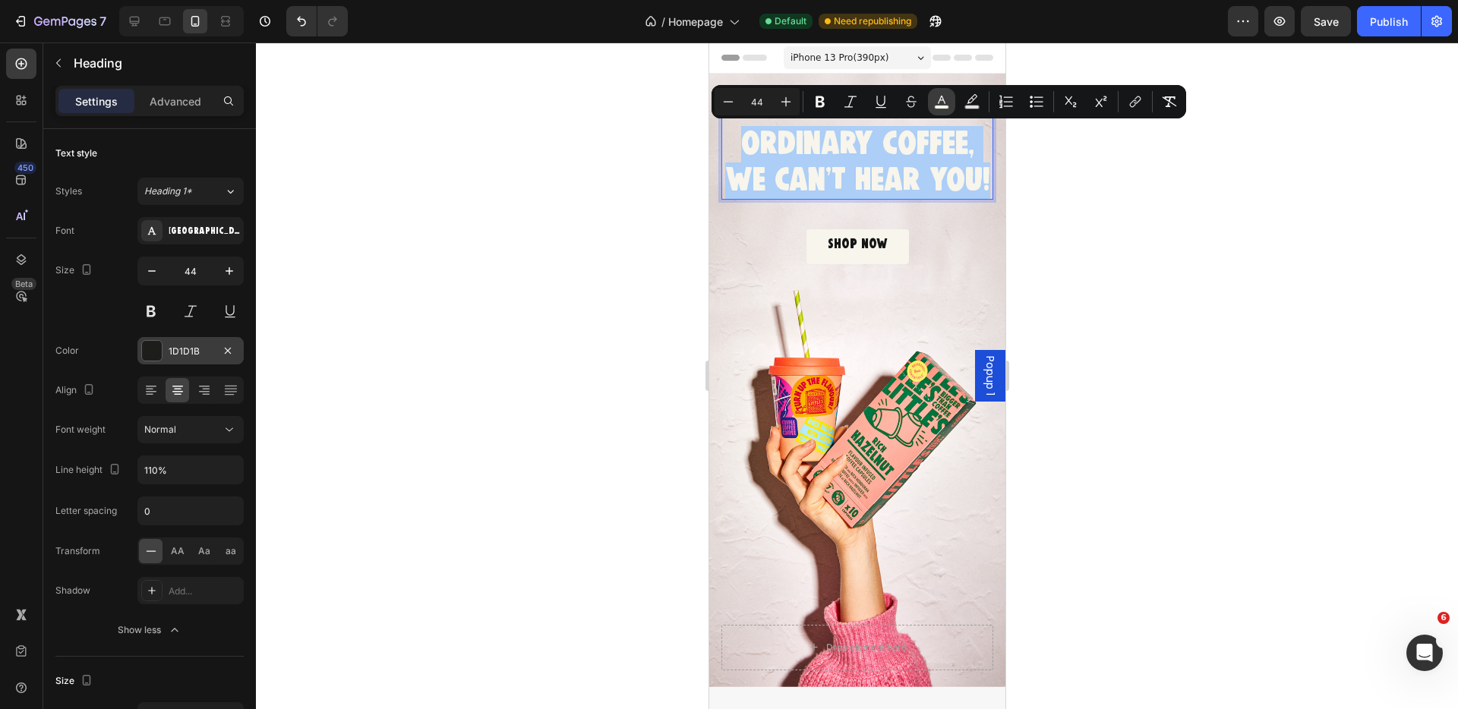
click at [942, 106] on rect "Editor contextual toolbar" at bounding box center [942, 108] width 14 height 4
type input "F7F5EC"
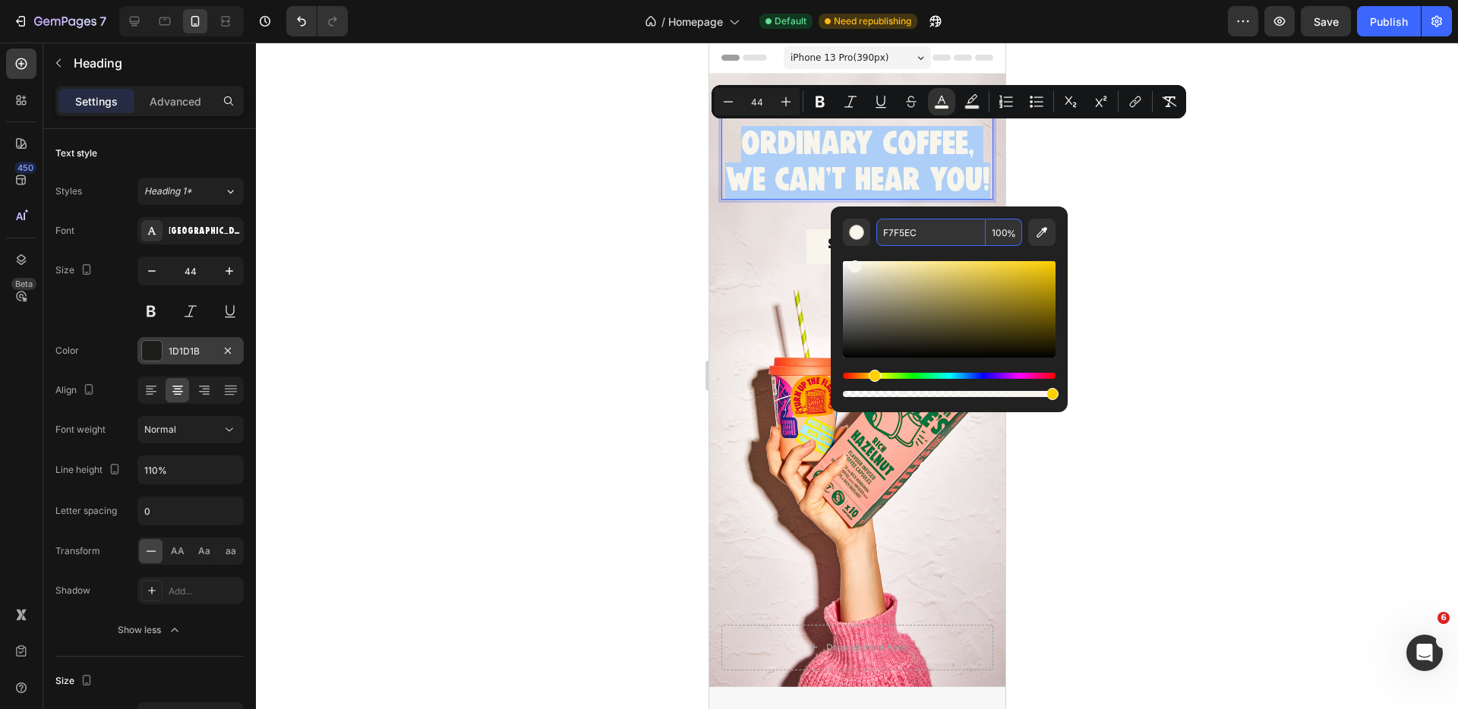
click at [901, 238] on input "F7F5EC" at bounding box center [930, 232] width 109 height 27
type input "1D1D1B"
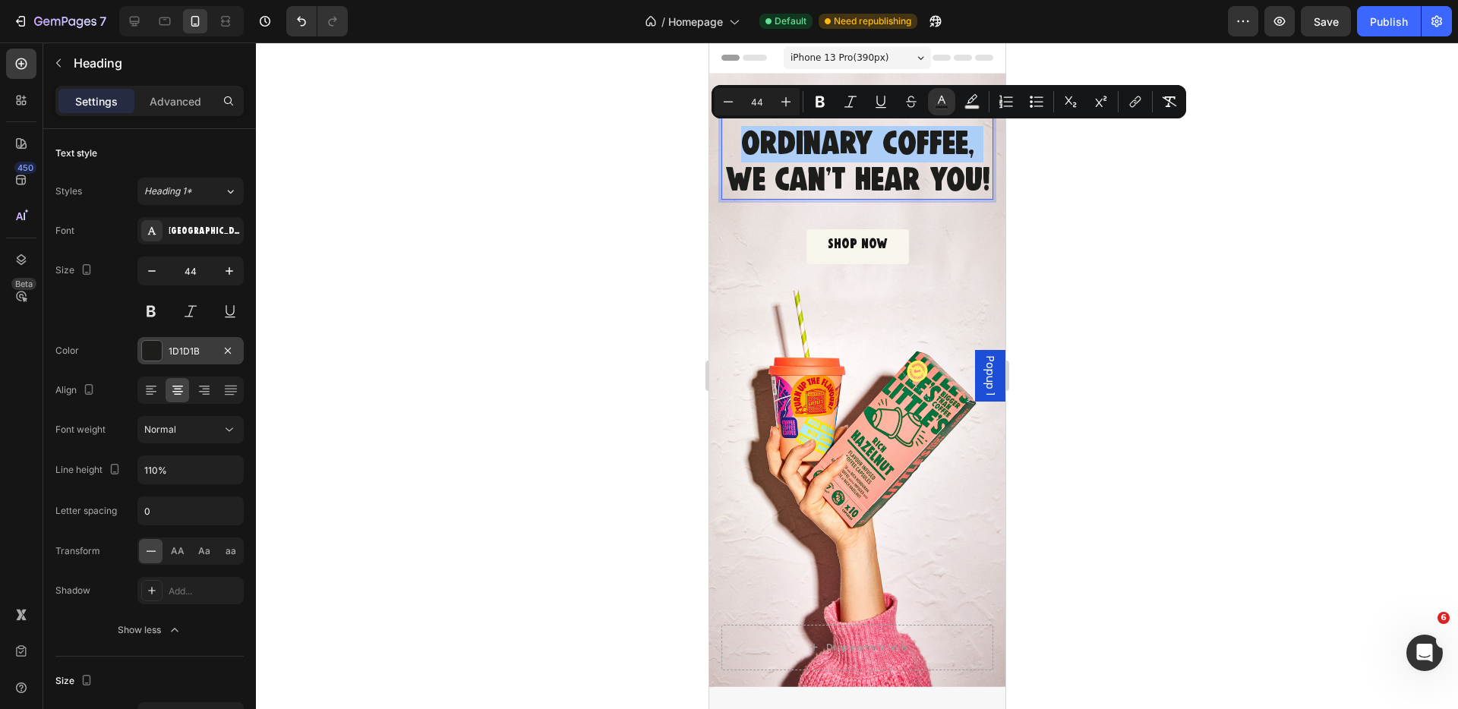
click at [630, 307] on div at bounding box center [857, 376] width 1202 height 667
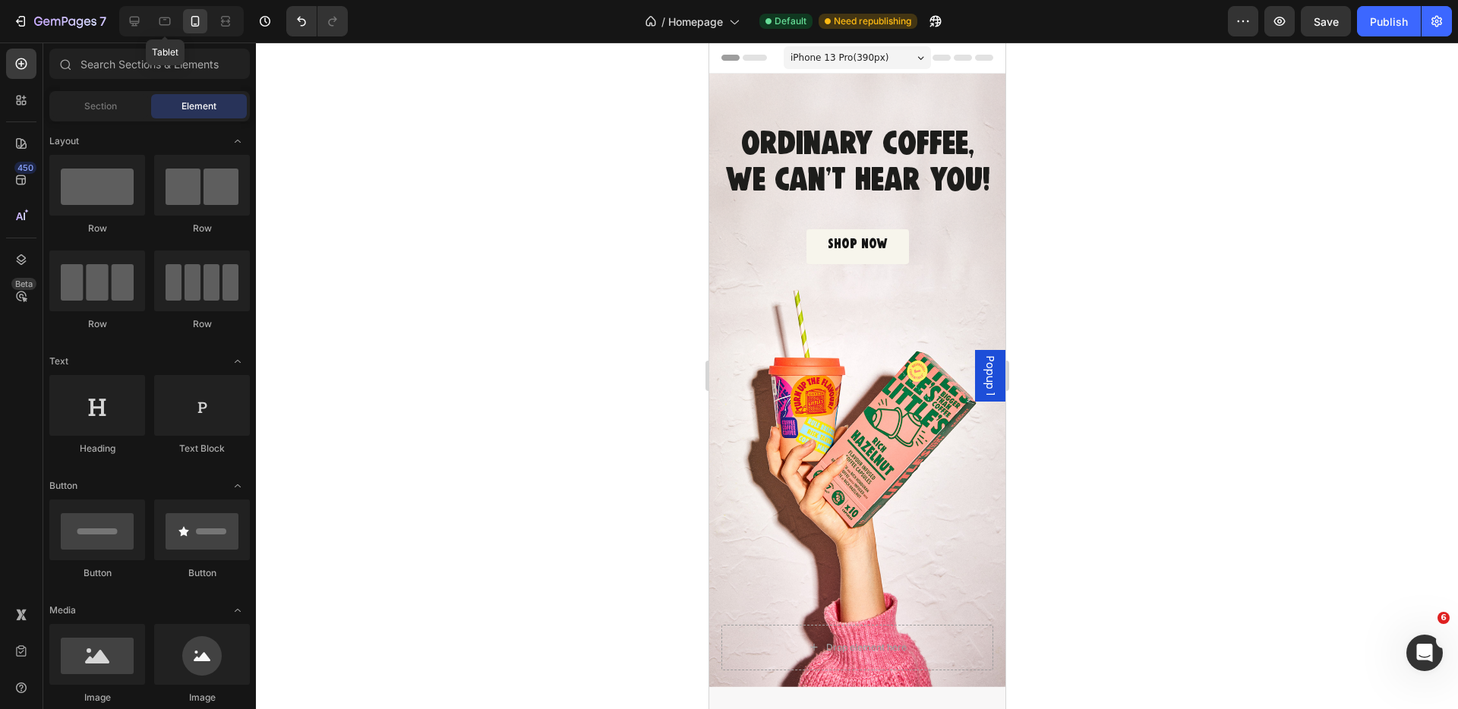
drag, startPoint x: 161, startPoint y: 23, endPoint x: 403, endPoint y: 121, distance: 260.6
click at [161, 23] on icon at bounding box center [164, 21] width 15 height 15
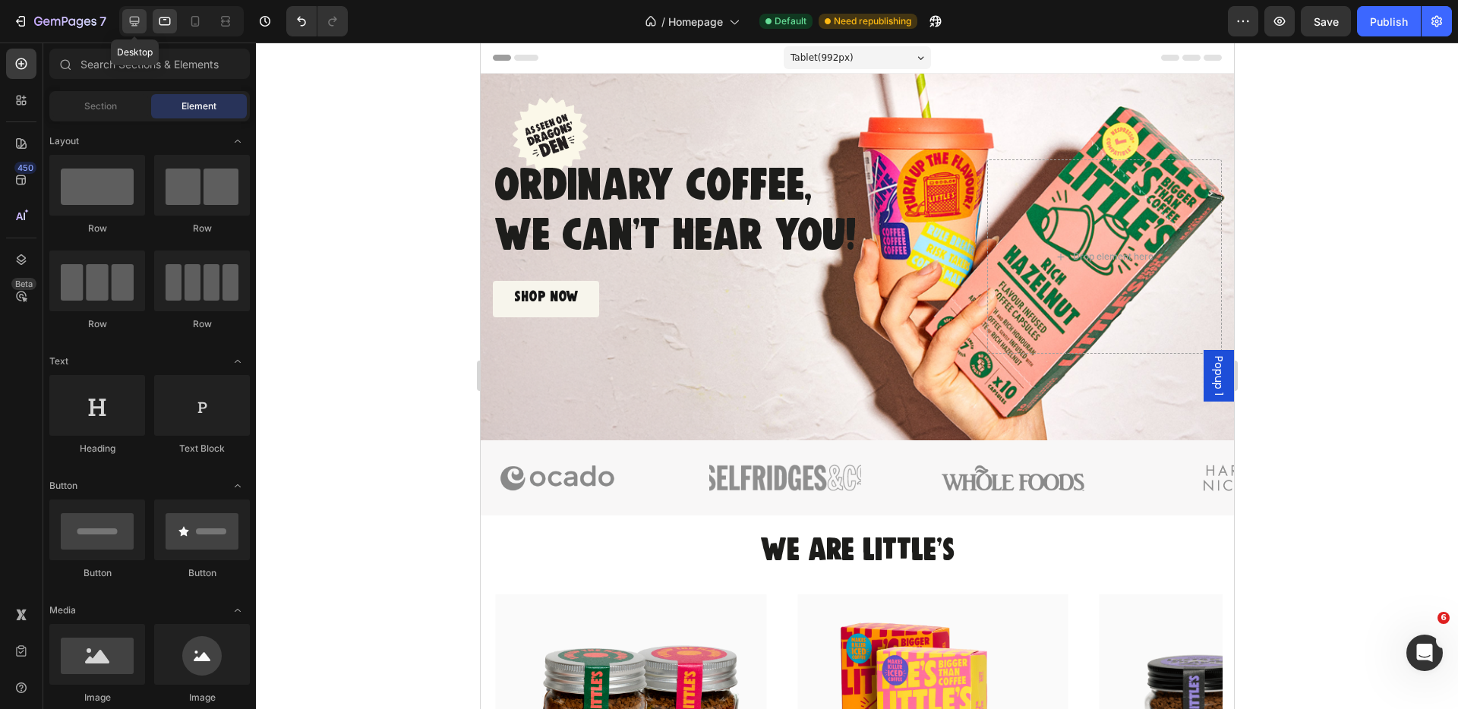
click at [130, 20] on icon at bounding box center [135, 22] width 10 height 10
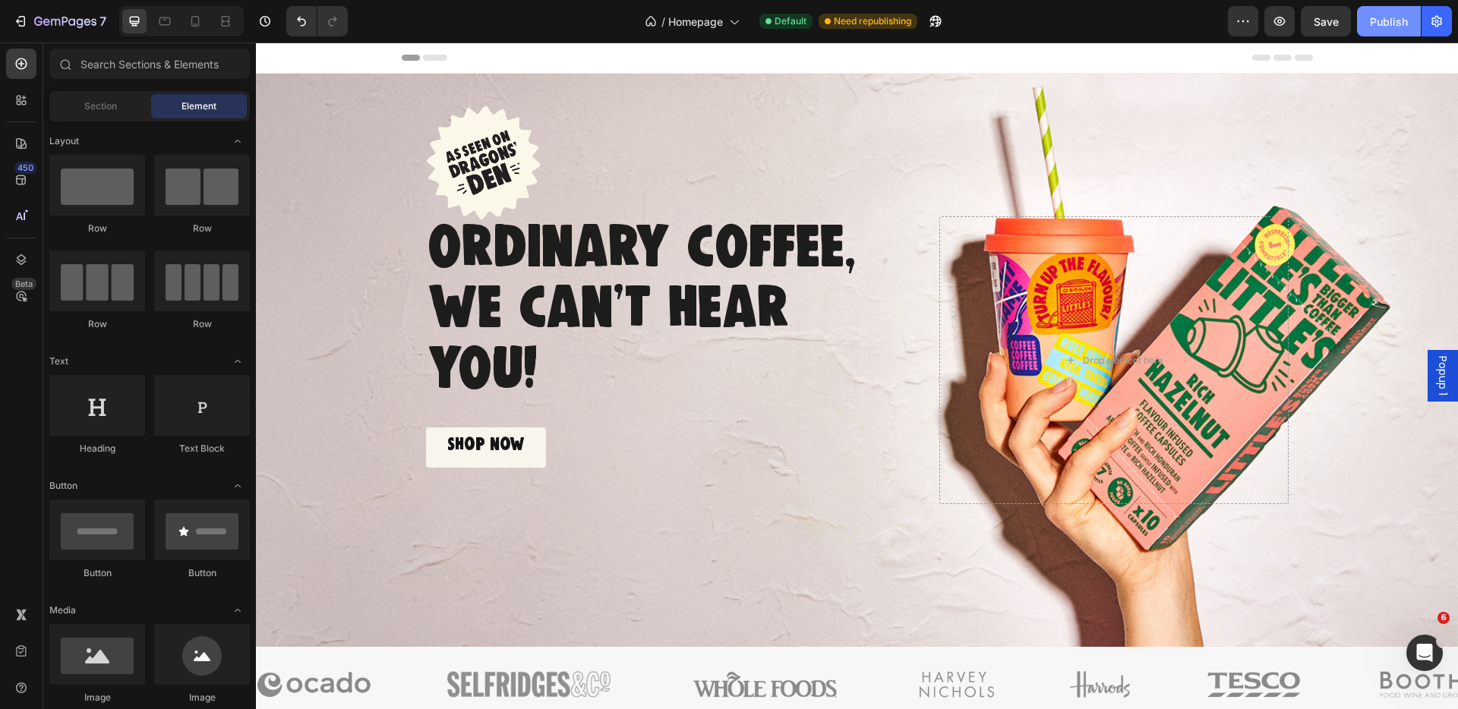
click at [1391, 23] on div "Publish" at bounding box center [1389, 22] width 38 height 16
